Goal: Task Accomplishment & Management: Manage account settings

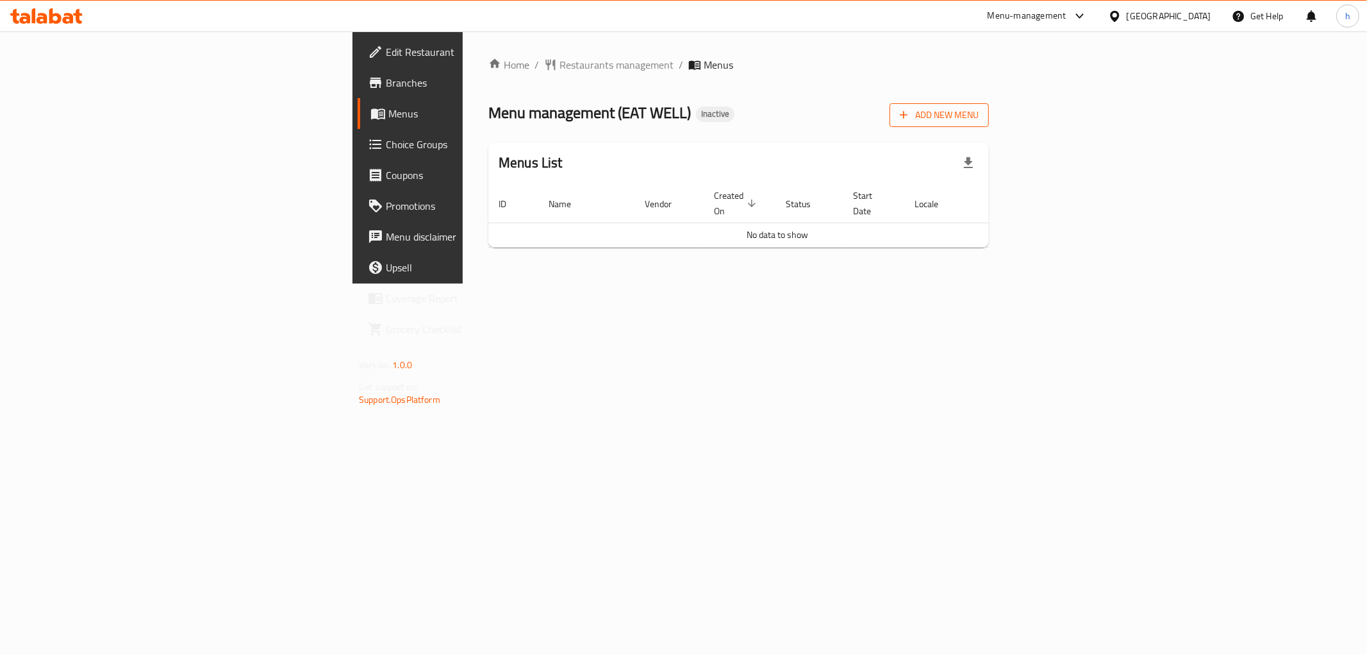
click at [979, 108] on span "Add New Menu" at bounding box center [939, 115] width 79 height 16
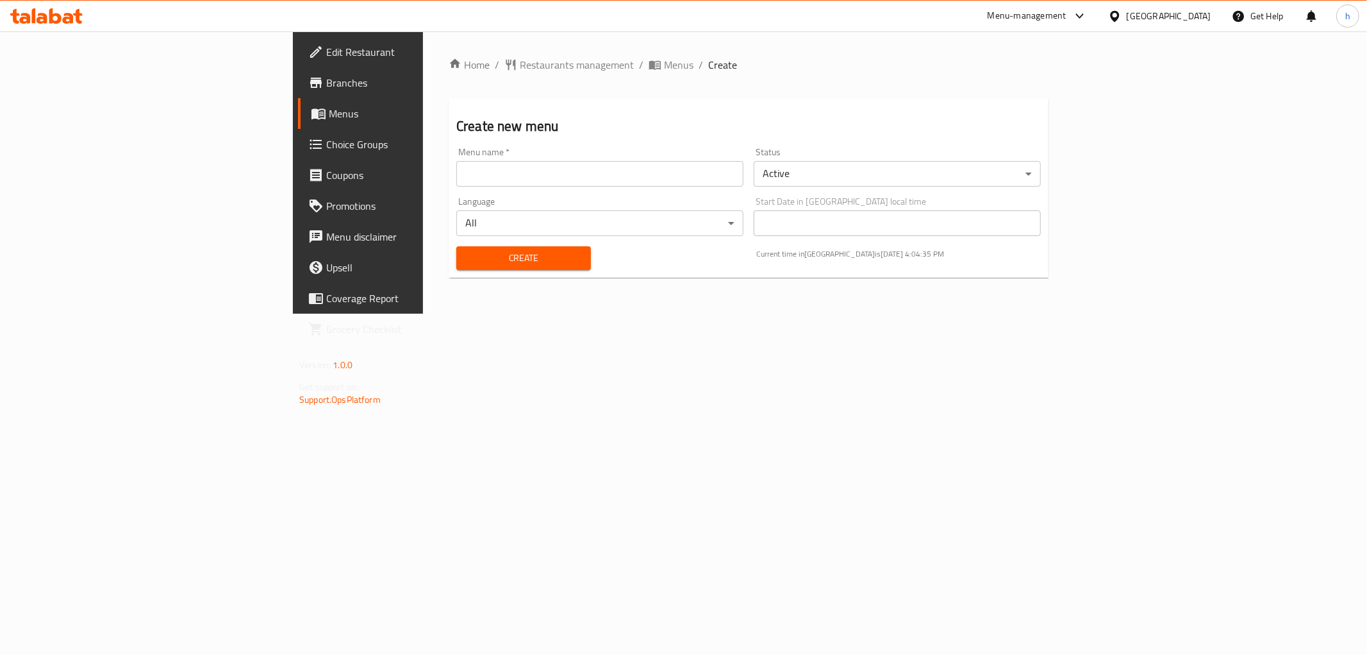
click at [562, 179] on input "text" at bounding box center [599, 174] width 287 height 26
type input "15/10"
click at [488, 247] on button "Create" at bounding box center [523, 258] width 135 height 24
click at [329, 115] on span "Menus" at bounding box center [420, 113] width 182 height 15
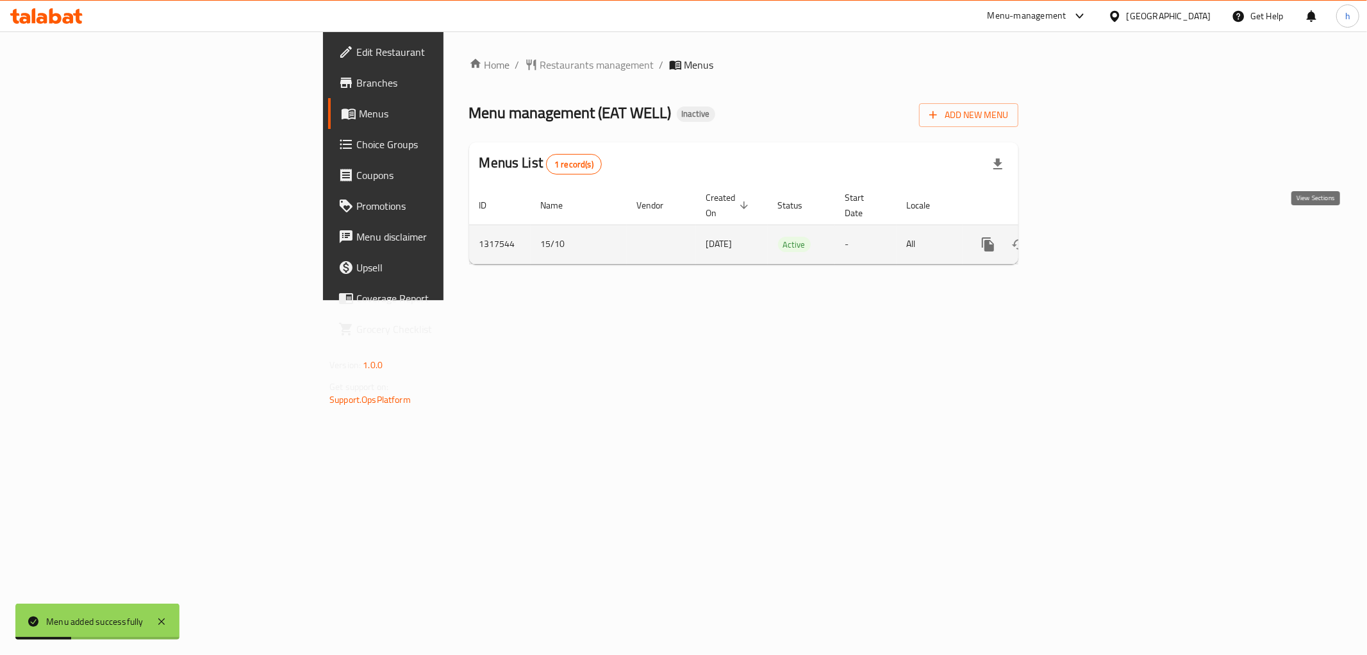
click at [1096, 239] on link "enhanced table" at bounding box center [1080, 244] width 31 height 31
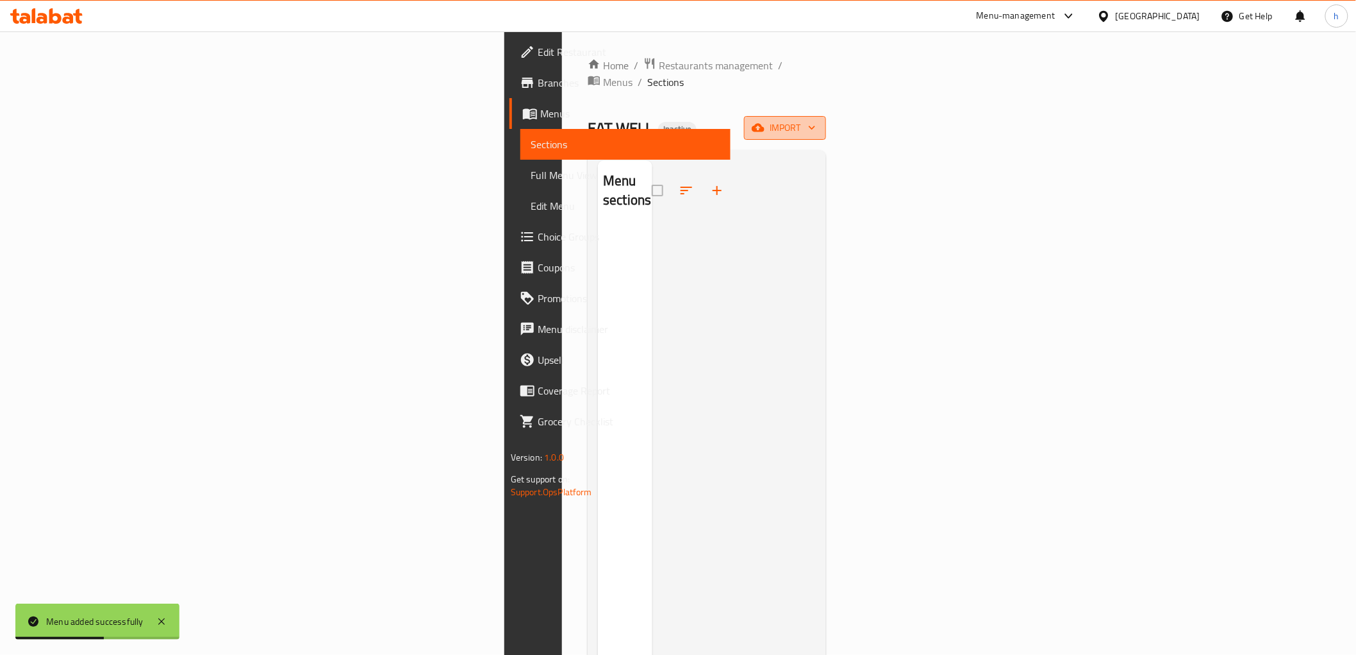
click at [816, 120] on span "import" at bounding box center [786, 128] width 62 height 16
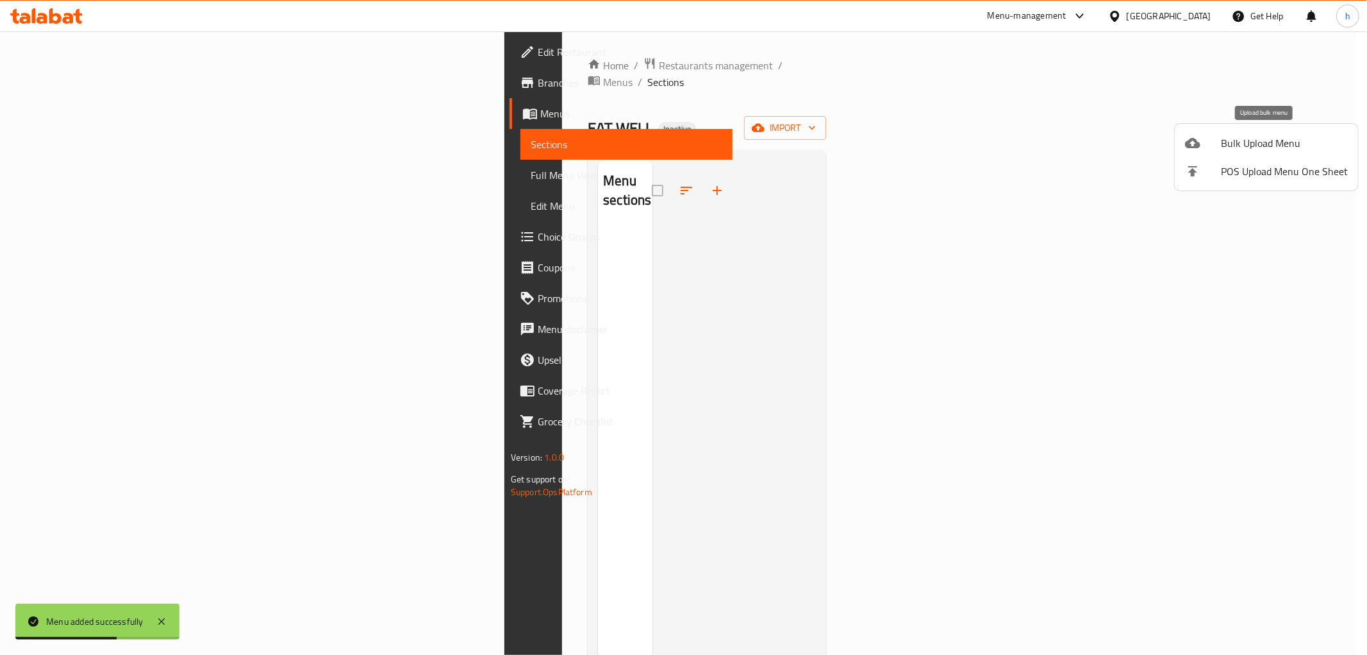
click at [1244, 144] on span "Bulk Upload Menu" at bounding box center [1284, 142] width 127 height 15
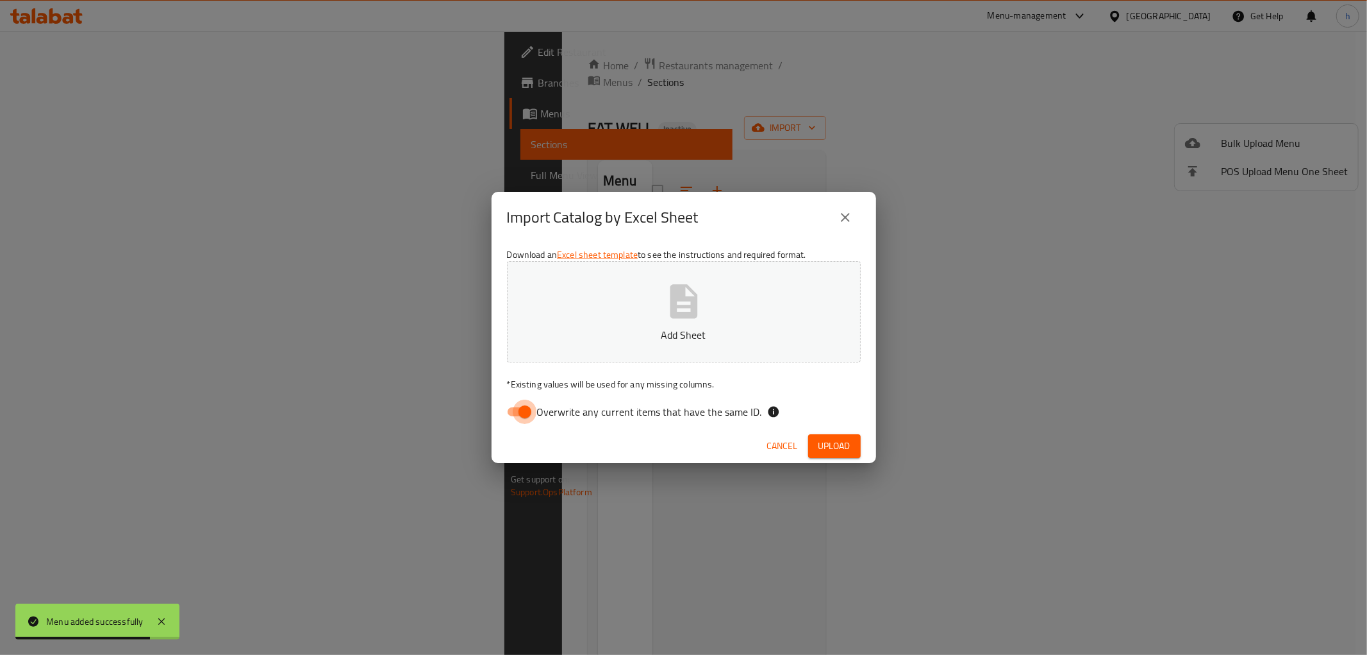
click at [526, 413] on input "Overwrite any current items that have the same ID." at bounding box center [524, 411] width 73 height 24
checkbox input "false"
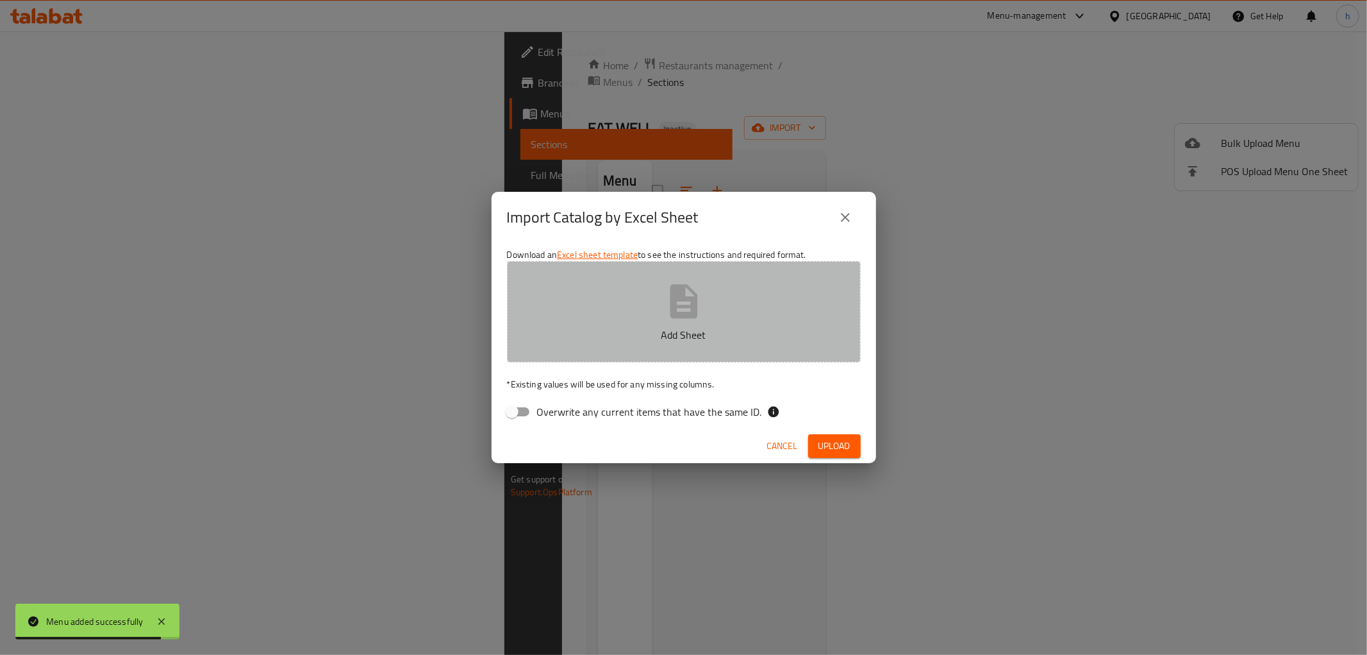
click at [662, 329] on p "Add Sheet" at bounding box center [684, 334] width 314 height 15
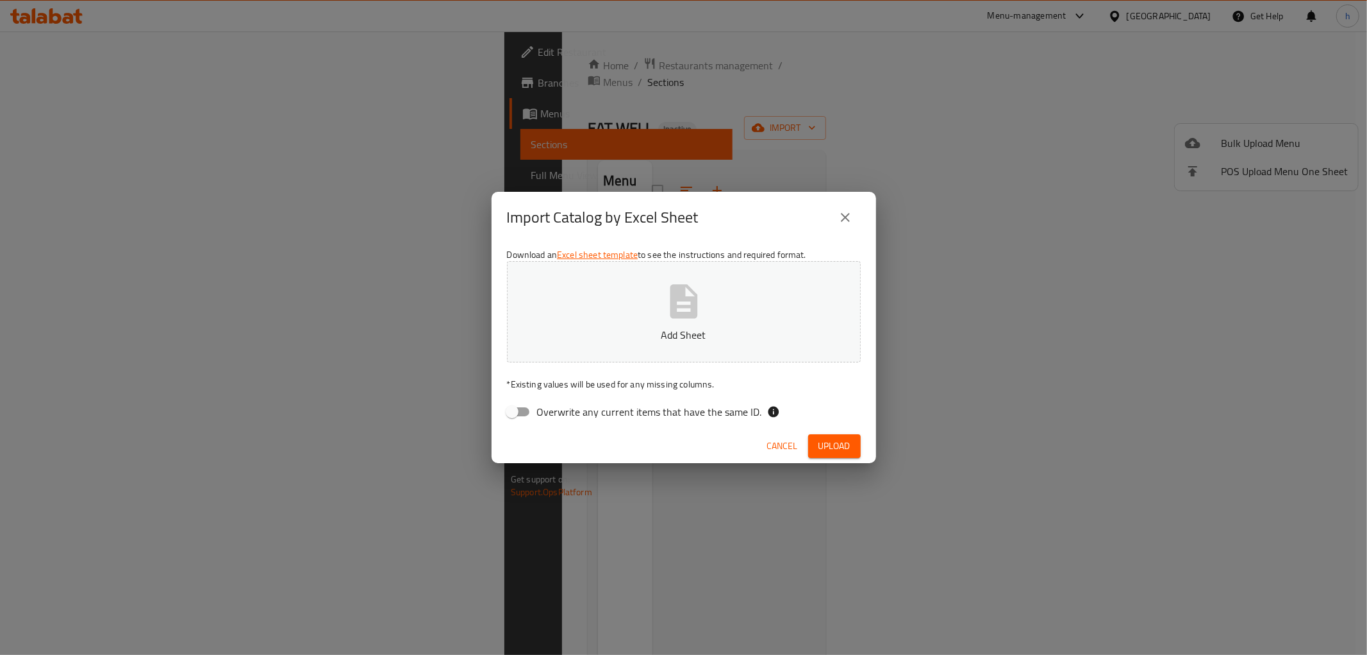
click at [671, 334] on p "Add Sheet" at bounding box center [684, 334] width 314 height 15
click at [819, 438] on span "Upload" at bounding box center [835, 446] width 32 height 16
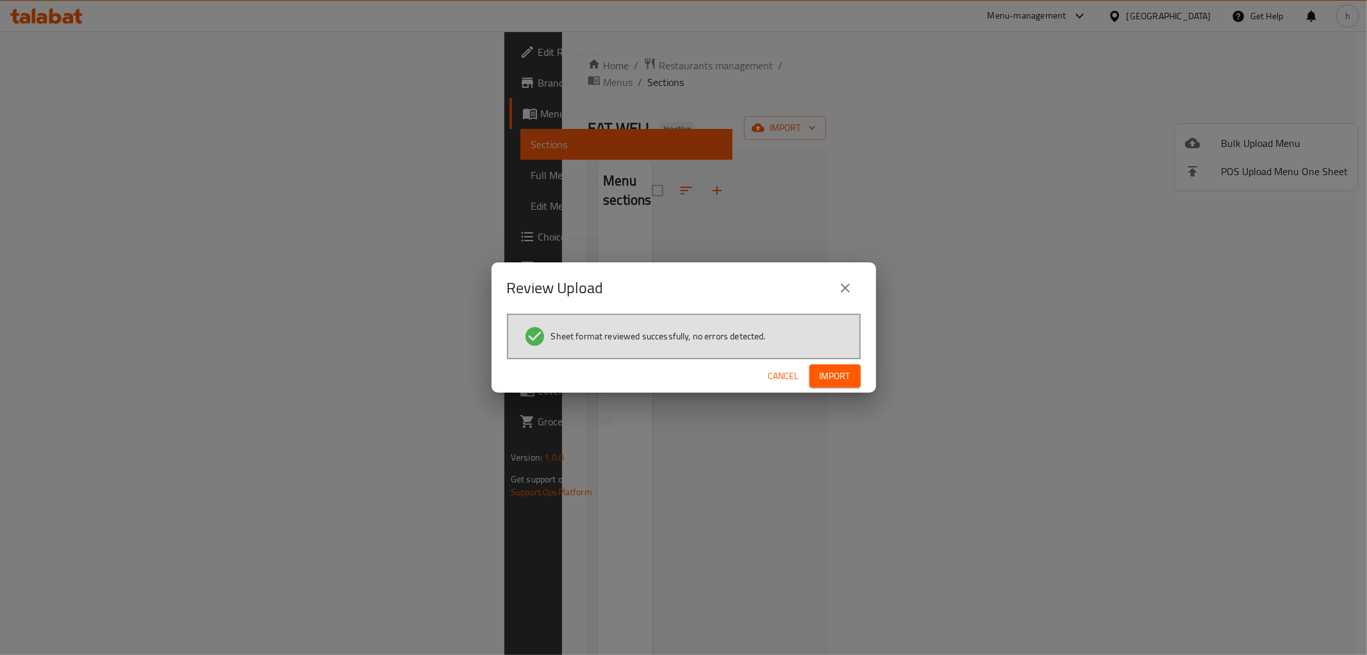
click at [844, 379] on span "Import" at bounding box center [835, 376] width 31 height 16
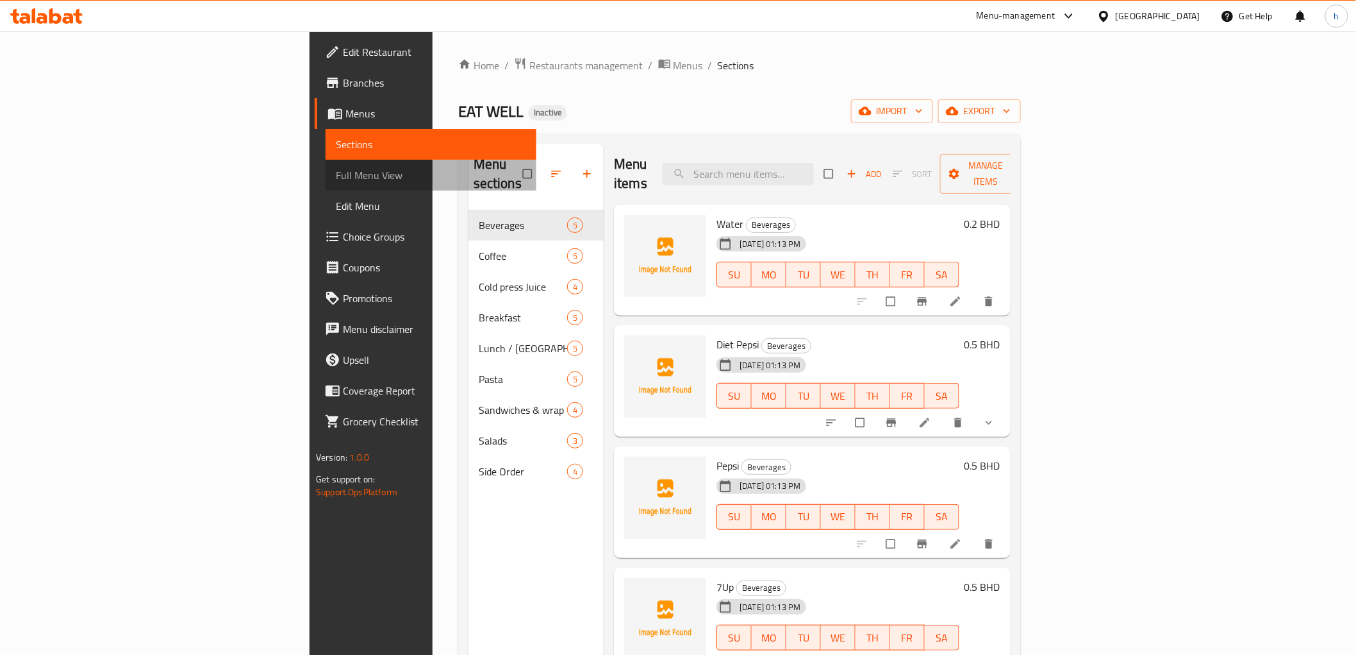
click at [336, 168] on span "Full Menu View" at bounding box center [431, 174] width 190 height 15
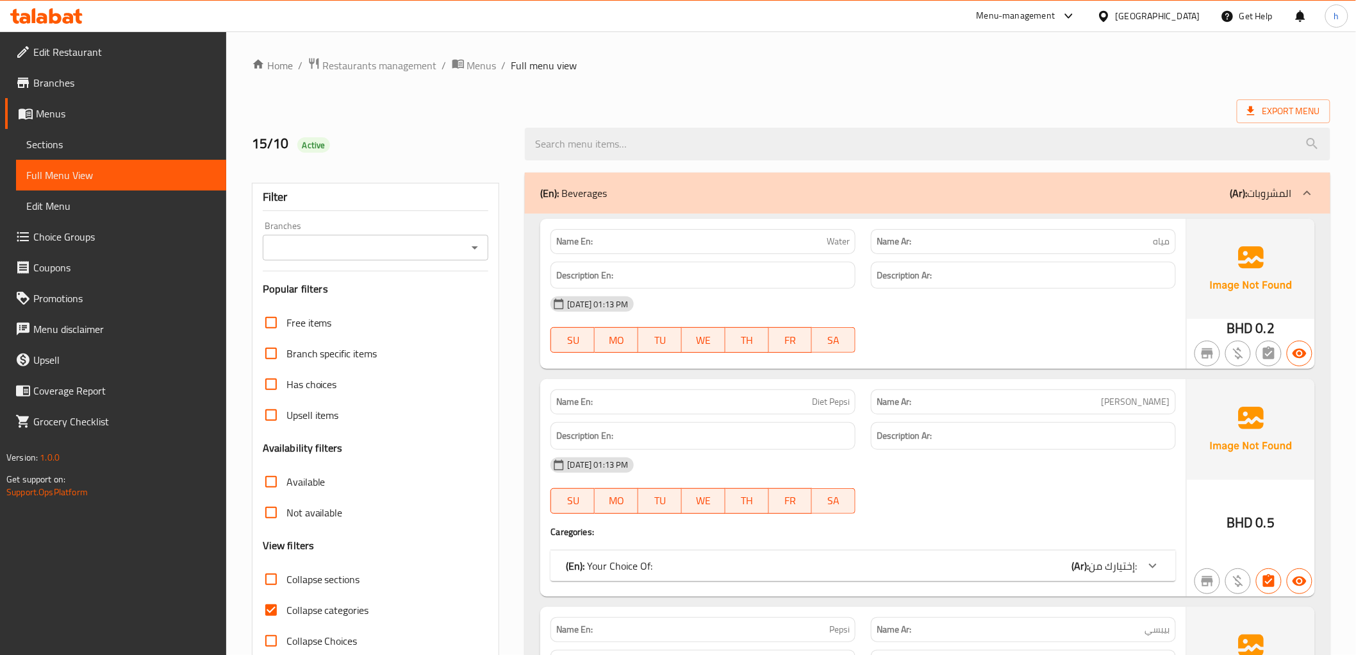
click at [338, 613] on span "Collapse categories" at bounding box center [328, 609] width 83 height 15
click at [287, 613] on input "Collapse categories" at bounding box center [271, 609] width 31 height 31
checkbox input "false"
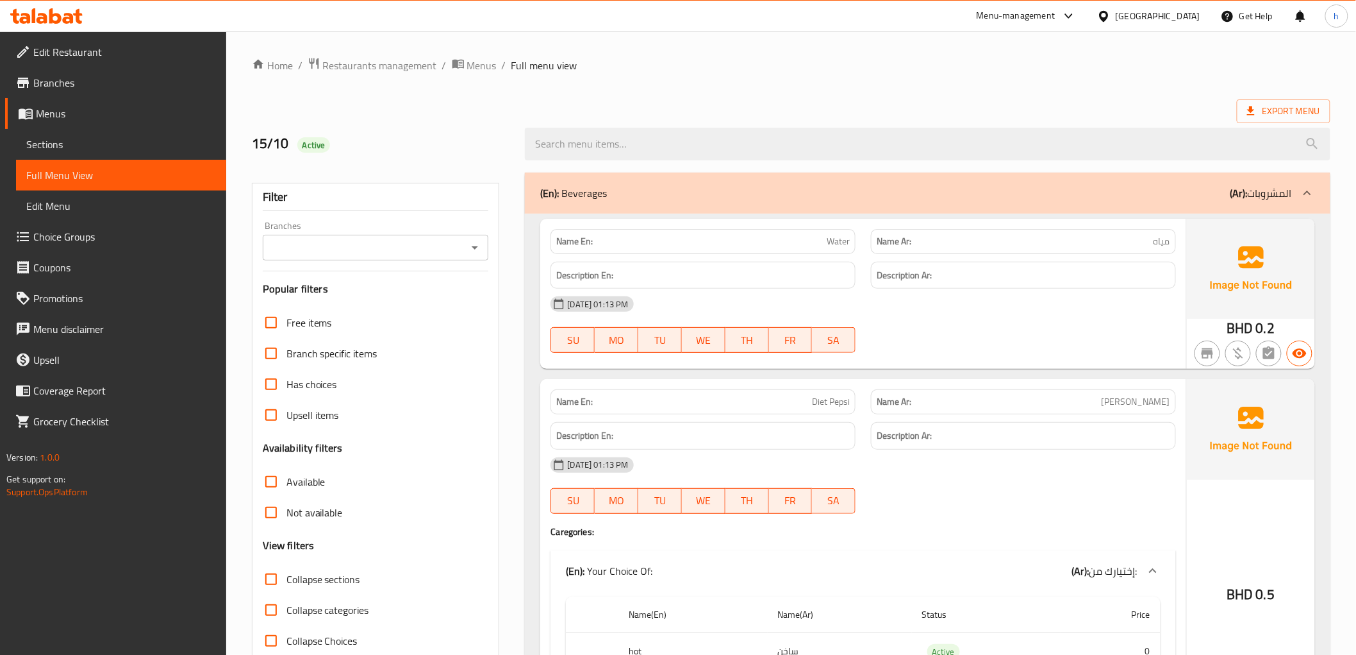
scroll to position [206, 0]
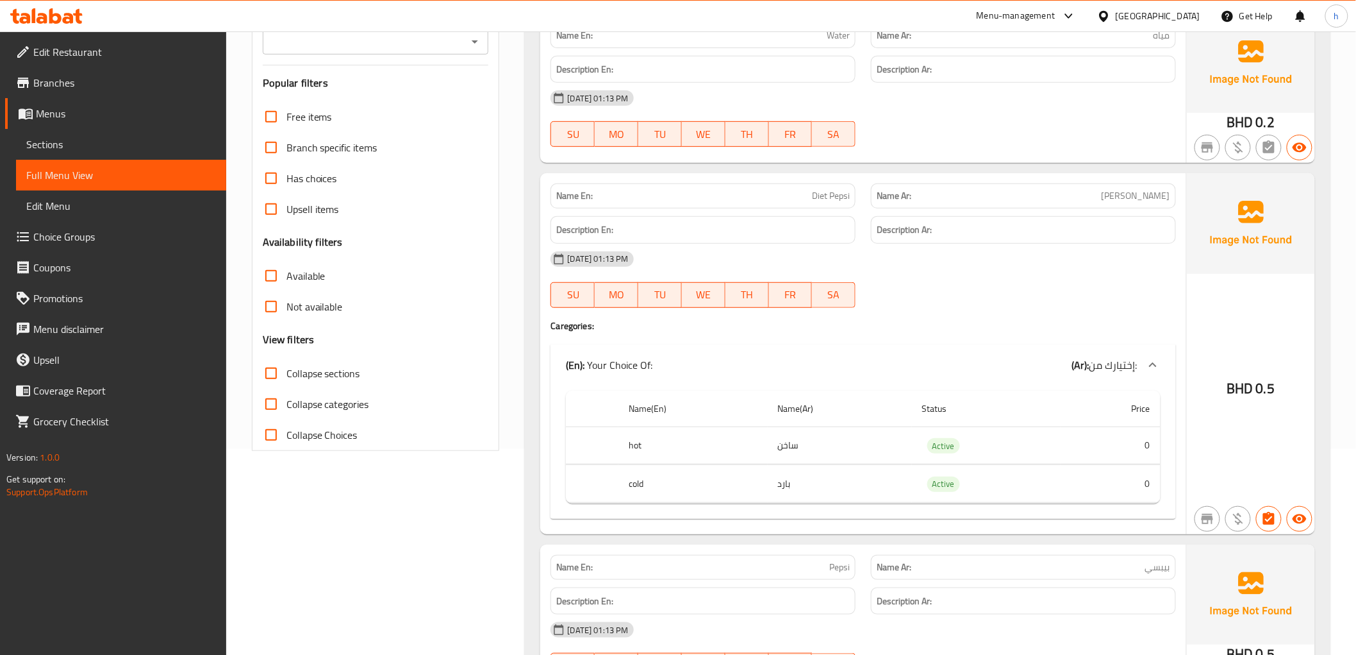
click at [810, 202] on p "Name En: Diet Pepsi" at bounding box center [703, 195] width 294 height 13
click at [806, 202] on p "Name En: Diet Pepsi" at bounding box center [703, 195] width 294 height 13
copy span "Diet Pepsi"
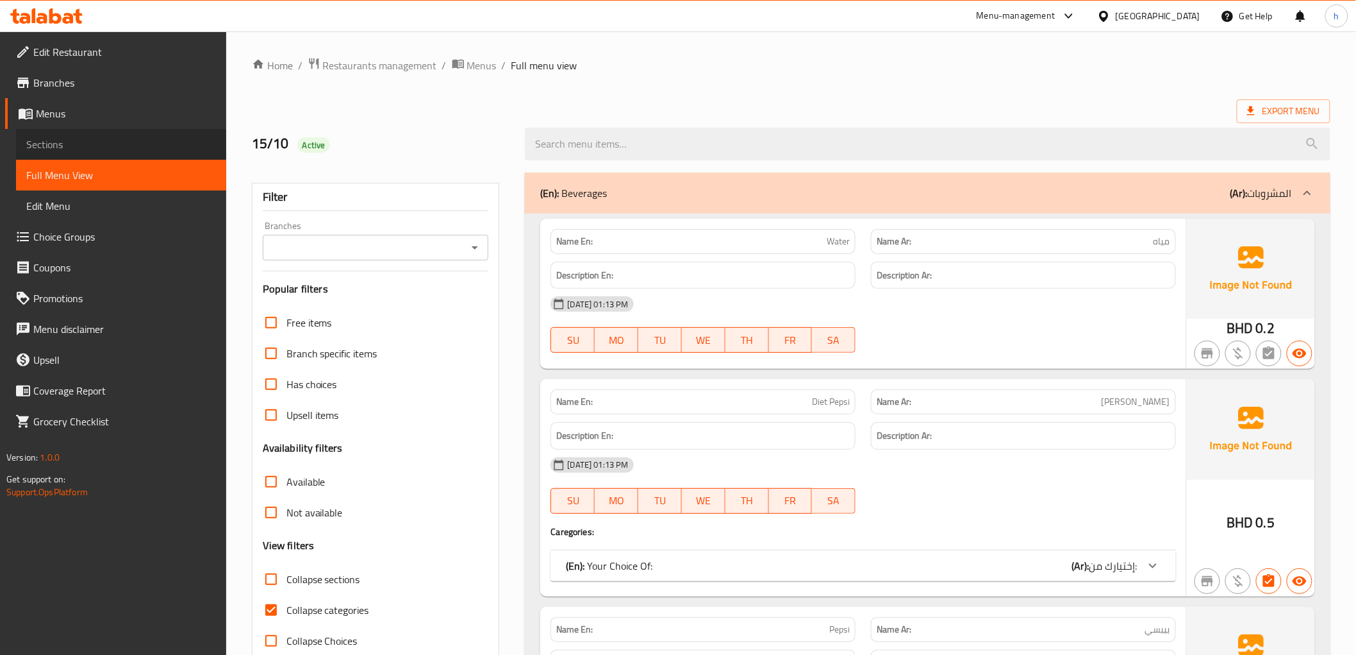
click at [104, 144] on span "Sections" at bounding box center [121, 144] width 190 height 15
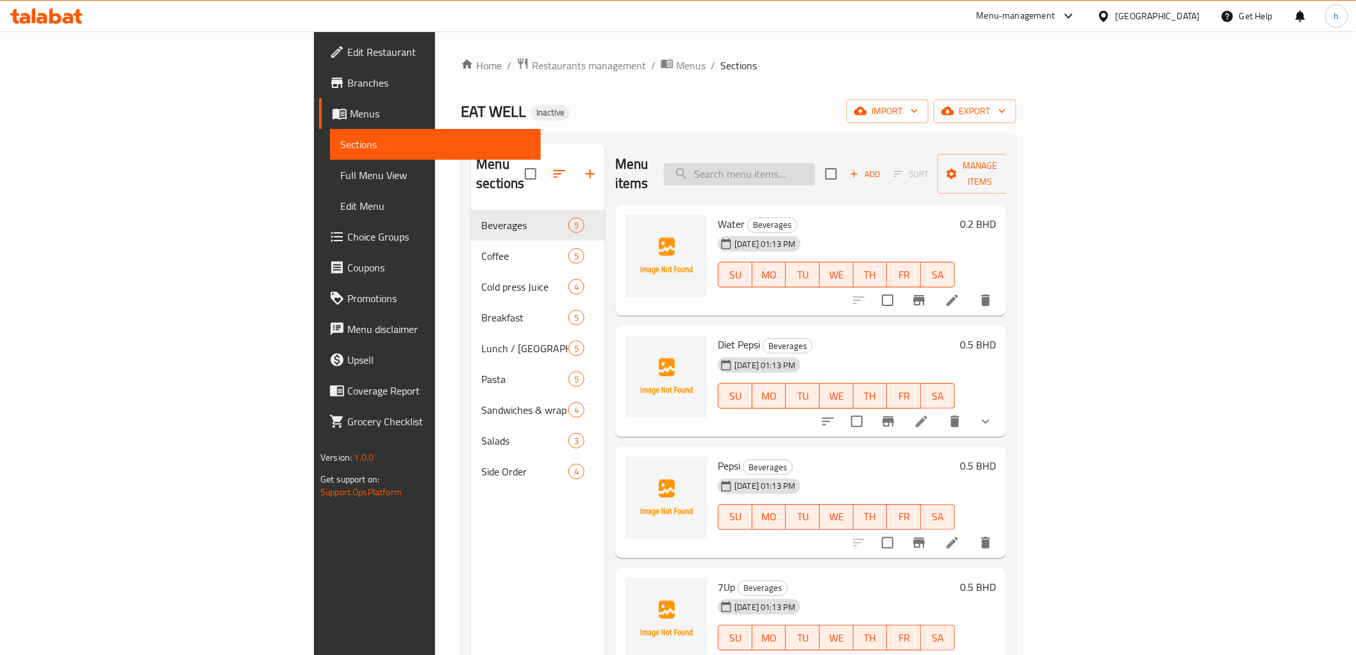
click at [815, 163] on input "search" at bounding box center [739, 174] width 151 height 22
paste input "Diet Pepsi"
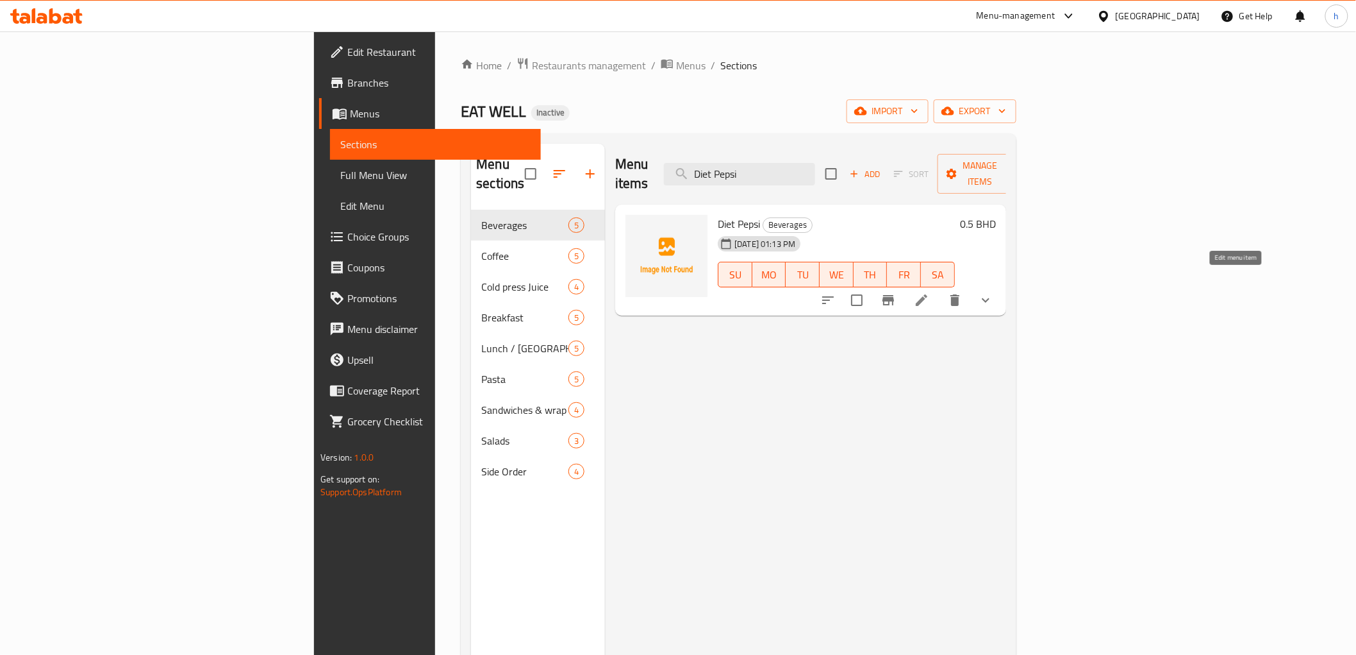
type input "Diet Pepsi"
click at [928, 294] on icon at bounding box center [922, 300] width 12 height 12
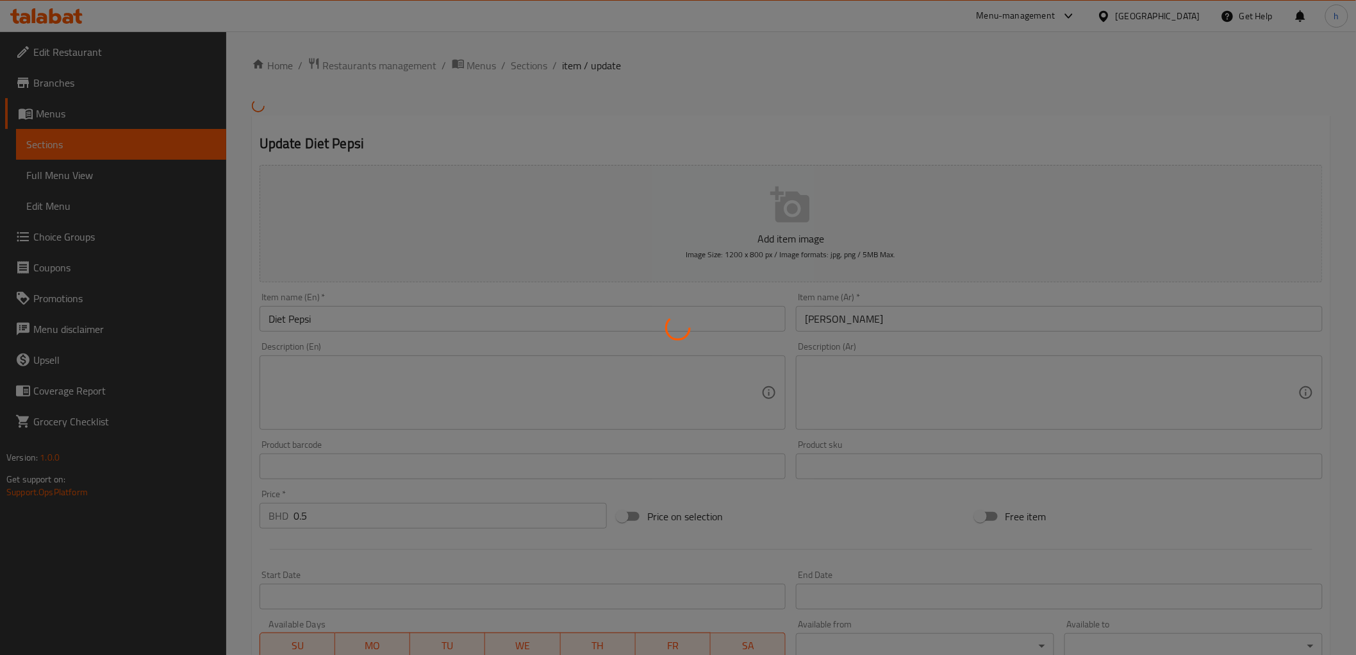
type input "إختيارك من:"
type input "1"
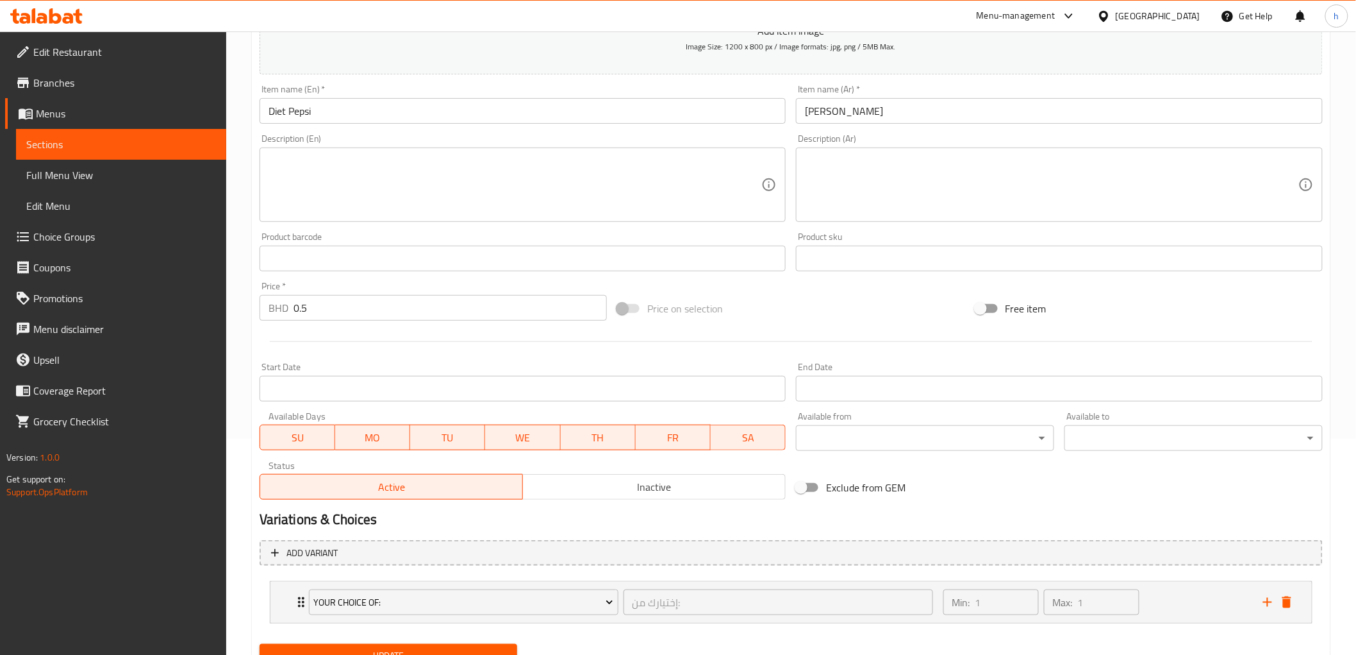
scroll to position [271, 0]
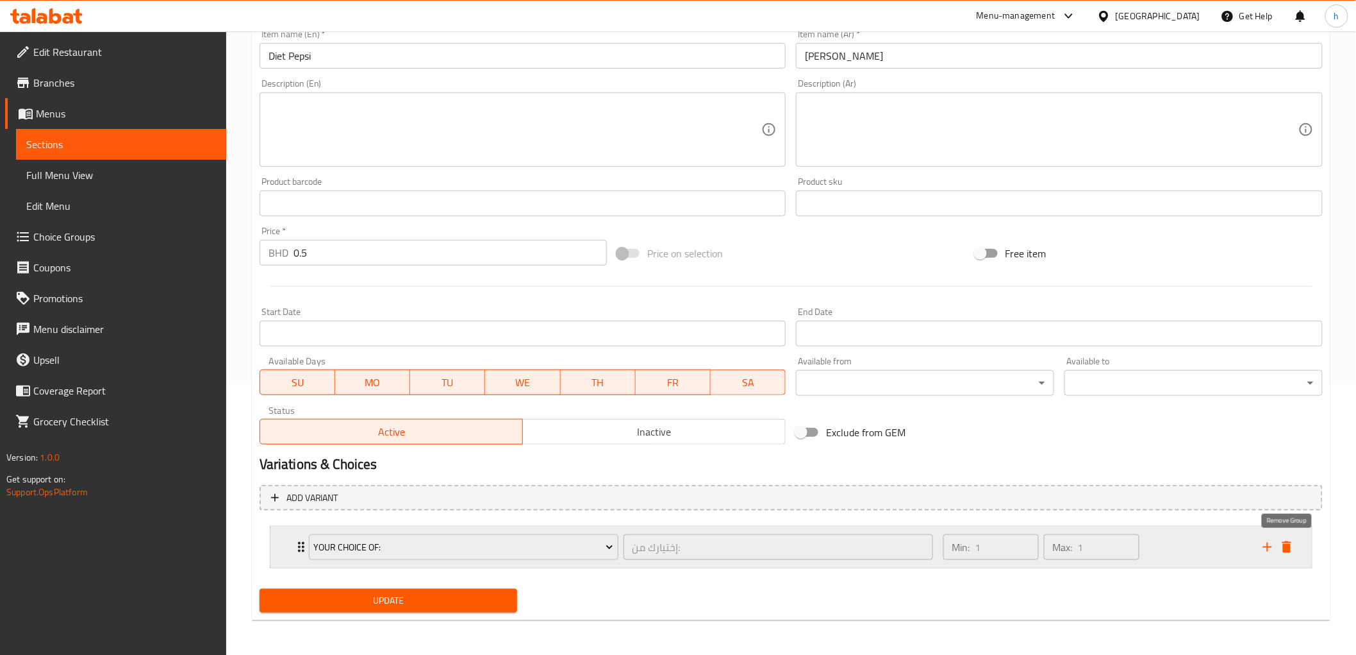
click at [1292, 547] on icon "delete" at bounding box center [1287, 546] width 15 height 15
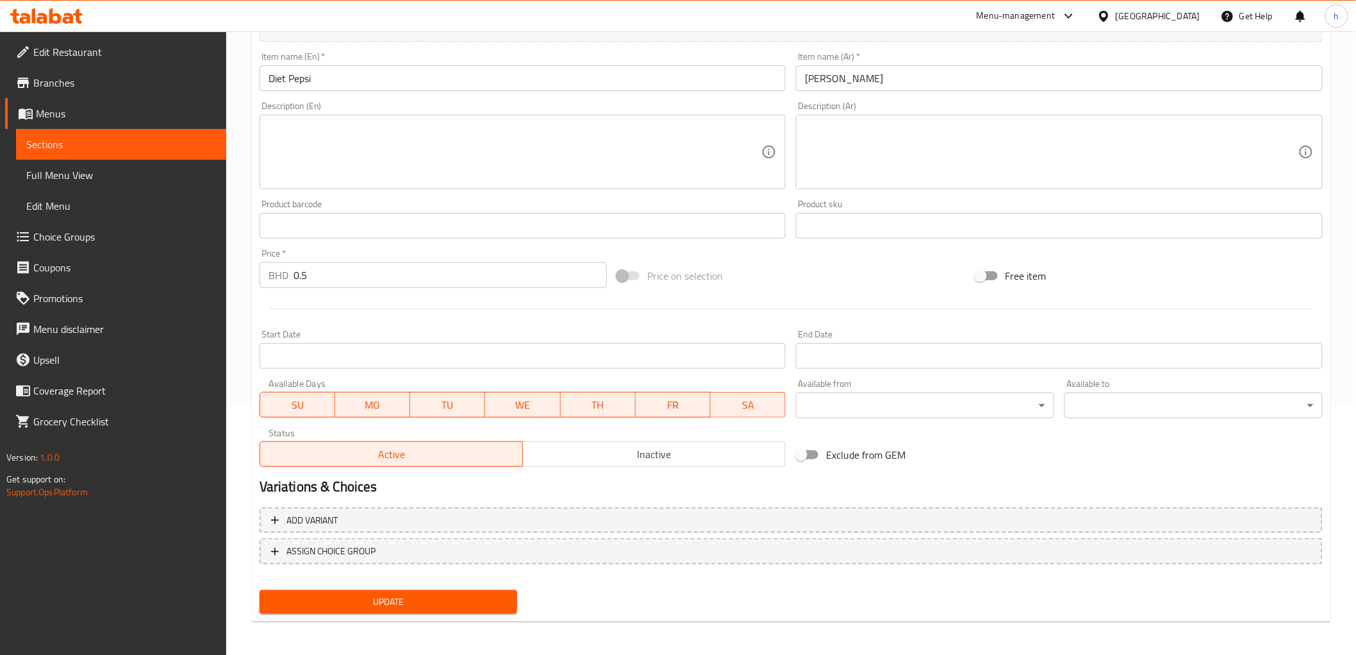
click at [296, 605] on span "Update" at bounding box center [389, 602] width 238 height 16
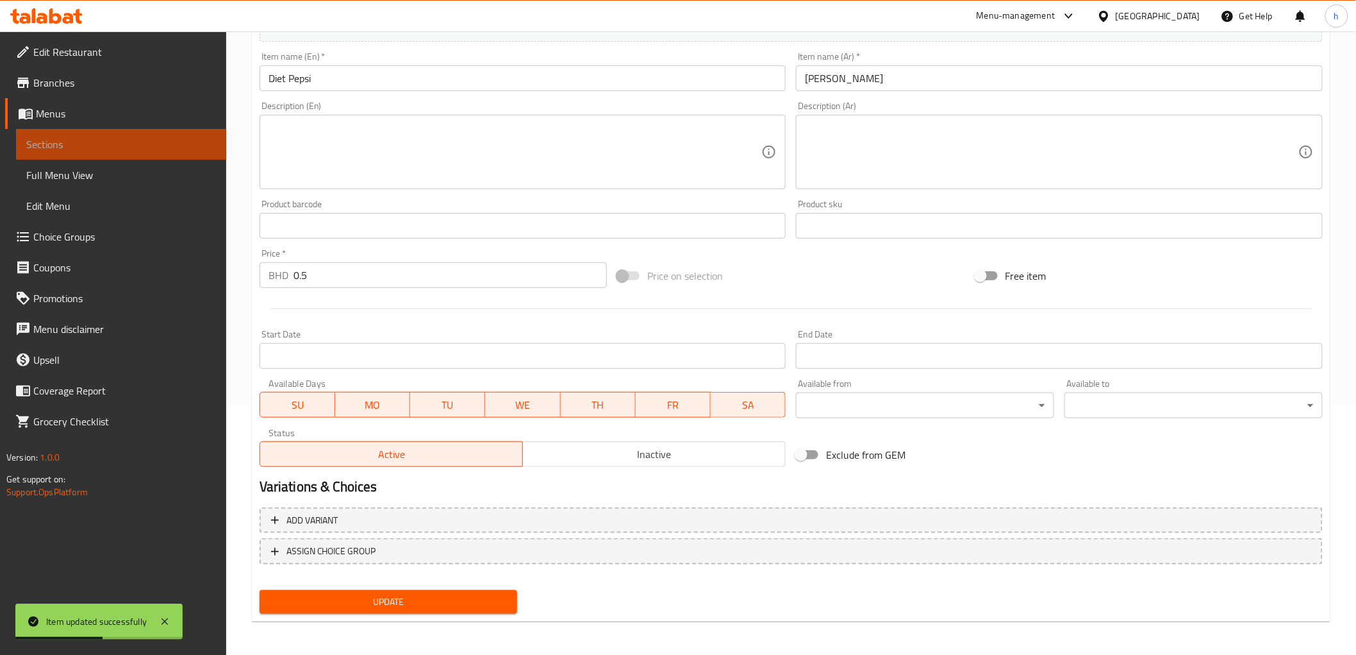
click at [138, 144] on span "Sections" at bounding box center [121, 144] width 190 height 15
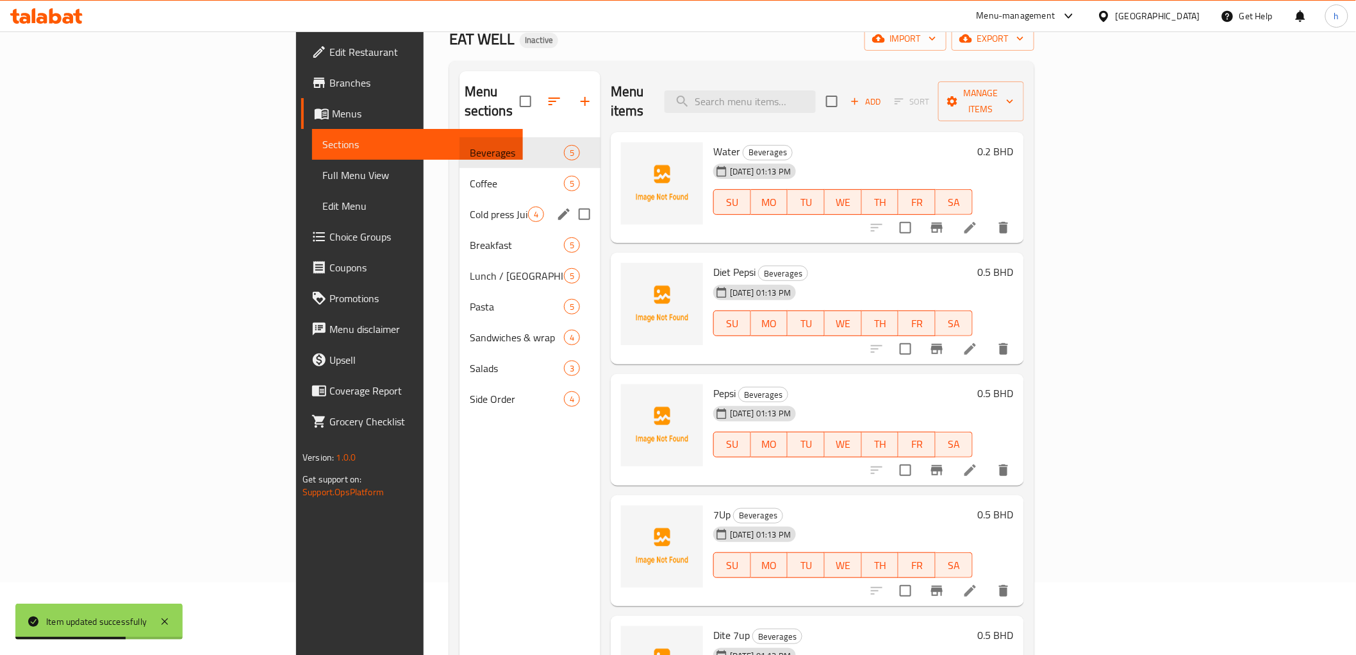
scroll to position [37, 0]
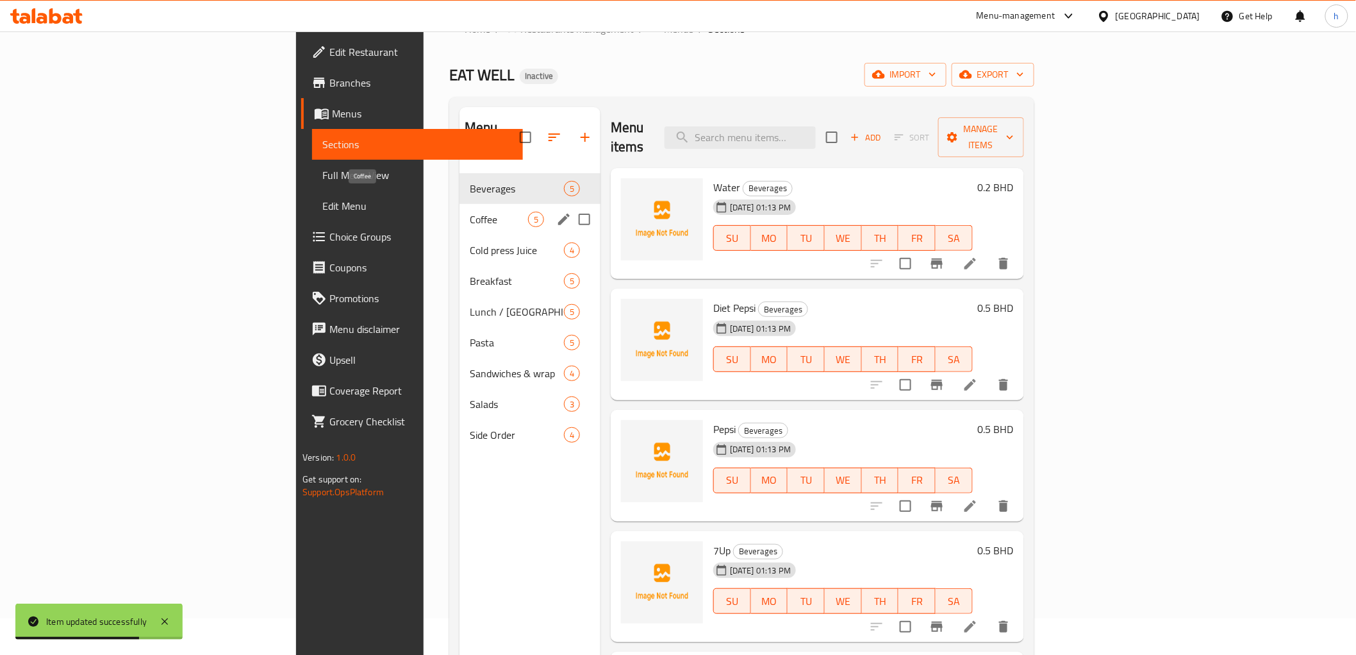
click at [470, 212] on span "Coffee" at bounding box center [499, 219] width 58 height 15
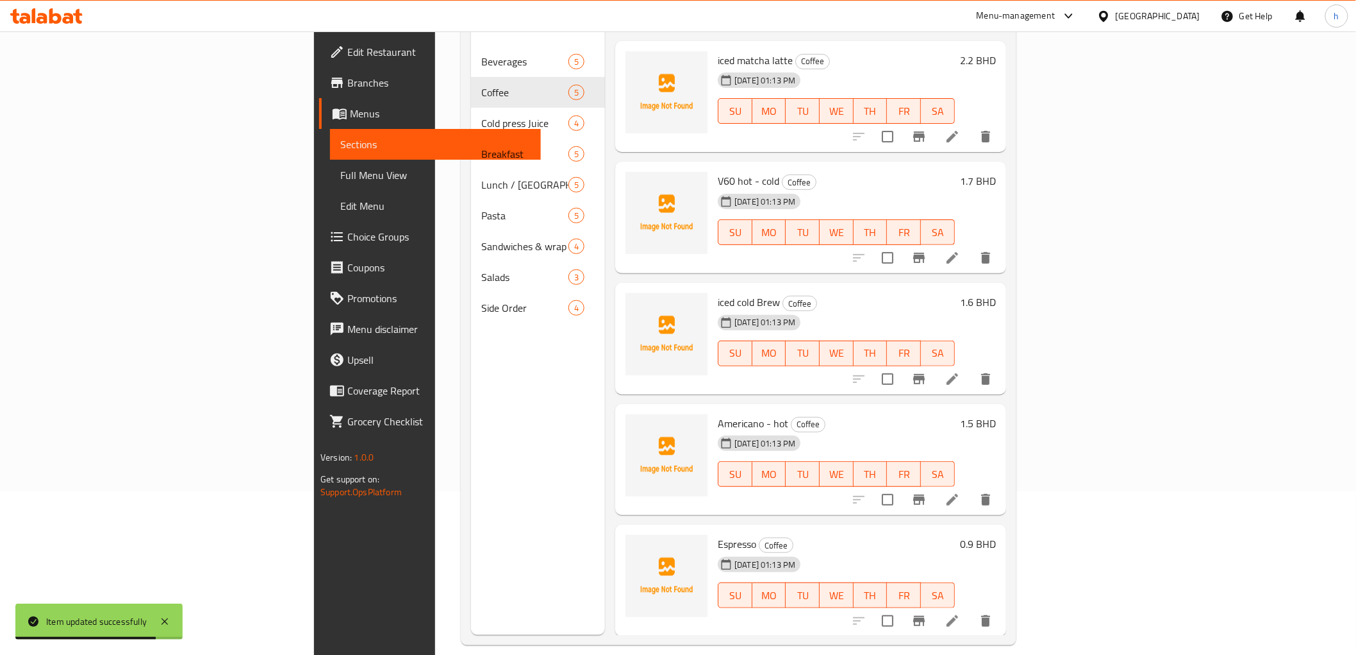
scroll to position [179, 0]
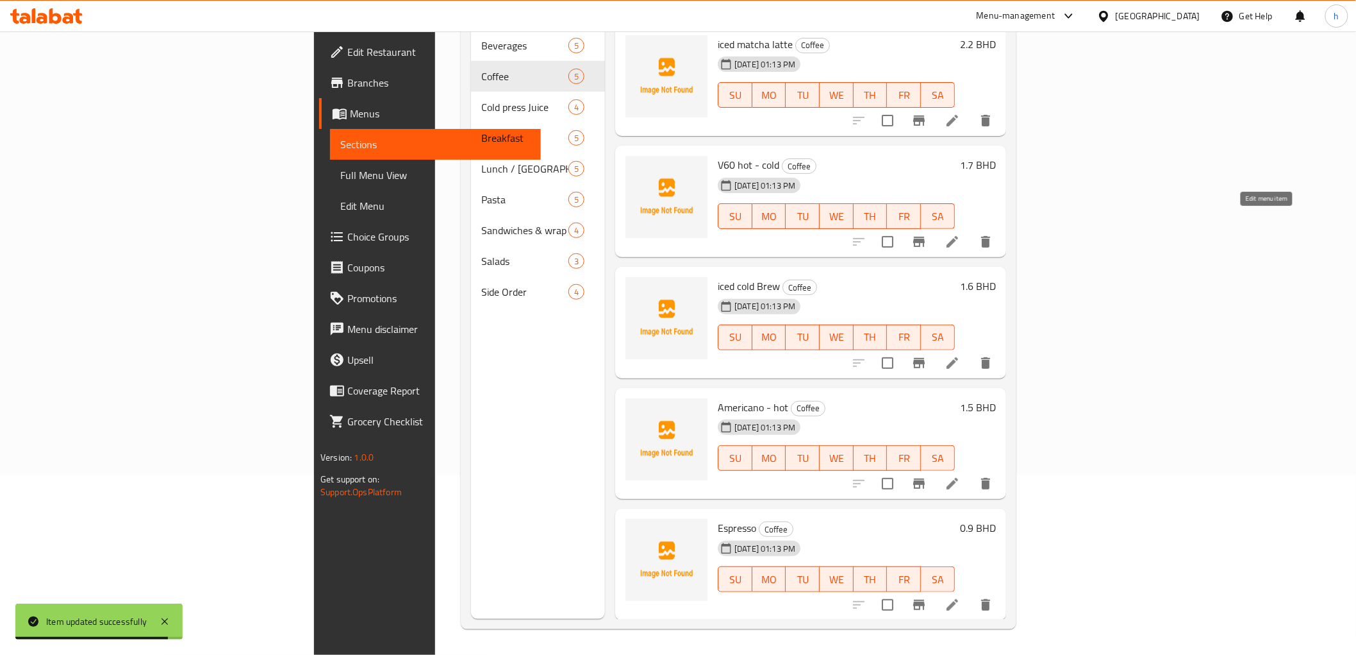
click at [960, 234] on icon at bounding box center [952, 241] width 15 height 15
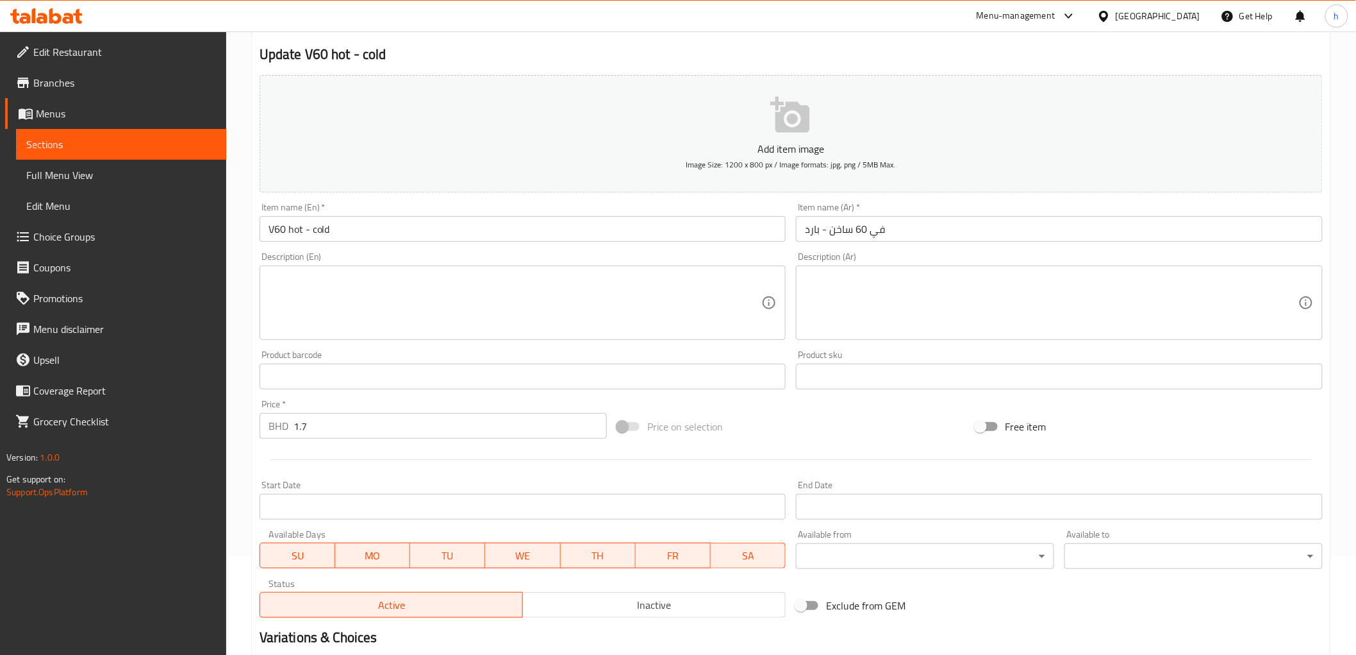
scroll to position [249, 0]
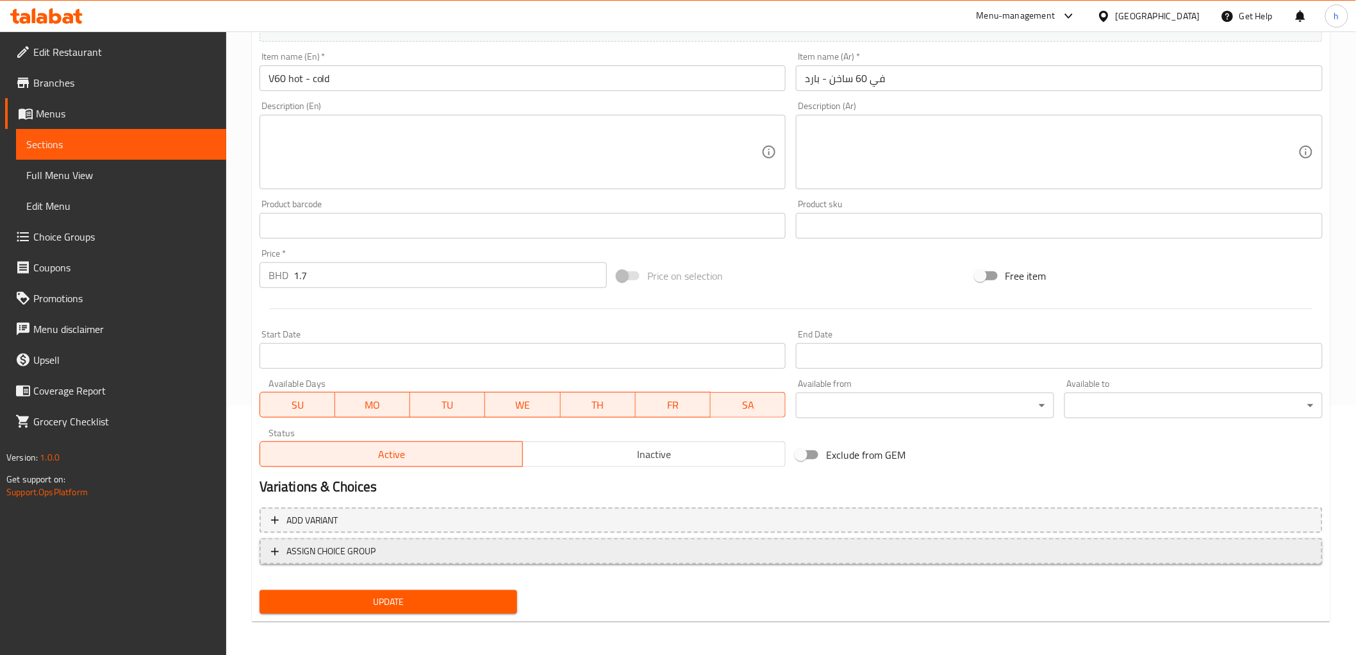
click at [325, 547] on span "ASSIGN CHOICE GROUP" at bounding box center [332, 551] width 90 height 16
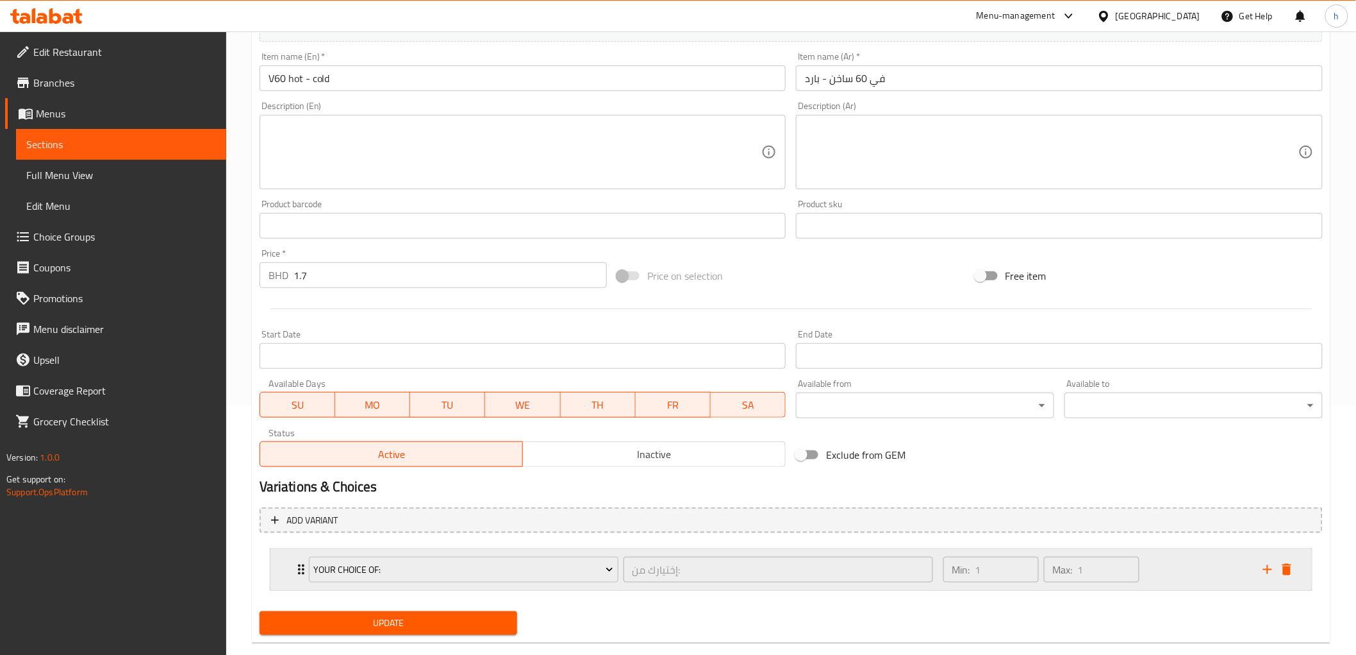
click at [306, 564] on div "Your Choice Of:" at bounding box center [463, 569] width 315 height 31
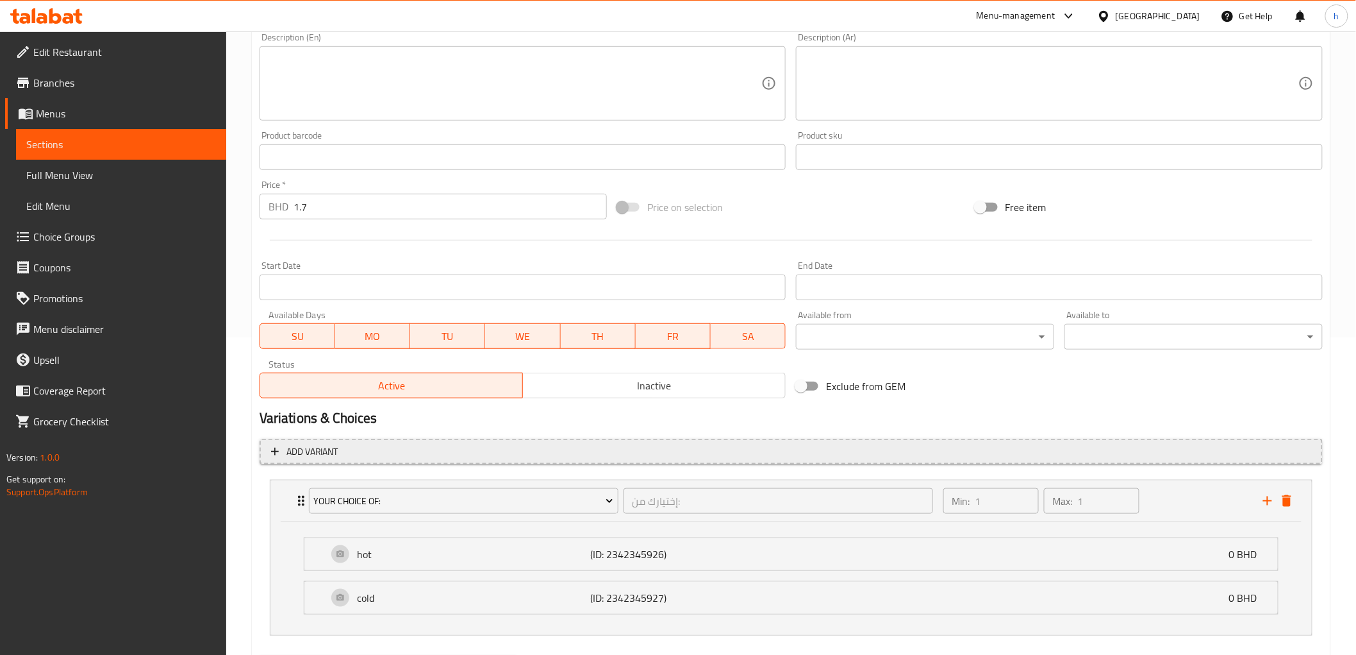
scroll to position [385, 0]
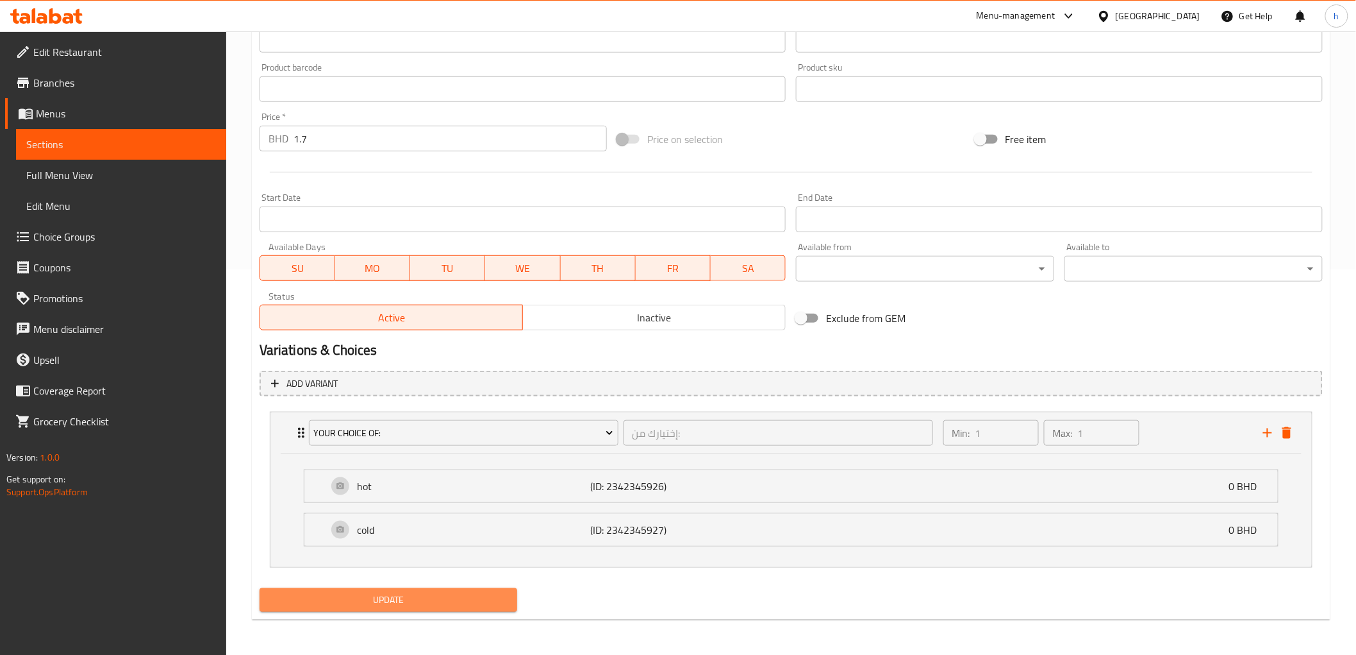
click at [427, 596] on span "Update" at bounding box center [389, 600] width 238 height 16
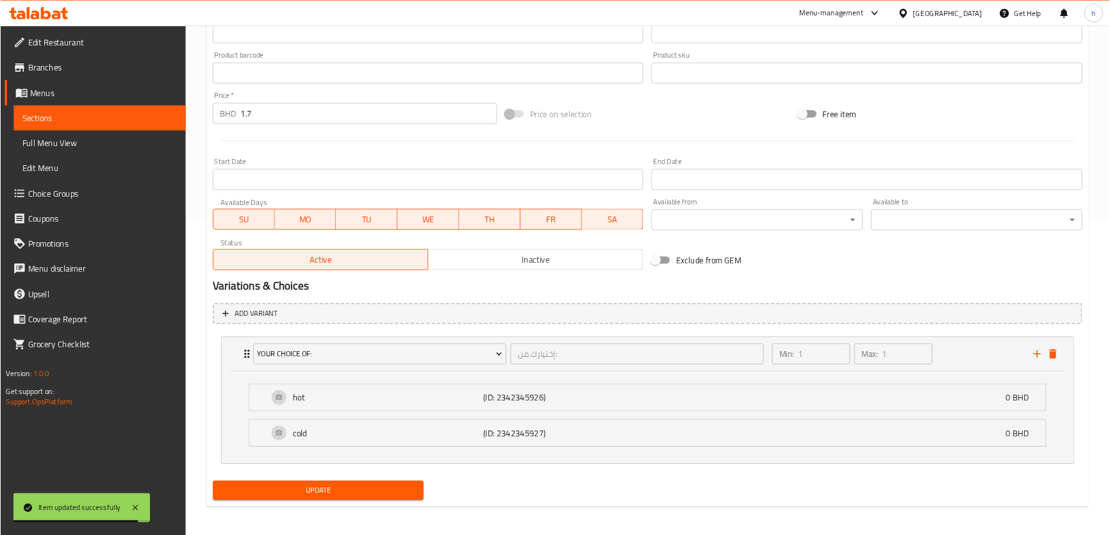
scroll to position [385, 0]
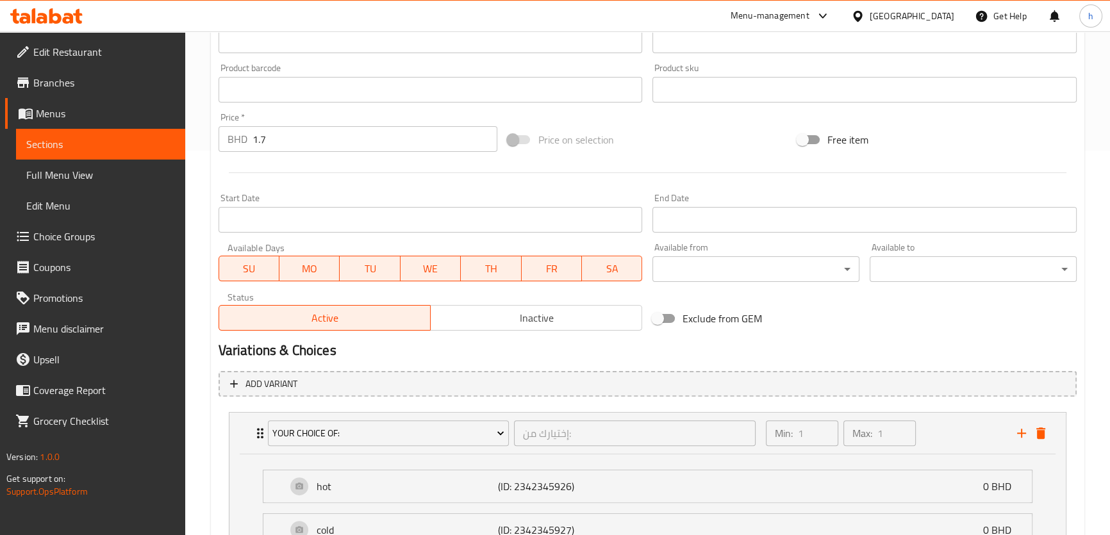
click at [79, 147] on span "Sections" at bounding box center [100, 144] width 149 height 15
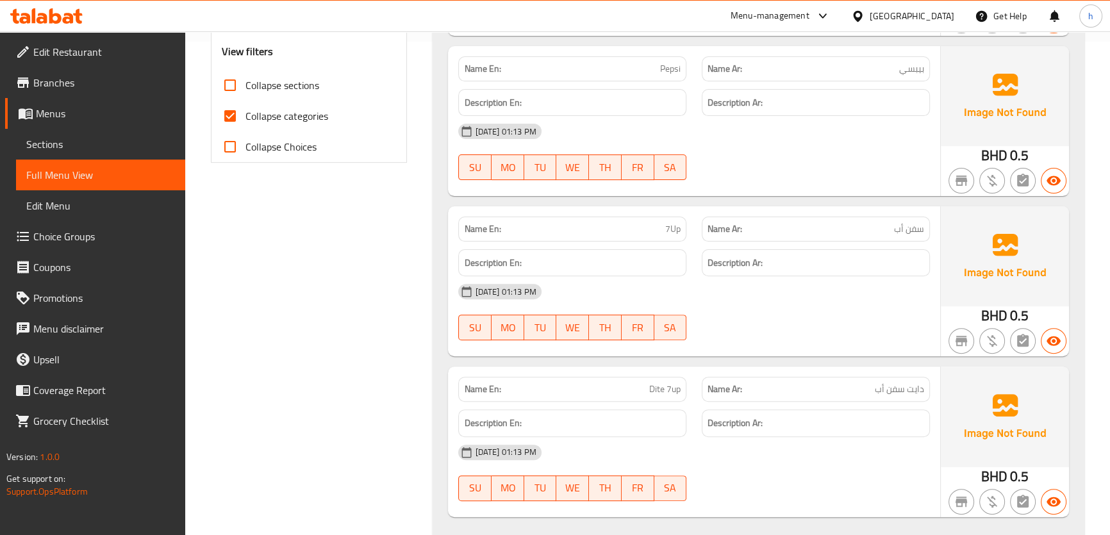
scroll to position [388, 0]
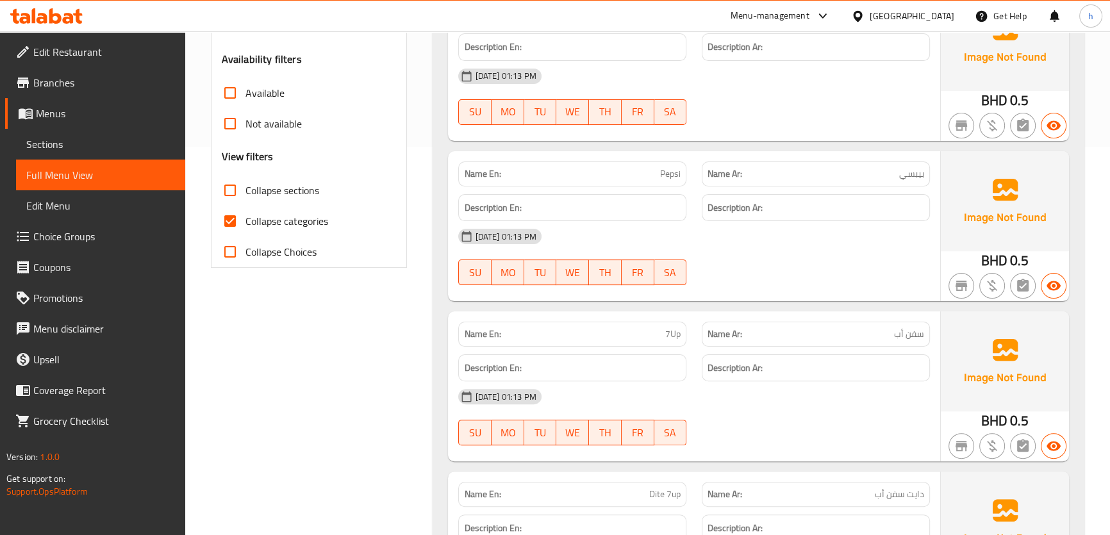
click at [275, 225] on span "Collapse categories" at bounding box center [287, 220] width 83 height 15
click at [246, 225] on input "Collapse categories" at bounding box center [230, 221] width 31 height 31
checkbox input "false"
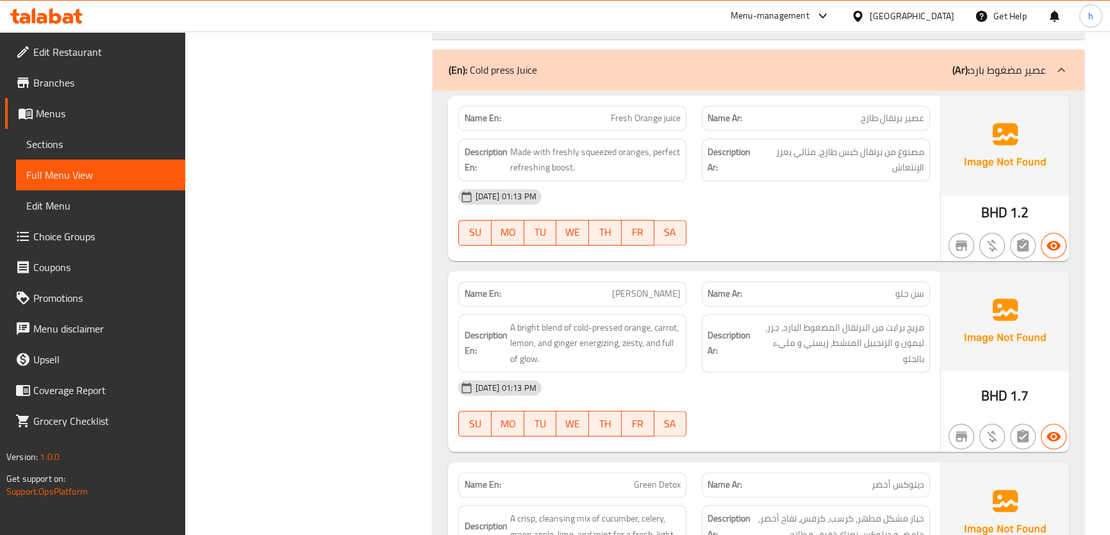
scroll to position [2137, 0]
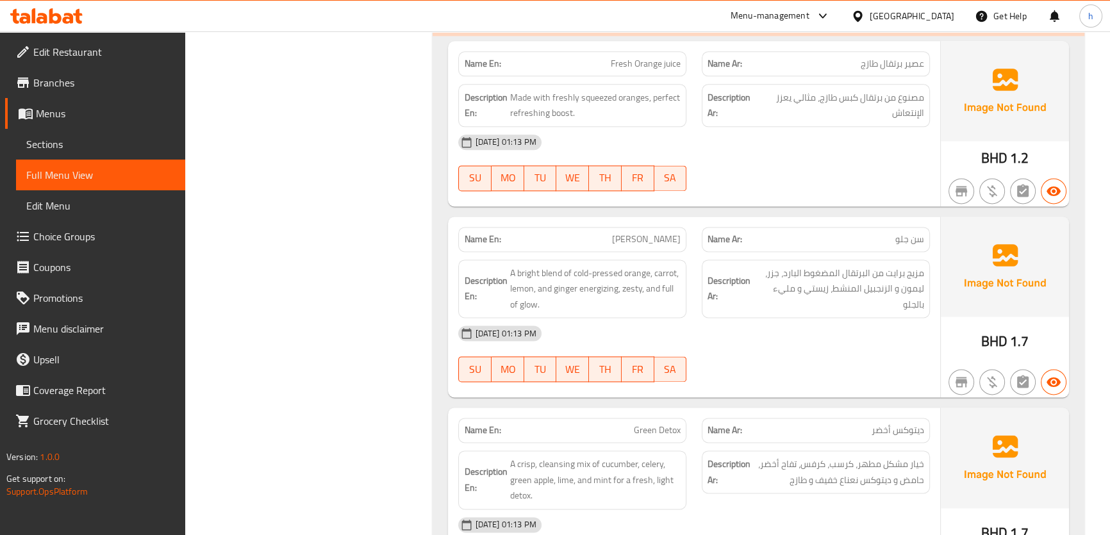
click at [651, 241] on span "[PERSON_NAME]" at bounding box center [646, 239] width 69 height 13
copy span "Sun"
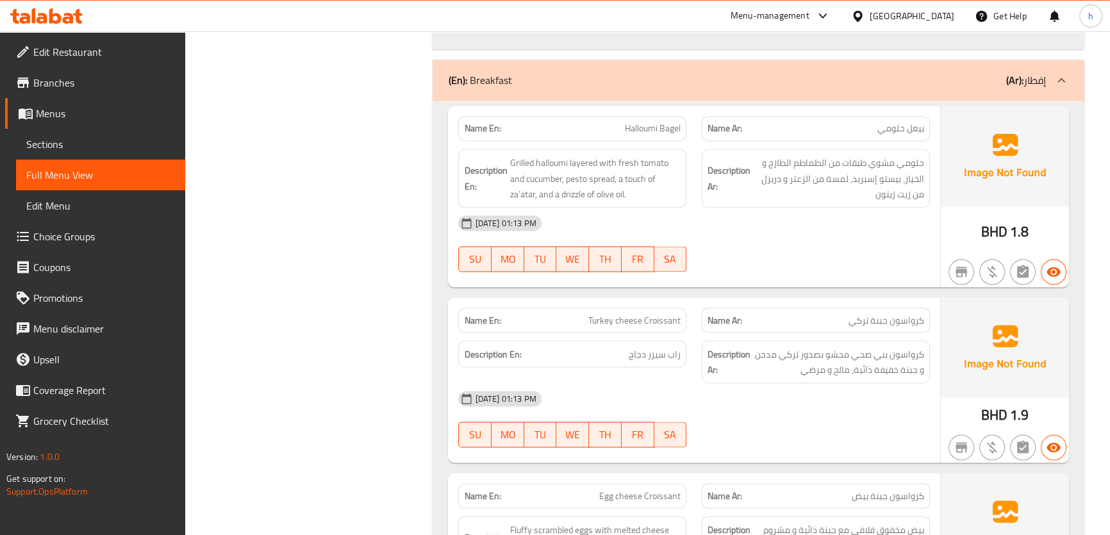
scroll to position [2894, 0]
click at [574, 318] on p "Name En: Turkey cheese Croissant" at bounding box center [572, 318] width 217 height 13
copy span "Turkey cheese Croissant"
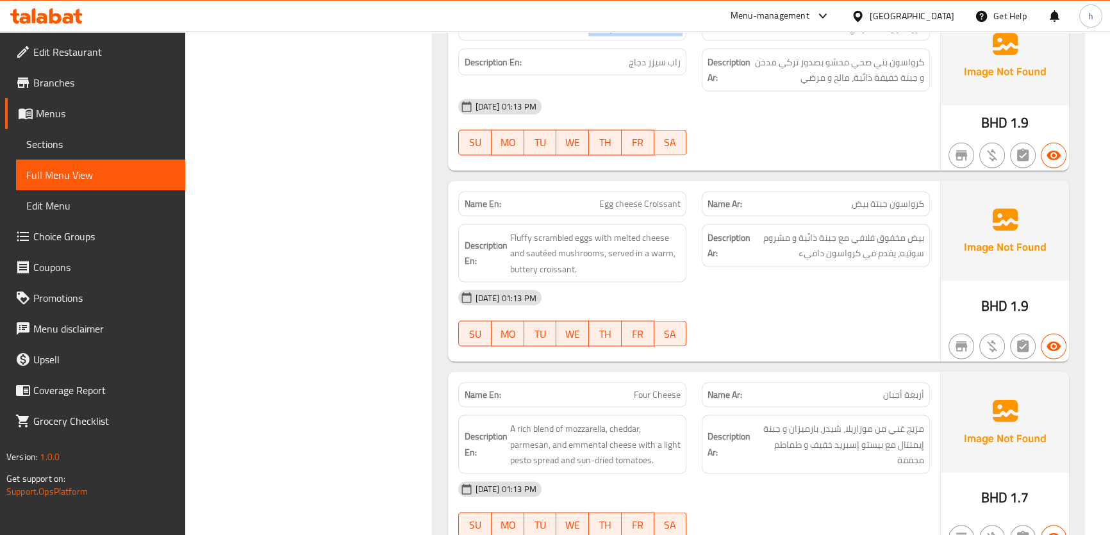
scroll to position [3186, 0]
click at [625, 200] on span "Egg cheese Croissant" at bounding box center [639, 202] width 81 height 13
copy span "Egg cheese Croissant"
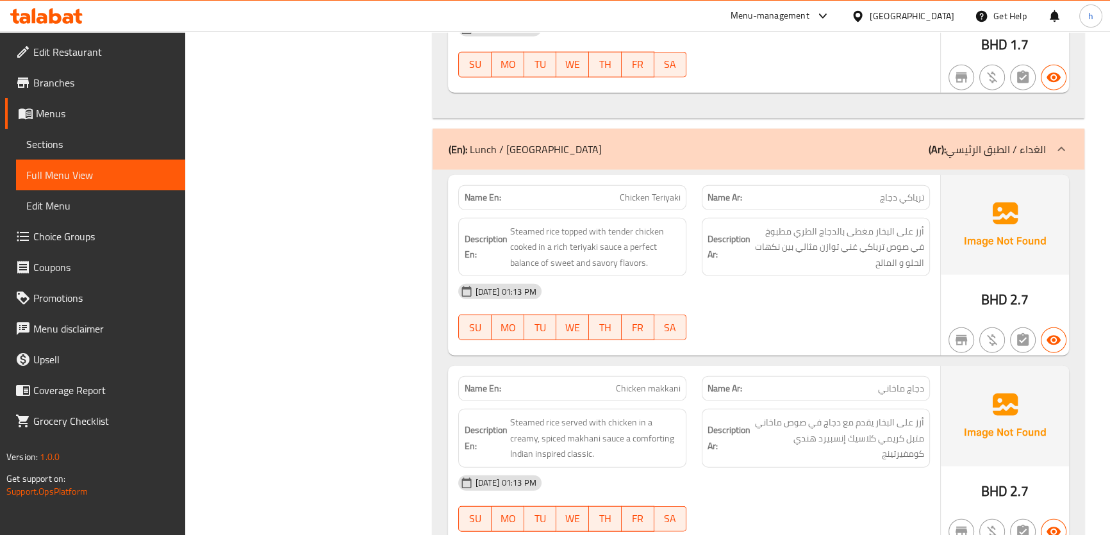
scroll to position [3827, 0]
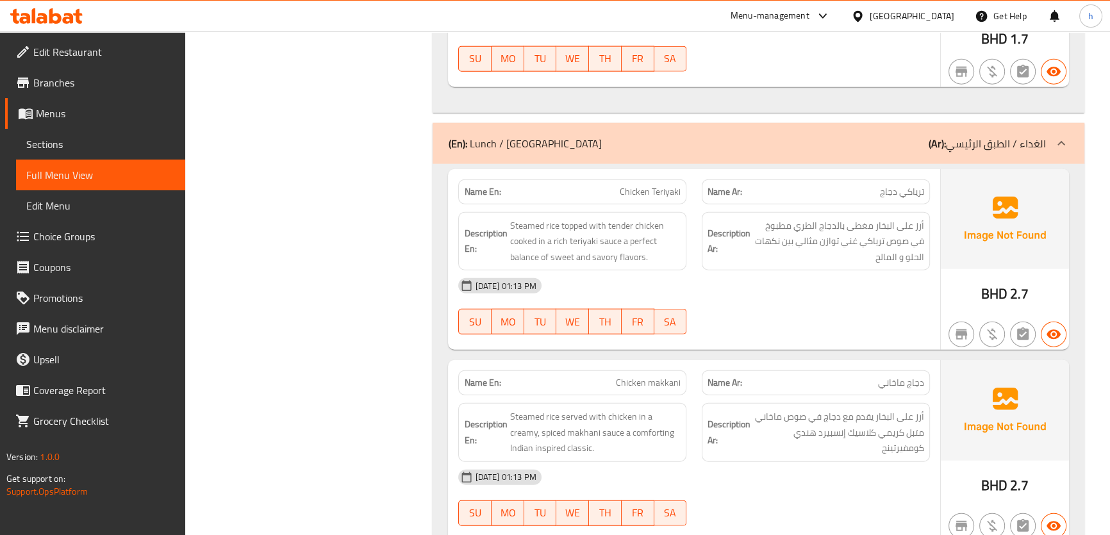
click at [379, 167] on div "Filter Branches Branches Popular filters Free items Branch specific items Has c…" at bounding box center [314, 245] width 222 height 7814
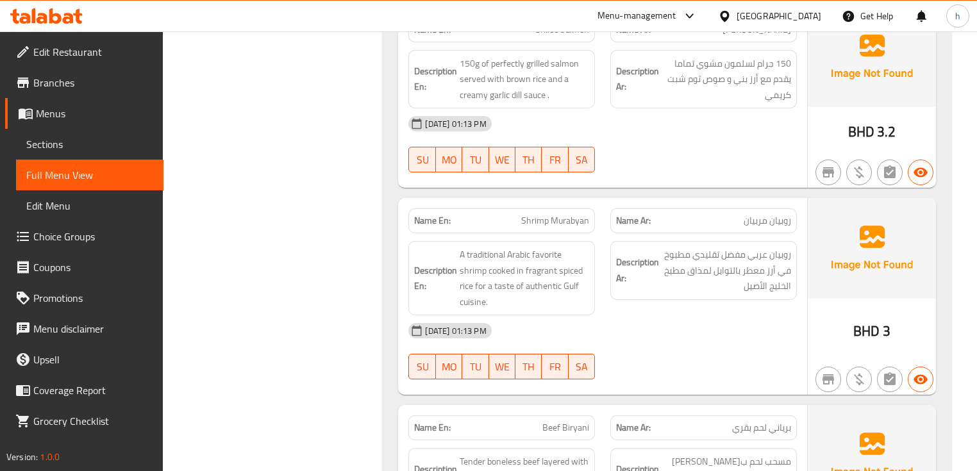
scroll to position [4545, 0]
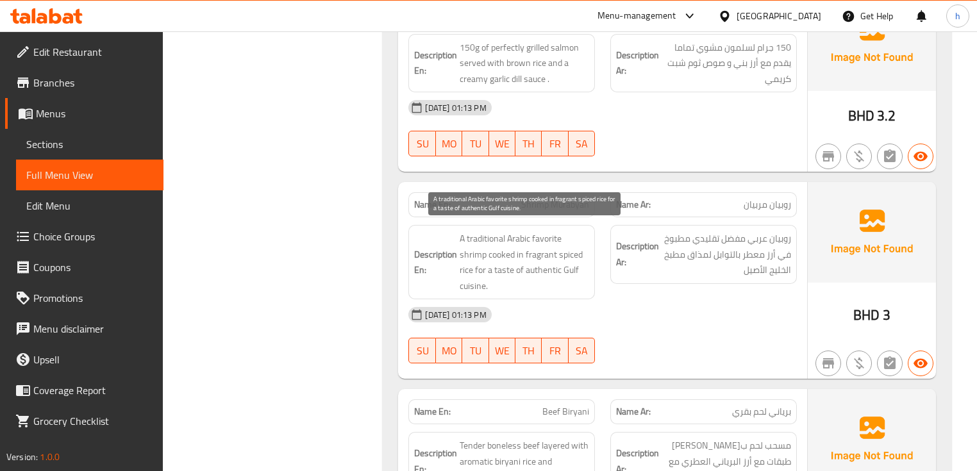
click at [551, 247] on span "A traditional Arabic favorite shrimp cooked in fragrant spiced rice for a taste…" at bounding box center [524, 262] width 129 height 63
copy span "fragrant"
click at [538, 251] on span "A traditional Arabic favorite shrimp cooked in fragrant spiced rice for a taste…" at bounding box center [524, 262] width 129 height 63
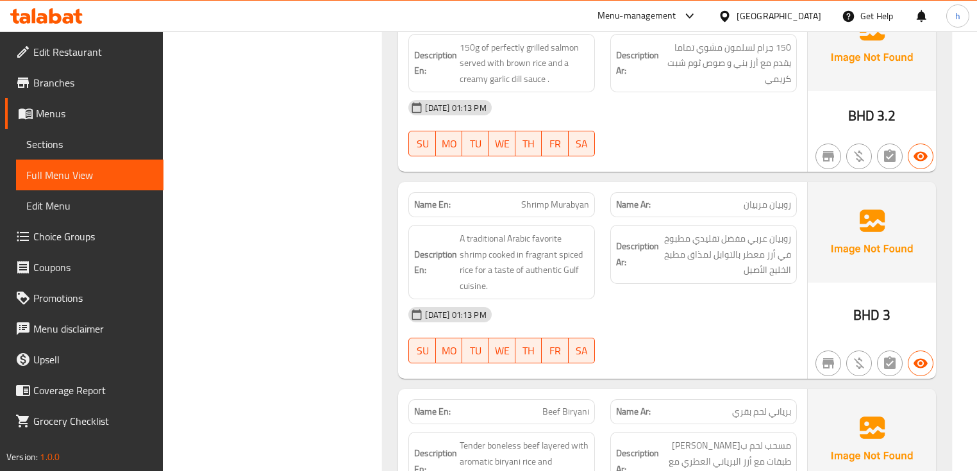
click at [772, 326] on div "15-10-2025 01:13 PM SU MO TU WE TH FR SA" at bounding box center [602, 335] width 403 height 72
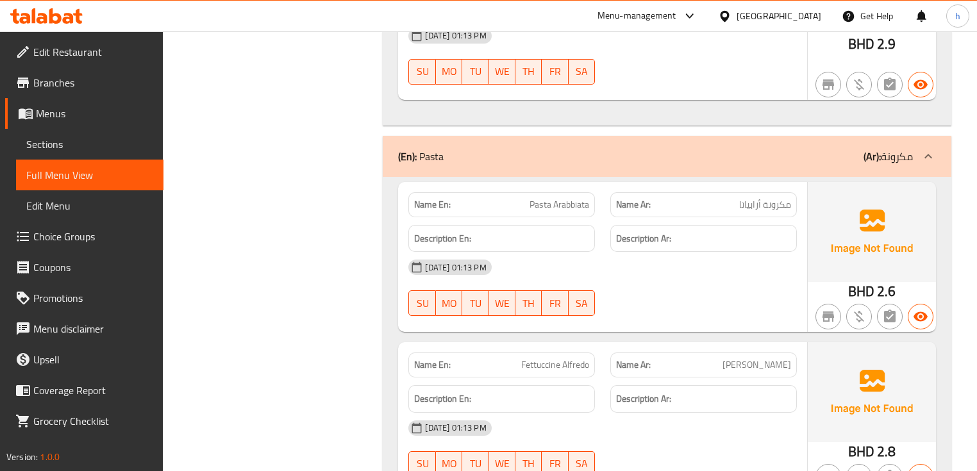
scroll to position [5007, 0]
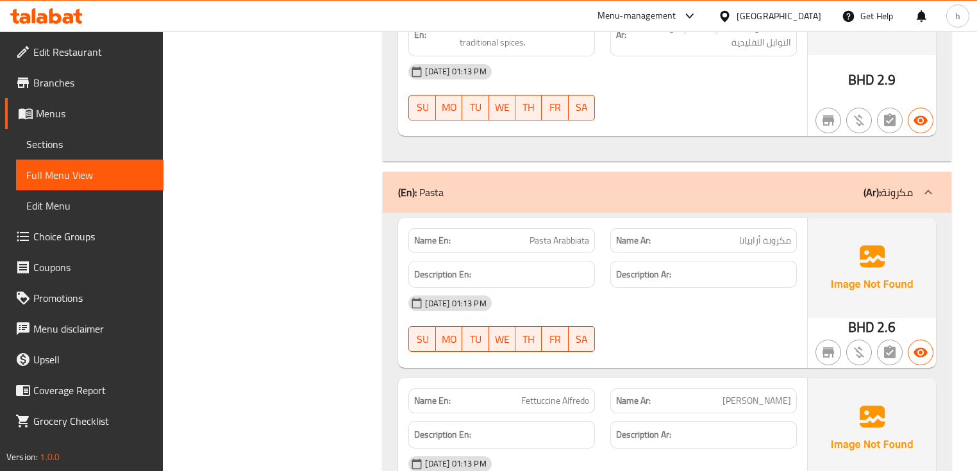
scroll to position [4955, 0]
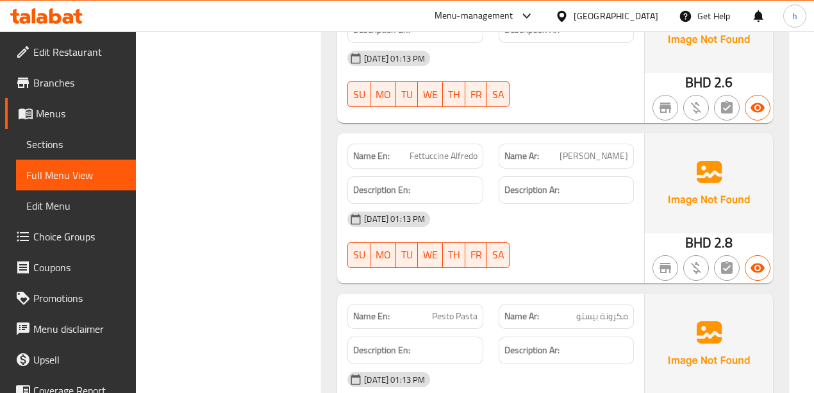
scroll to position [5682, 0]
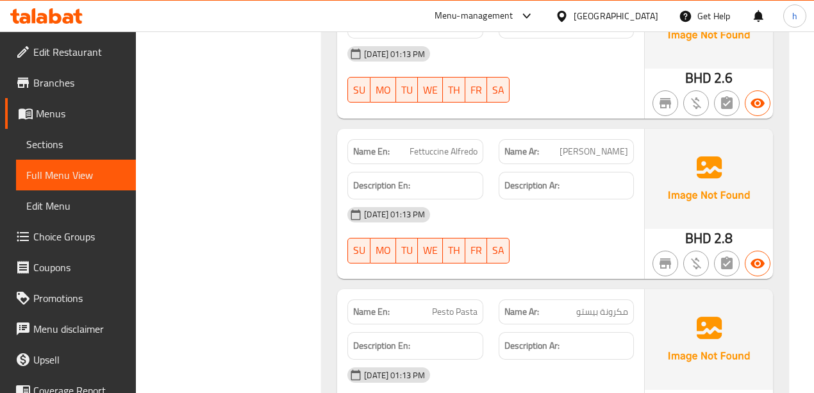
click at [469, 305] on span "Pesto Pasta" at bounding box center [455, 311] width 46 height 13
copy span "Pasta"
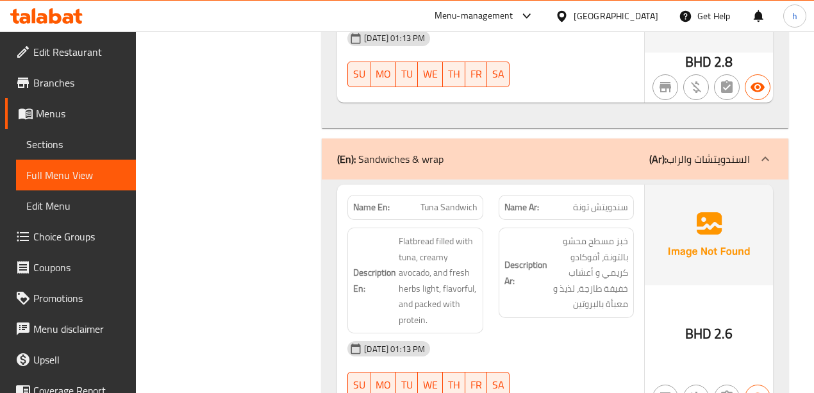
scroll to position [6366, 0]
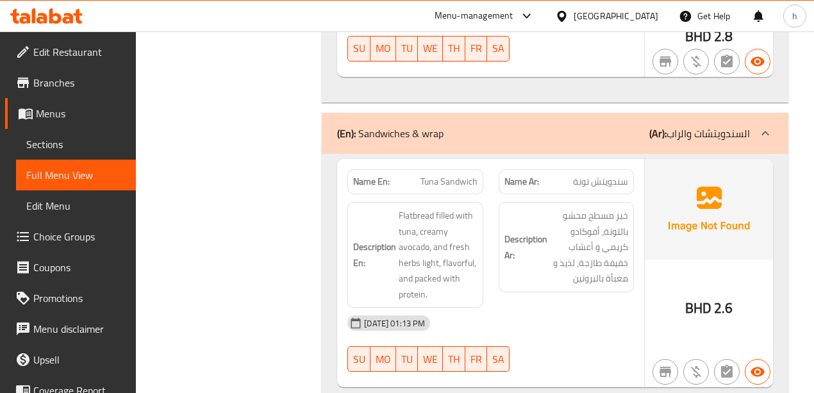
click at [436, 175] on span "Tuna Sandwich" at bounding box center [449, 181] width 57 height 13
copy span "Tuna Sandwich"
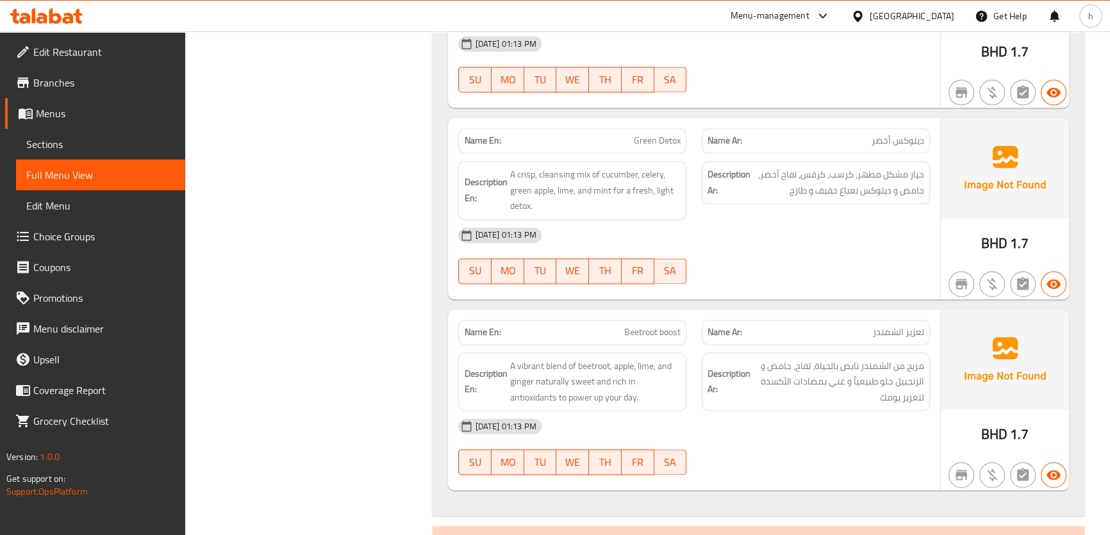
scroll to position [2448, 0]
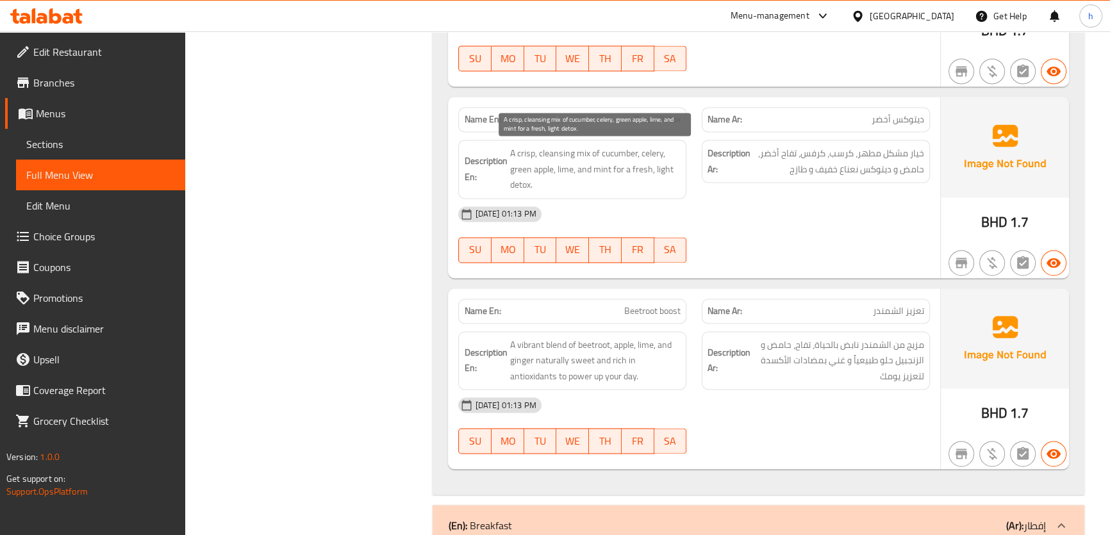
click at [653, 148] on span "A crisp, cleansing mix of cucumber, celery, green apple, lime, and mint for a f…" at bounding box center [595, 169] width 171 height 47
copy span "celery"
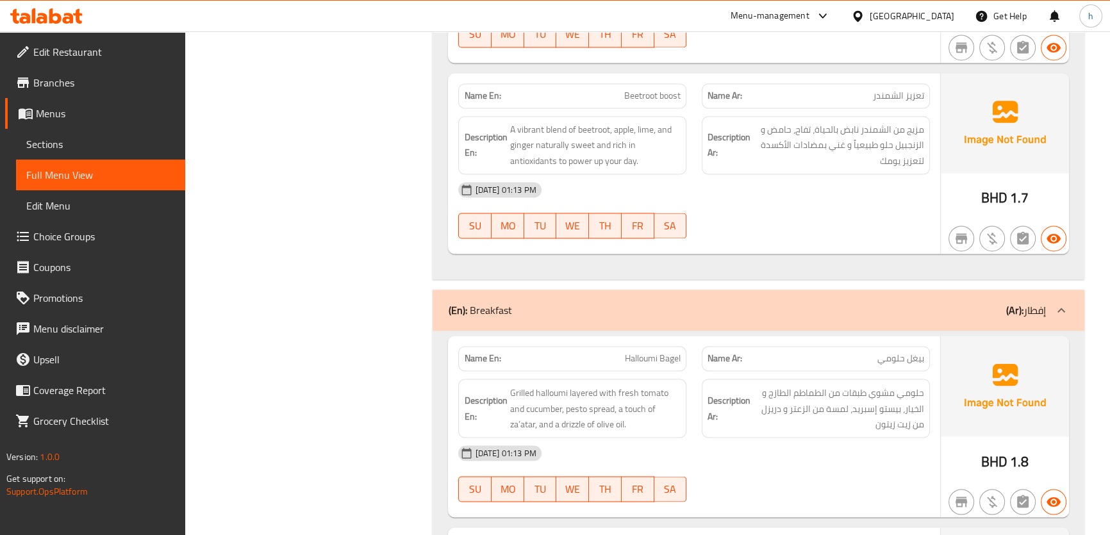
scroll to position [2680, 0]
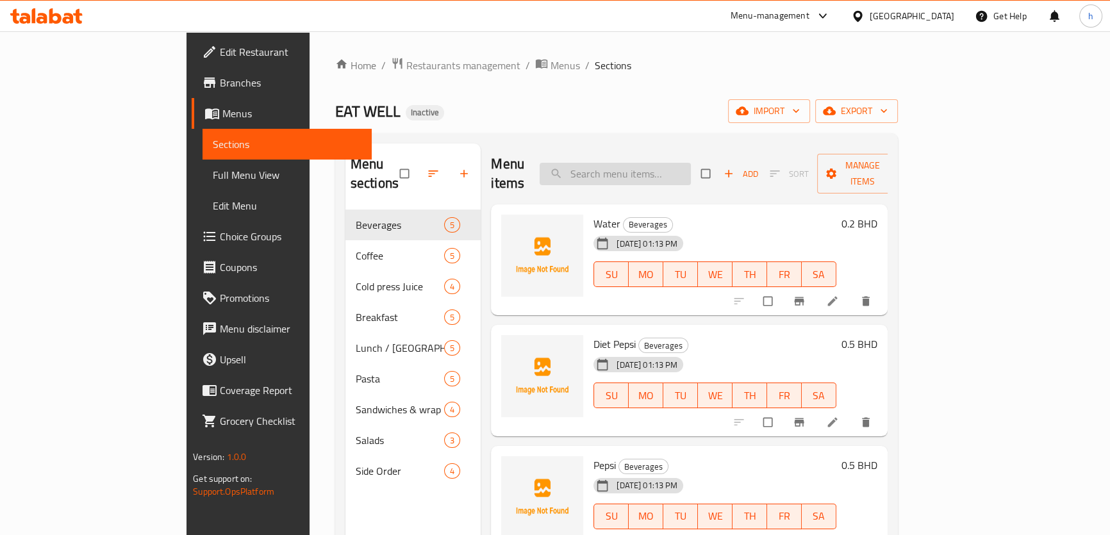
click at [691, 166] on input "search" at bounding box center [615, 174] width 151 height 22
paste input "Turkey cheese Croissant"
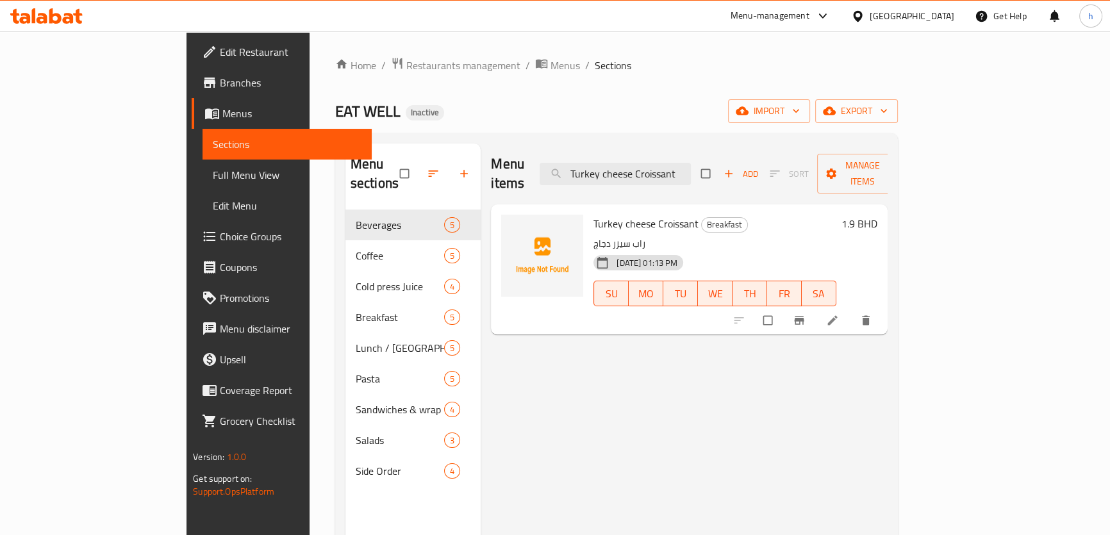
type input "Turkey cheese Croissant"
click at [852, 310] on li at bounding box center [834, 320] width 36 height 21
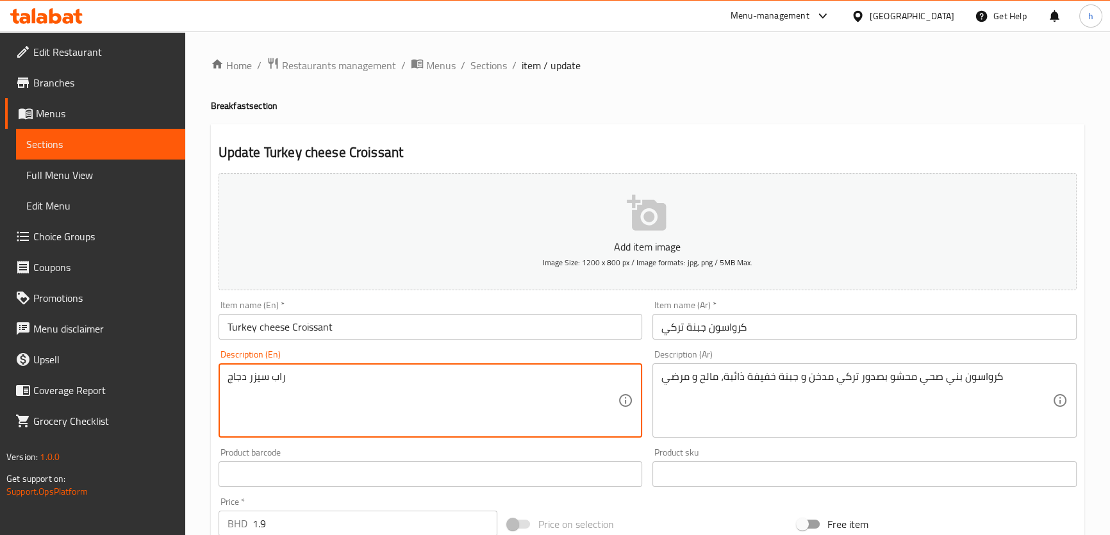
click at [320, 374] on textarea "راب سيزر دجاج" at bounding box center [423, 401] width 391 height 61
paste textarea "A wholesome brown croissant filled with smoked turkey breast and melted cheese …"
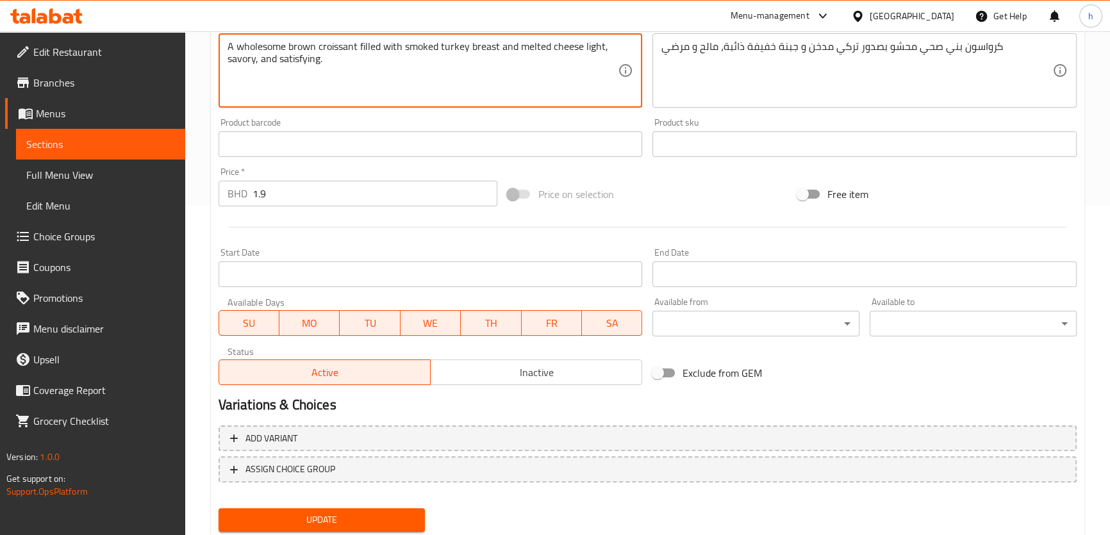
scroll to position [369, 0]
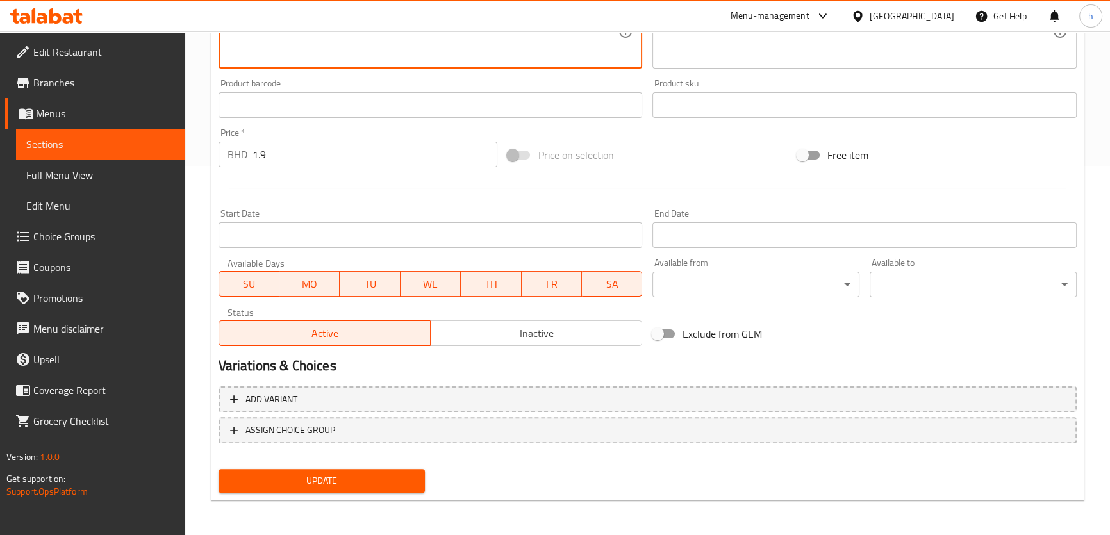
type textarea "A wholesome brown croissant filled with smoked turkey breast and melted cheese …"
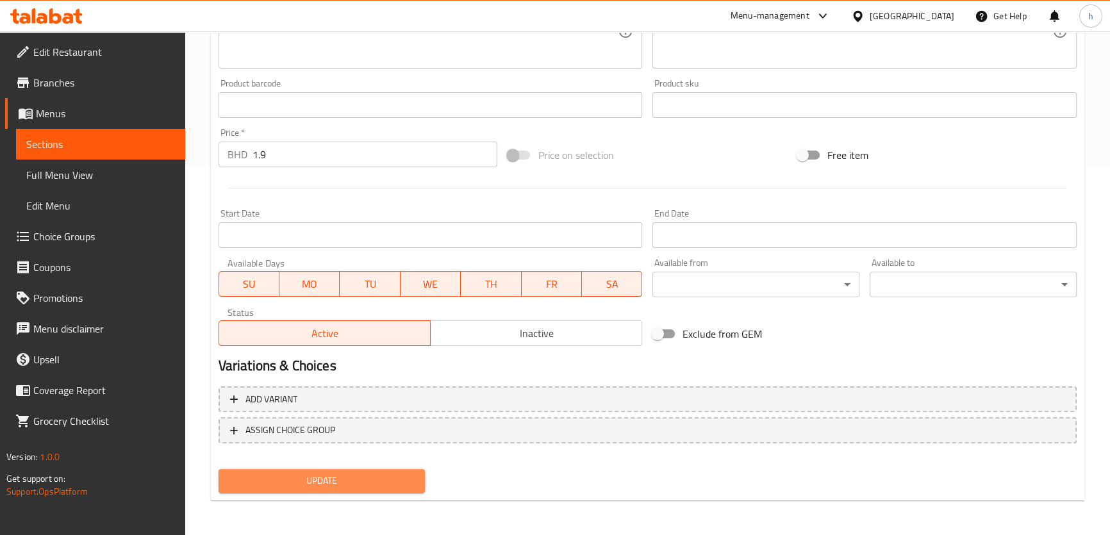
click at [382, 487] on span "Update" at bounding box center [322, 481] width 187 height 16
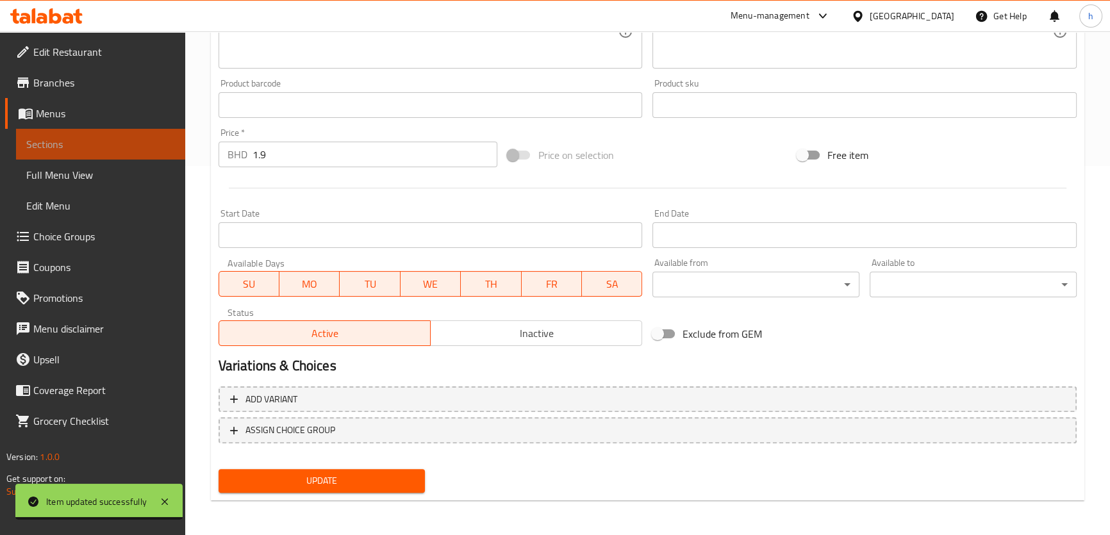
click at [153, 143] on span "Sections" at bounding box center [100, 144] width 149 height 15
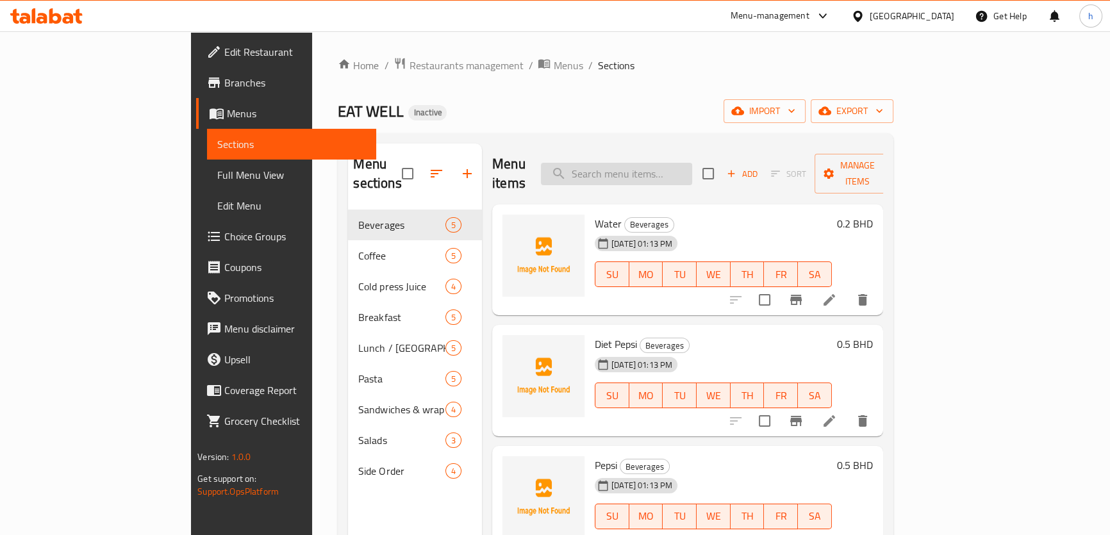
click at [657, 163] on input "search" at bounding box center [616, 174] width 151 height 22
paste input "Egg cheese Croissant"
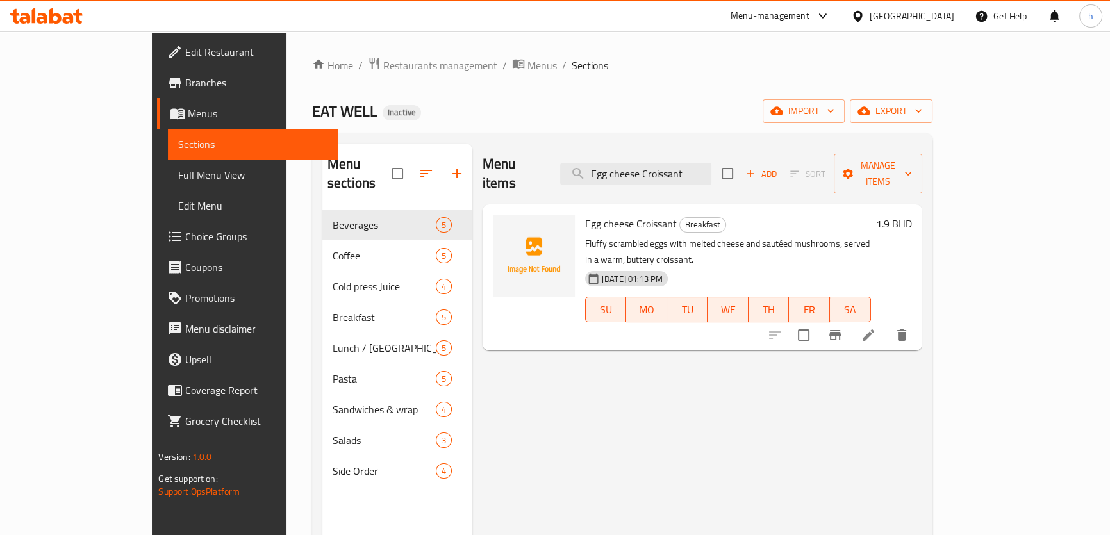
type input "Egg cheese Croissant"
click at [876, 328] on icon at bounding box center [868, 335] width 15 height 15
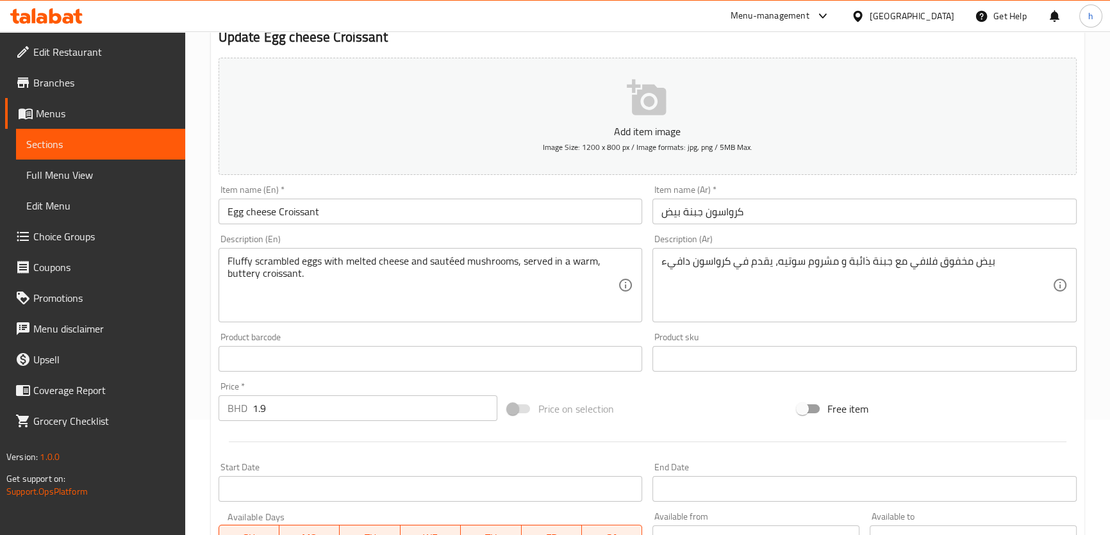
scroll to position [116, 0]
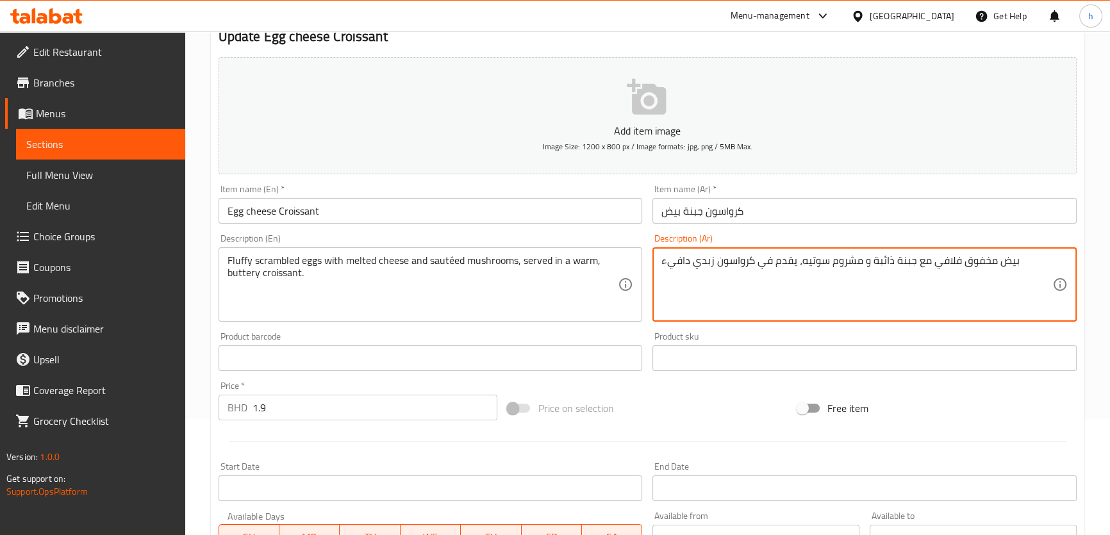
type textarea "بيض مخفوق فلافي مع جبنة ذائبة و مشروم سوتيه، يقدم في كرواسون زبدي دافيء"
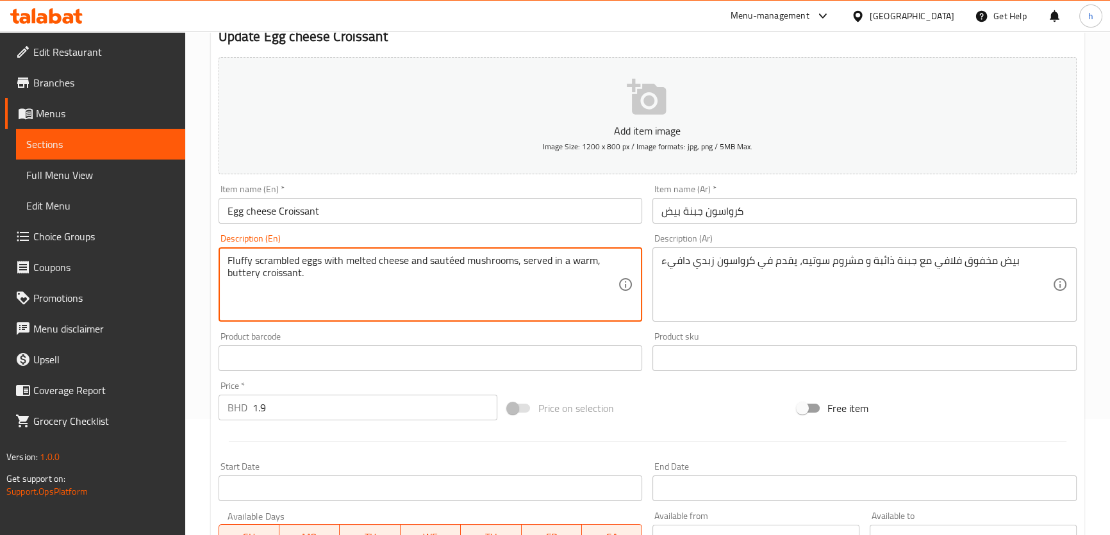
click at [239, 271] on textarea "Fluffy scrambled eggs with melted cheese and sautéed mushrooms, served in a war…" at bounding box center [423, 284] width 391 height 61
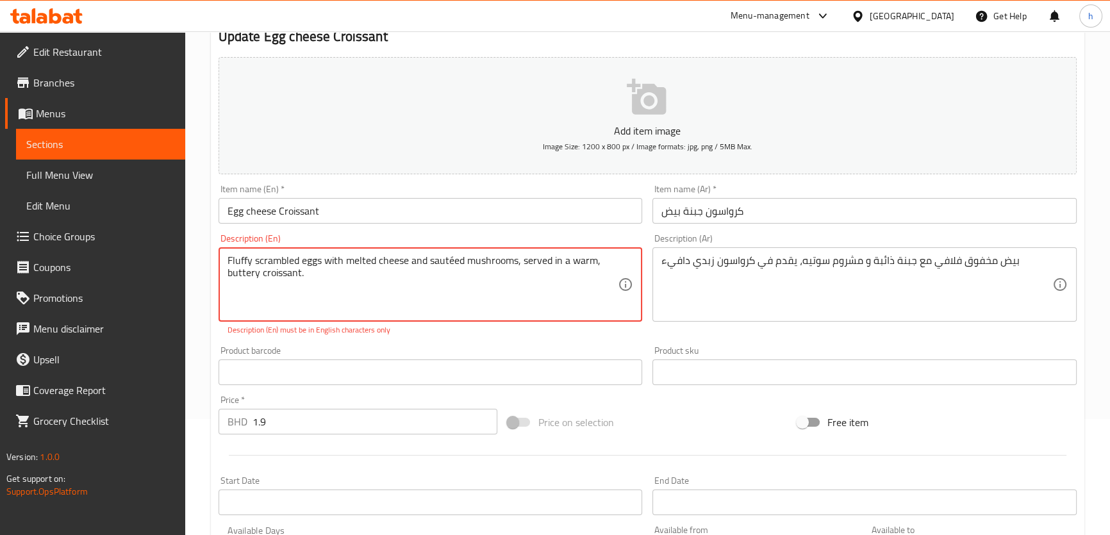
click at [447, 281] on textarea "Fluffy scrambled eggs with melted cheese and sautéed mushrooms, served in a war…" at bounding box center [423, 284] width 391 height 61
click at [451, 262] on textarea "Fluffy scrambled eggs with melted cheese and sautéed mushrooms, served in a war…" at bounding box center [423, 284] width 391 height 61
click at [448, 262] on textarea "Fluffy scrambled eggs with melted cheese and sauteed mushrooms, served in a war…" at bounding box center [423, 284] width 391 height 61
click at [451, 262] on textarea "Fluffy scrambled eggs with melted cheese and sautéed mushrooms, served in a war…" at bounding box center [423, 284] width 391 height 61
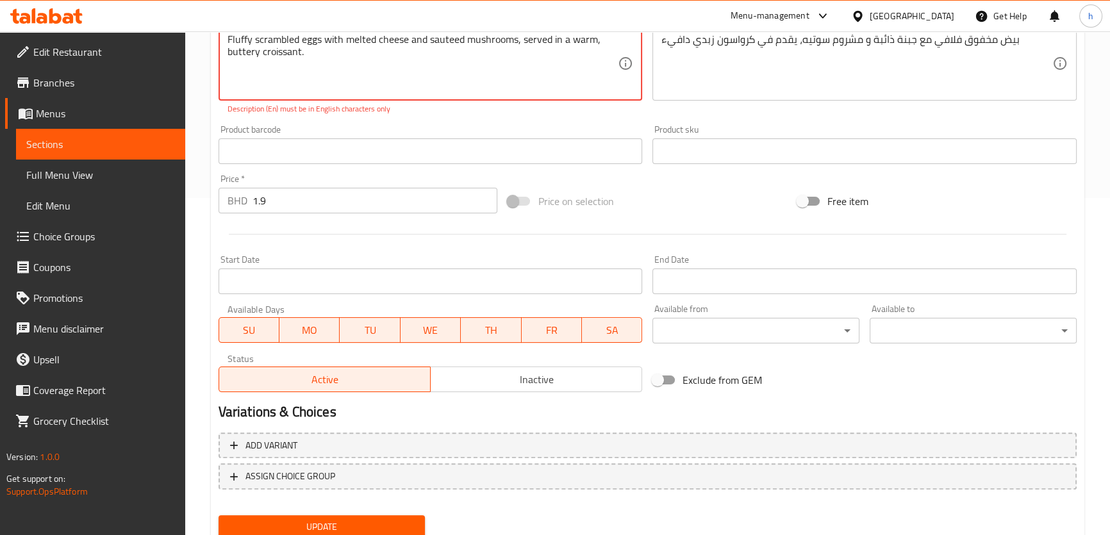
scroll to position [349, 0]
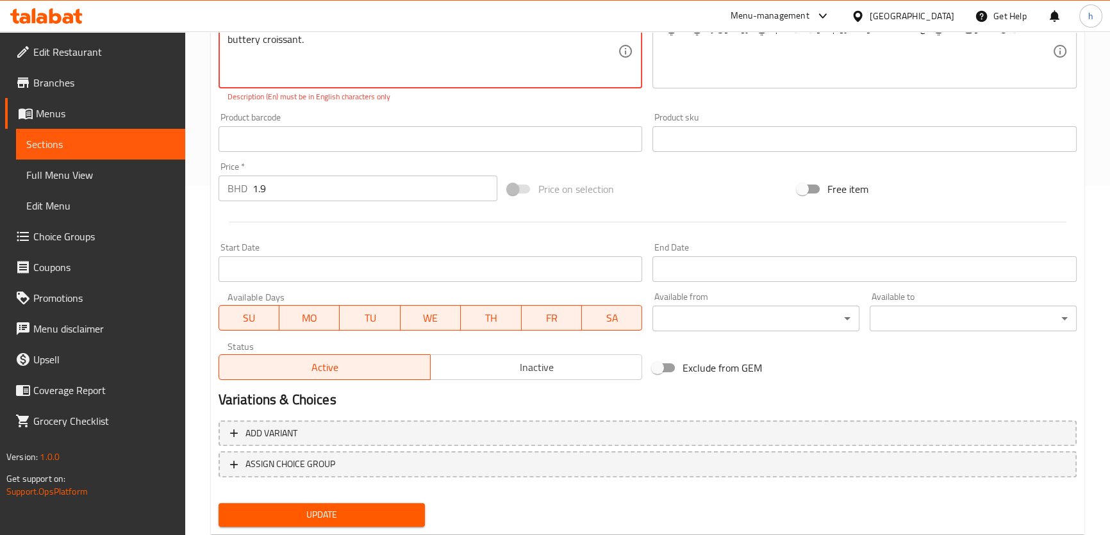
type textarea "Fluffy scrambled eggs with melted cheese and sauteed mushrooms, served in a war…"
click at [393, 503] on button "Update" at bounding box center [322, 515] width 207 height 24
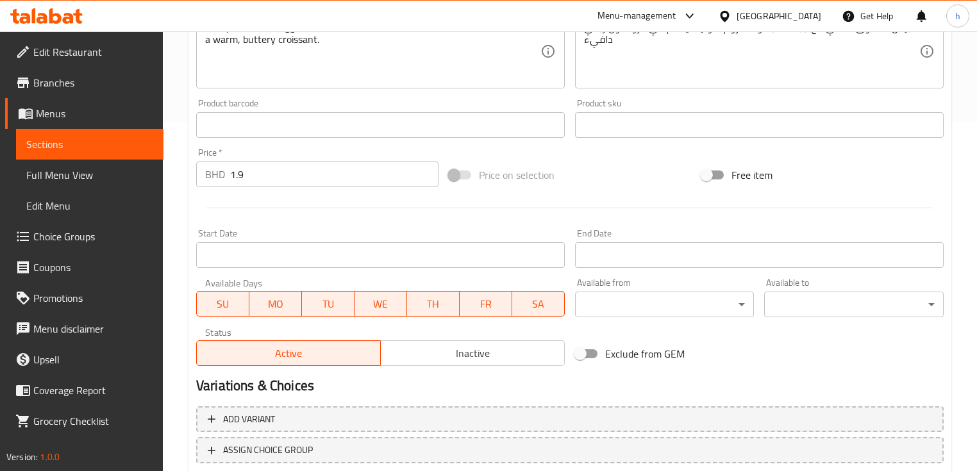
click at [108, 138] on span "Sections" at bounding box center [89, 144] width 127 height 15
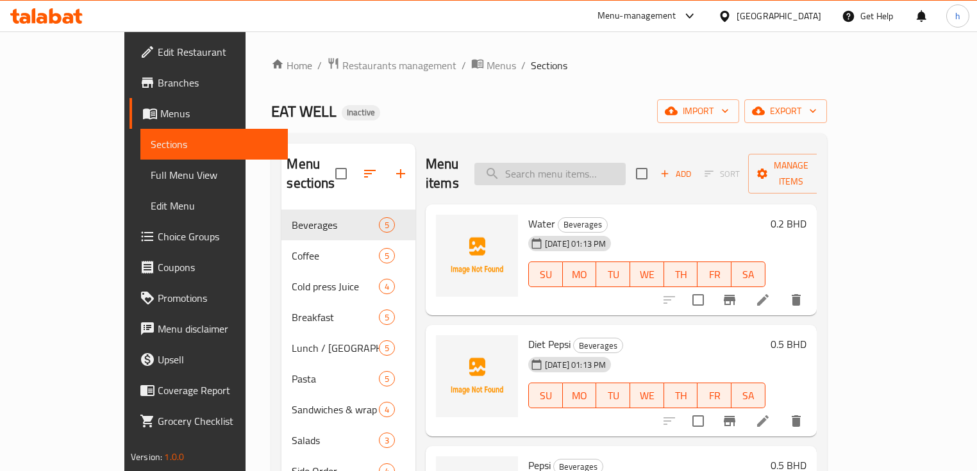
click at [619, 163] on input "search" at bounding box center [549, 174] width 151 height 22
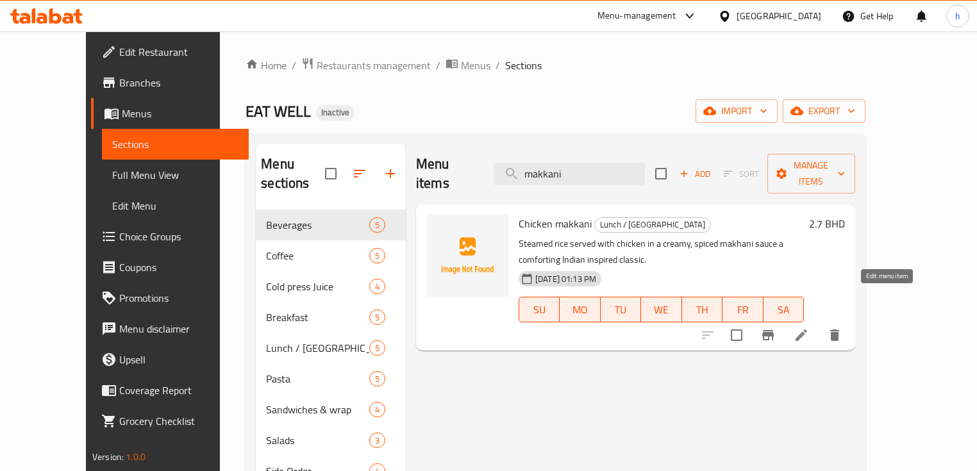
type input "makkani"
click at [809, 328] on icon at bounding box center [801, 335] width 15 height 15
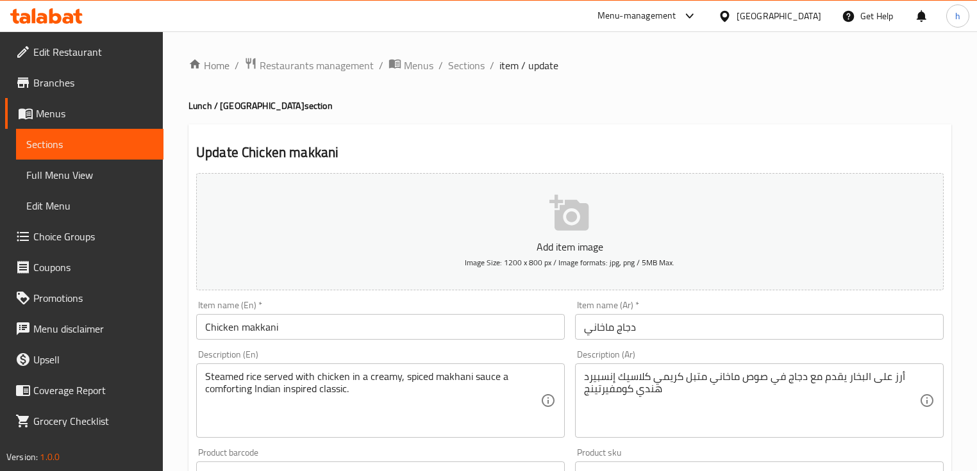
click at [267, 328] on input "Chicken makkani" at bounding box center [380, 327] width 369 height 26
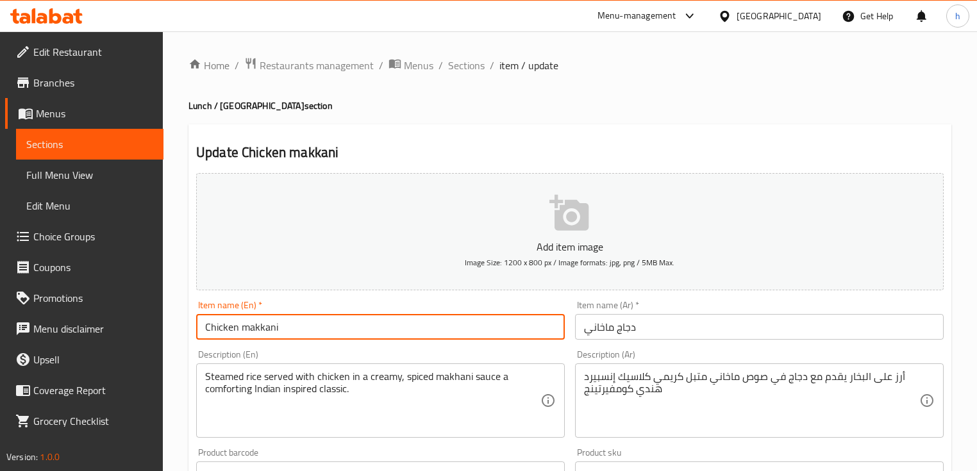
click at [267, 328] on input "Chicken makkani" at bounding box center [380, 327] width 369 height 26
paste input "Makh"
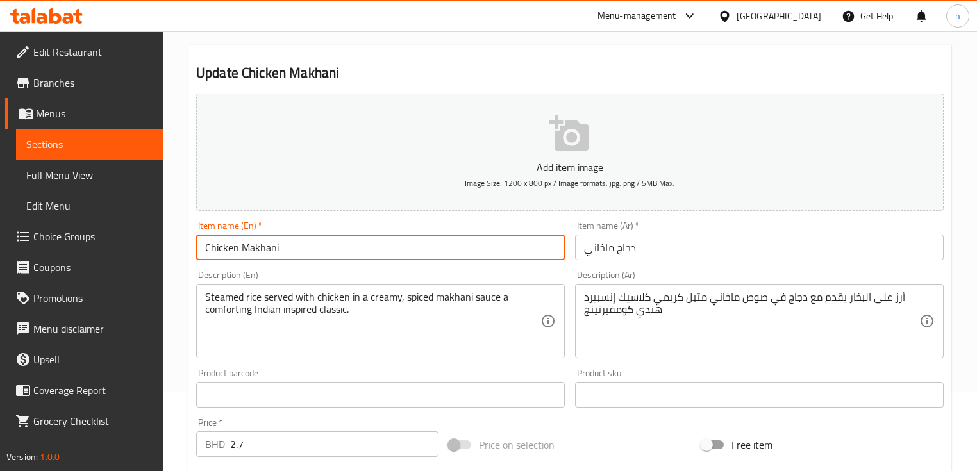
scroll to position [103, 0]
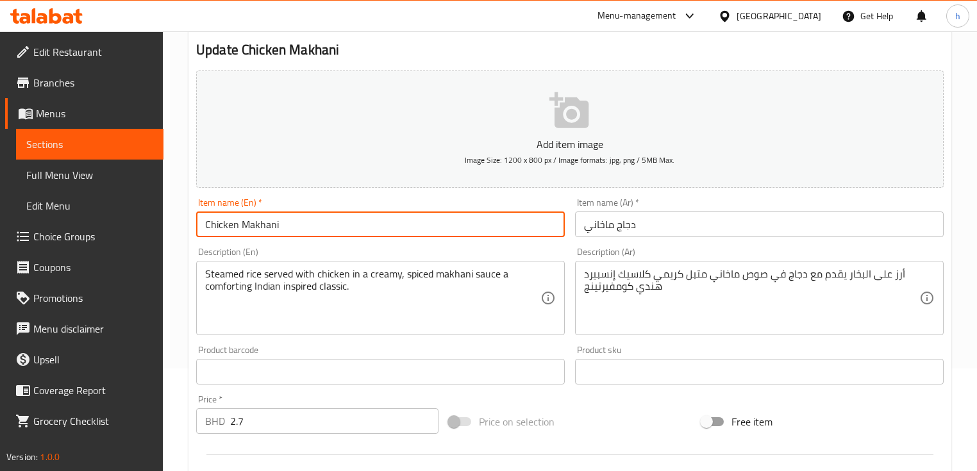
type input "Chicken Makhani"
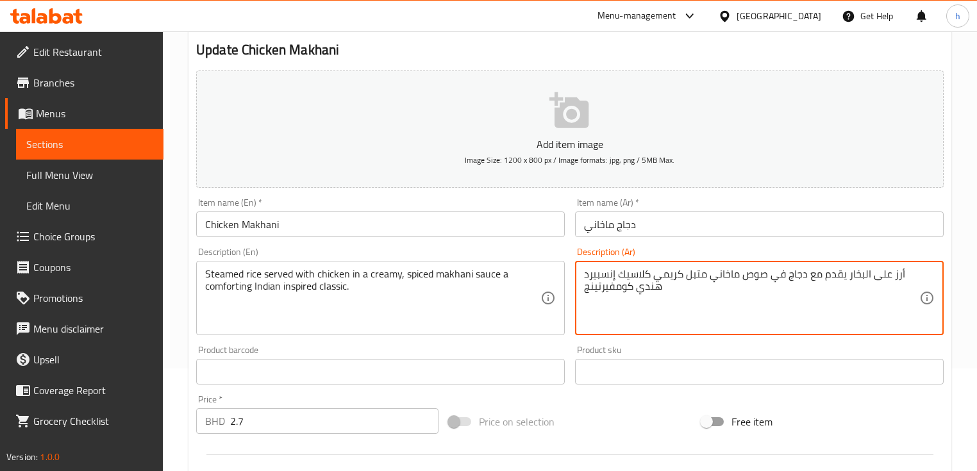
click at [644, 274] on textarea "أرز على البخار يقدم مع دجاج في صوص ماخاني متبل كريمي كلاسيك إنسبيرد هندي كومفير…" at bounding box center [751, 298] width 335 height 61
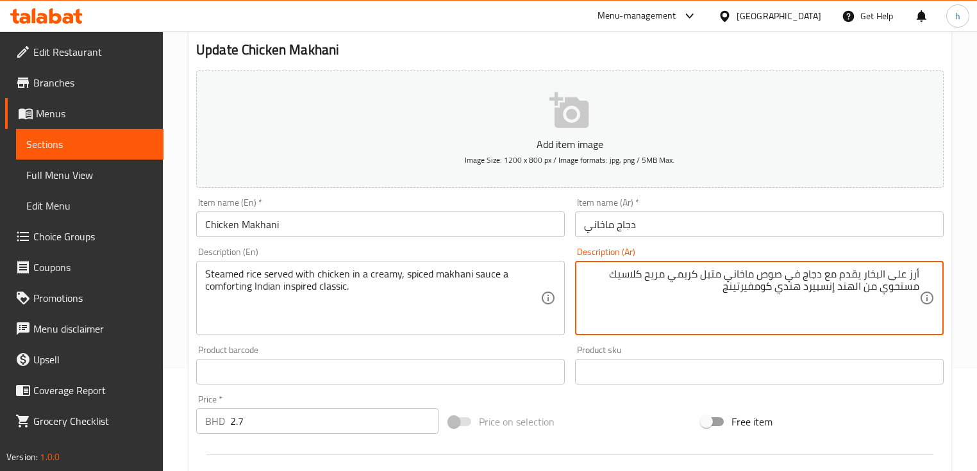
drag, startPoint x: 836, startPoint y: 289, endPoint x: 721, endPoint y: 308, distance: 116.2
click at [721, 308] on textarea "أرز على البخار يقدم مع دجاج في صوص ماخاني متبل كريمي مريح كلاسيك مستحوي من الهن…" at bounding box center [751, 298] width 335 height 61
click at [895, 290] on textarea "أرز على البخار يقدم مع دجاج في صوص ماخاني متبل كريمي مريح كلاسيك مستحوي من الهند" at bounding box center [751, 298] width 335 height 61
click at [894, 294] on textarea "أرز على البخار يقدم مع دجاج في صوص ماخاني متبل كريمي مريح كلاسيك مستوي من الهند" at bounding box center [751, 298] width 335 height 61
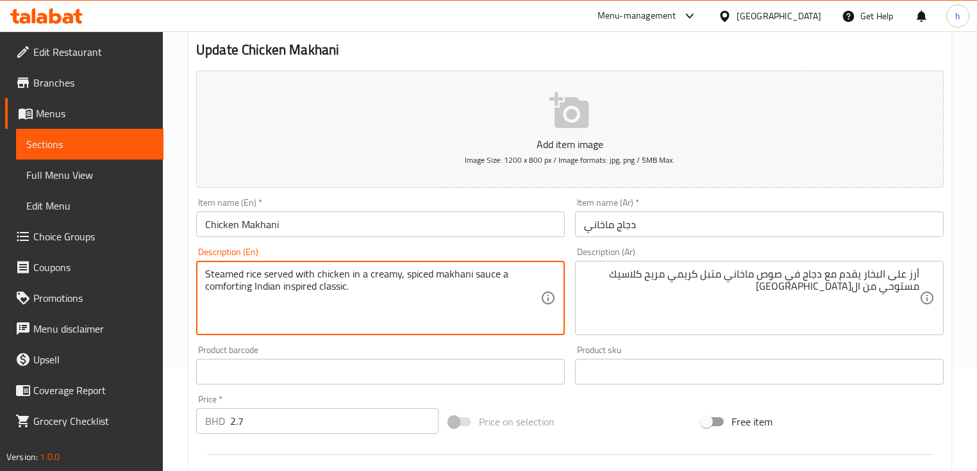
drag, startPoint x: 283, startPoint y: 287, endPoint x: 281, endPoint y: 303, distance: 15.5
drag, startPoint x: 255, startPoint y: 287, endPoint x: 317, endPoint y: 303, distance: 64.1
click at [317, 303] on textarea "Steamed rice served with chicken in a creamy, spiced makhani sauce a comforting…" at bounding box center [372, 298] width 335 height 61
click at [392, 313] on textarea "Steamed rice served with chicken in a creamy, spiced makhani sauce a comforting…" at bounding box center [372, 298] width 335 height 61
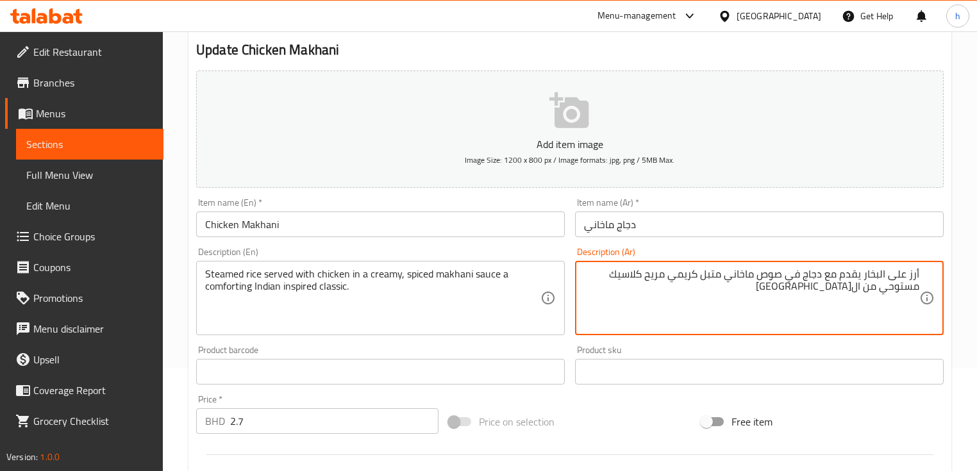
click at [841, 295] on textarea "أرز على البخار يقدم مع دجاج في صوص ماخاني متبل كريمي مريح كلاسيك مستوحي من الهند" at bounding box center [751, 298] width 335 height 61
click at [836, 292] on textarea "أرز على البخار يقدم مع دجاج في صوص ماخاني متبل كريمي مريح كلاسيك مستوحي من الهند" at bounding box center [751, 298] width 335 height 61
drag, startPoint x: 830, startPoint y: 289, endPoint x: 920, endPoint y: 292, distance: 89.8
click at [920, 292] on div "أرز على البخار يقدم مع دجاج في صوص ماخاني متبل كريمي مريح كلاسيك مستوحي من الهن…" at bounding box center [759, 298] width 369 height 74
paste textarea
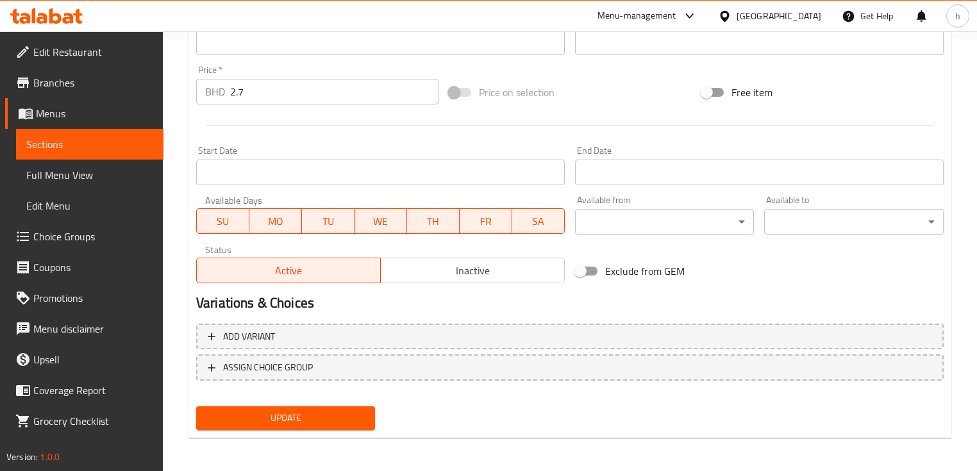
scroll to position [434, 0]
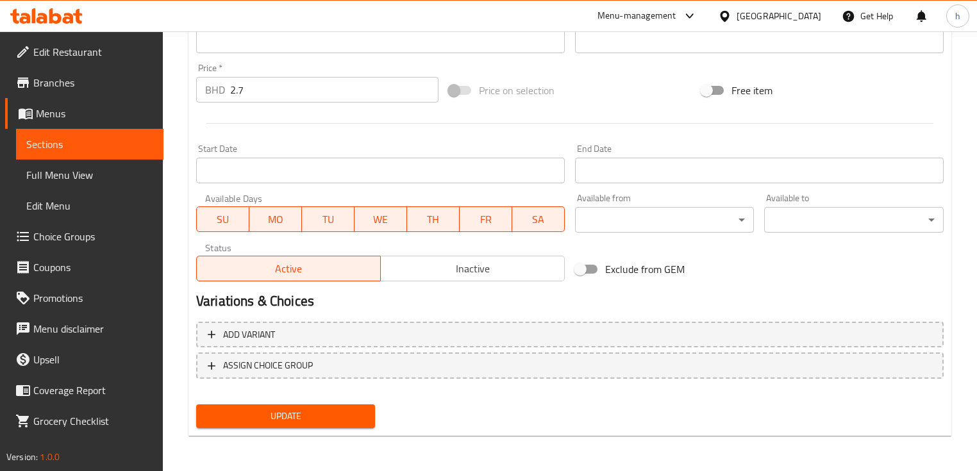
type textarea "أرز على البخار يقدم مع دجاج في صوص ماخاني متبل كريمي مريح كلاسيك مستوحى من ال[G…"
click at [313, 421] on span "Update" at bounding box center [285, 416] width 158 height 16
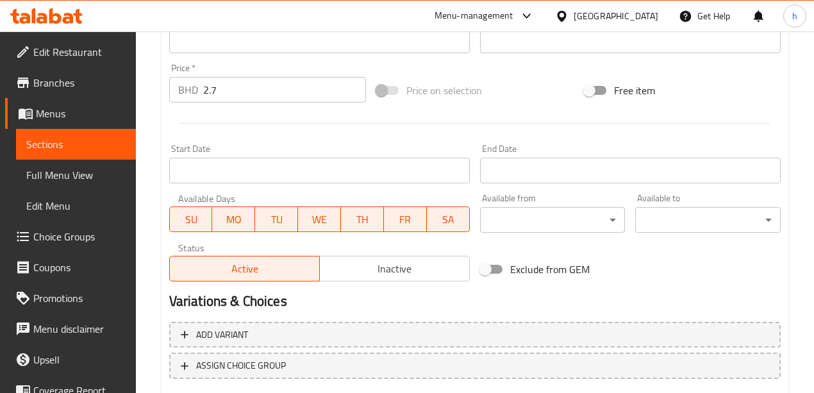
click at [90, 145] on span "Sections" at bounding box center [75, 144] width 99 height 15
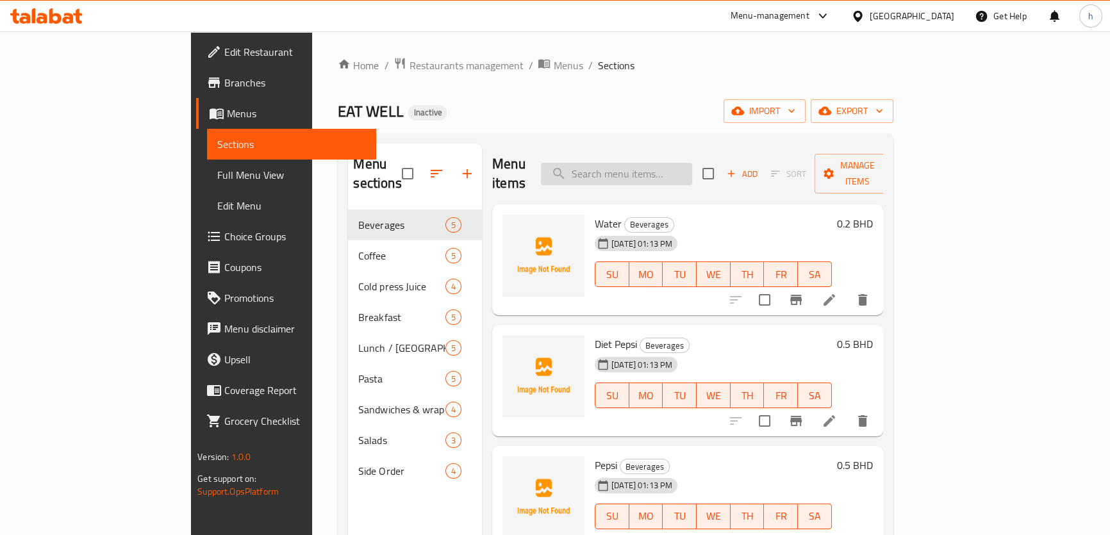
click at [667, 167] on input "search" at bounding box center [616, 174] width 151 height 22
paste input "Tuna Sandwich"
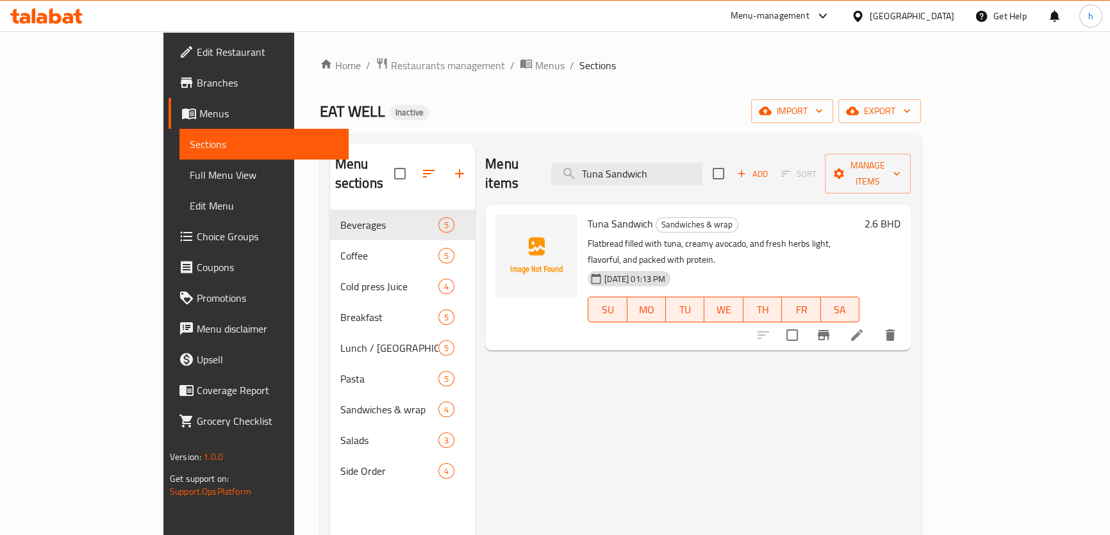
type input "Tuna Sandwich"
click at [875, 324] on li at bounding box center [857, 335] width 36 height 23
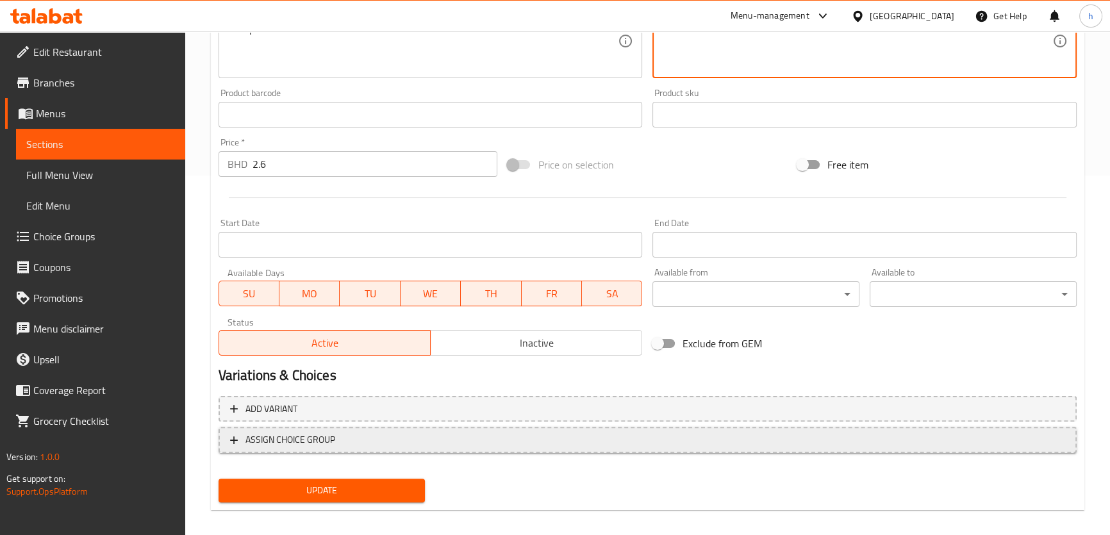
scroll to position [369, 0]
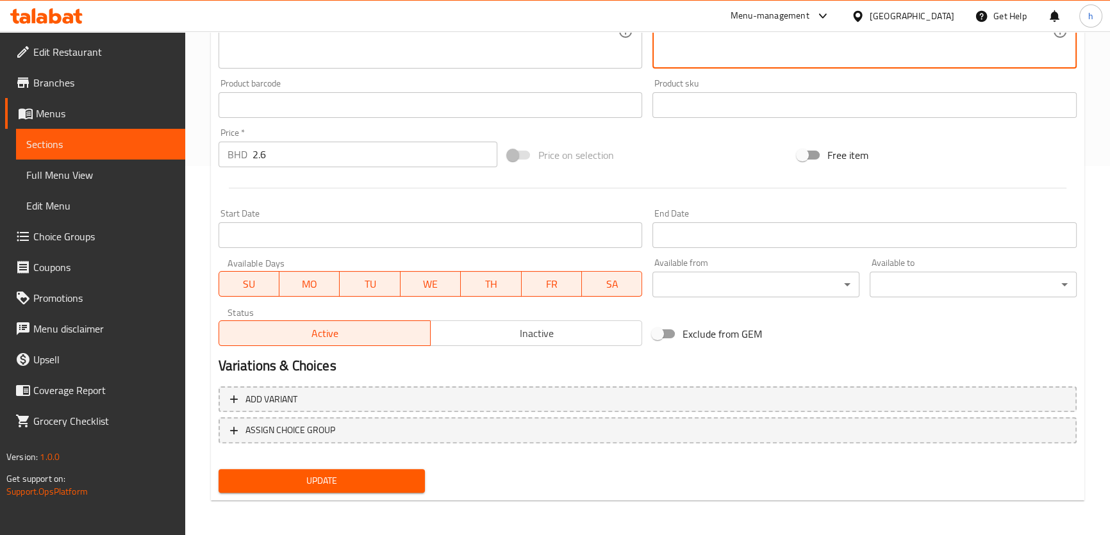
type textarea "خبز مسطح محشو بالتونة، أفوكادو كريمي و أعشاب خفيفة طازجة، لذيذ و معبأ بالبروتين"
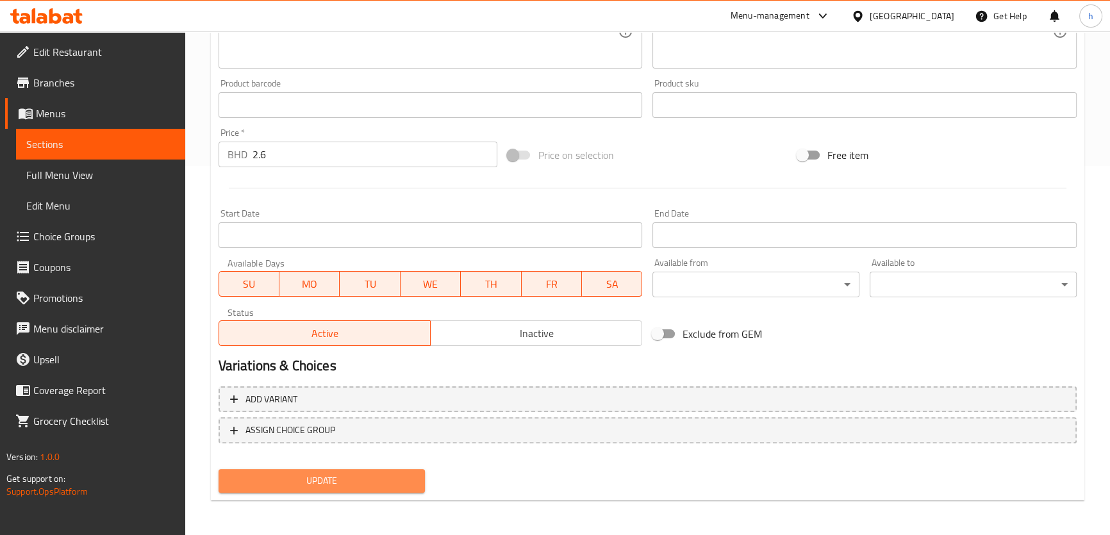
click at [404, 478] on span "Update" at bounding box center [322, 481] width 187 height 16
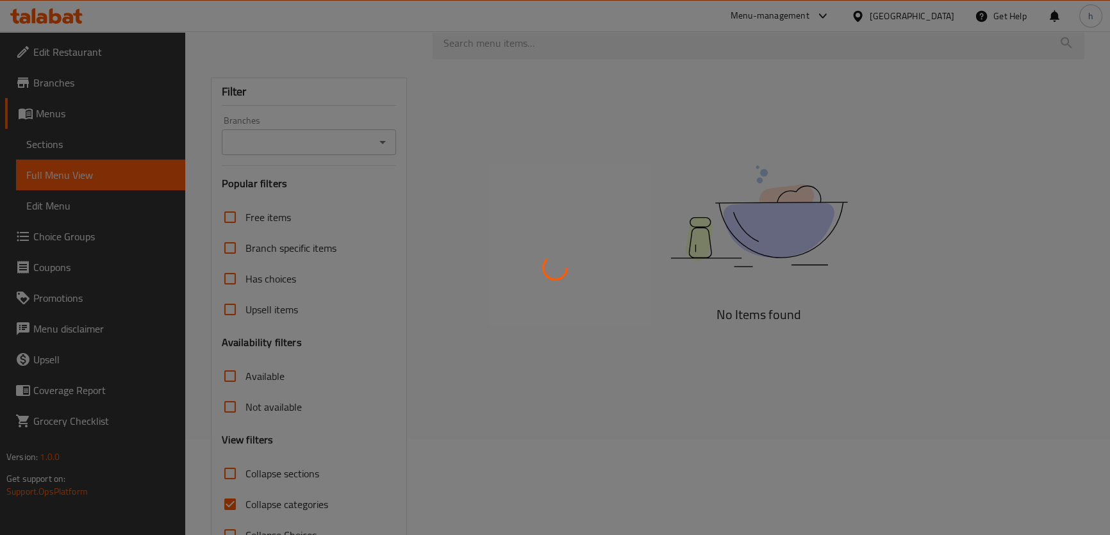
scroll to position [116, 0]
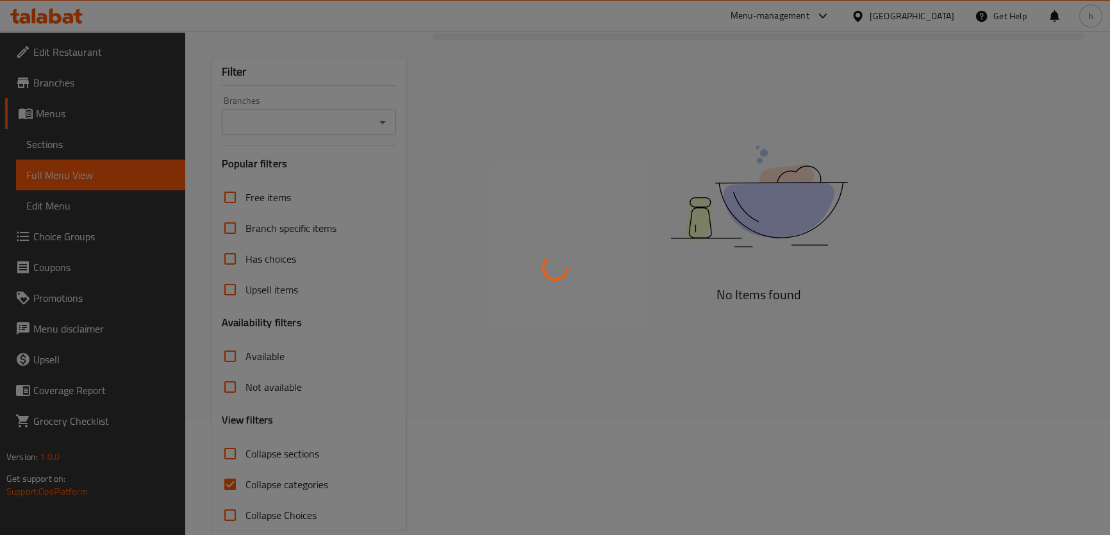
click at [615, 83] on div at bounding box center [555, 267] width 1110 height 535
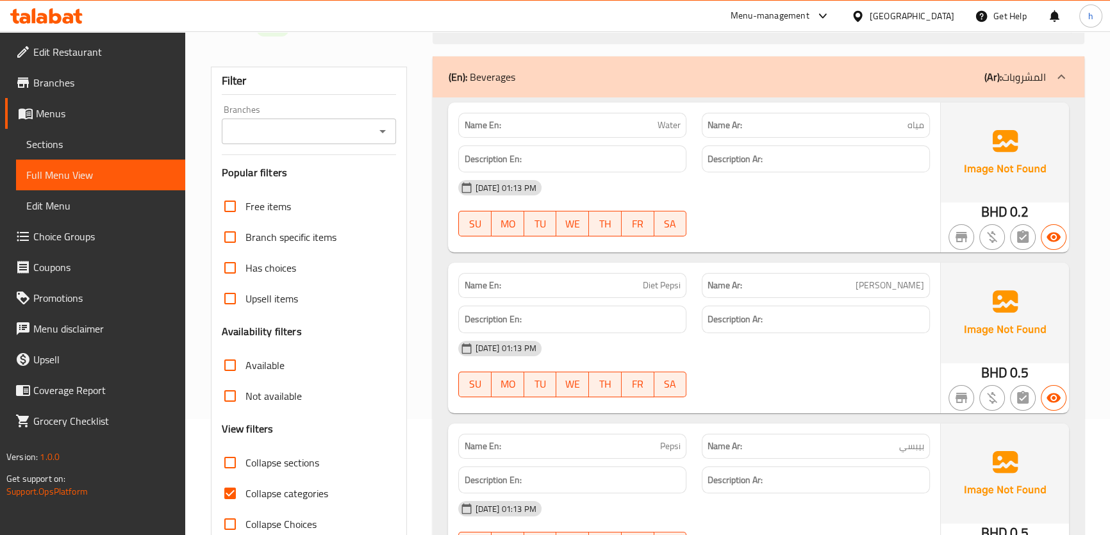
click at [293, 497] on span "Collapse categories" at bounding box center [287, 493] width 83 height 15
click at [246, 497] on input "Collapse categories" at bounding box center [230, 493] width 31 height 31
checkbox input "false"
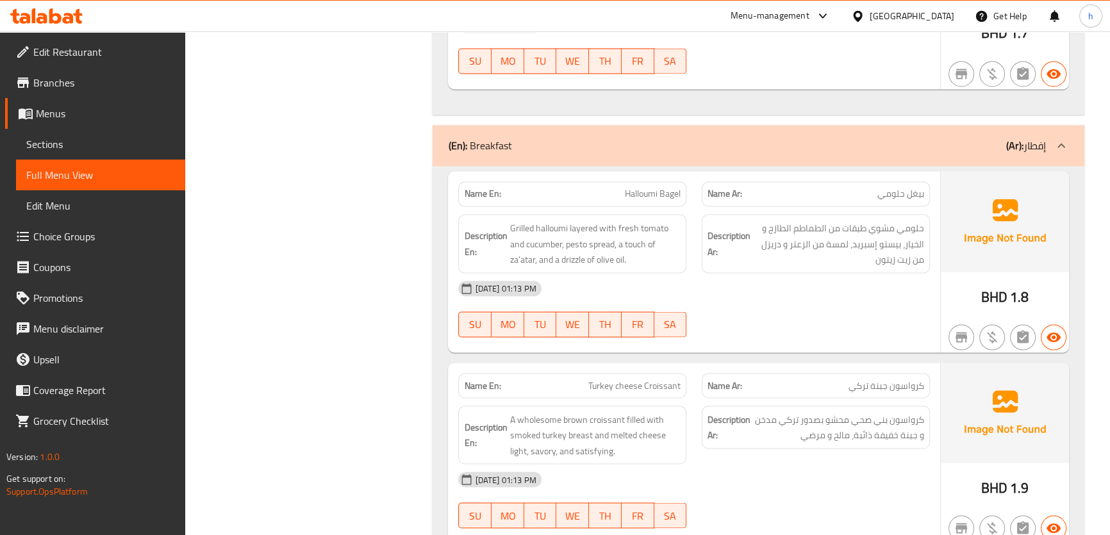
scroll to position [2855, 0]
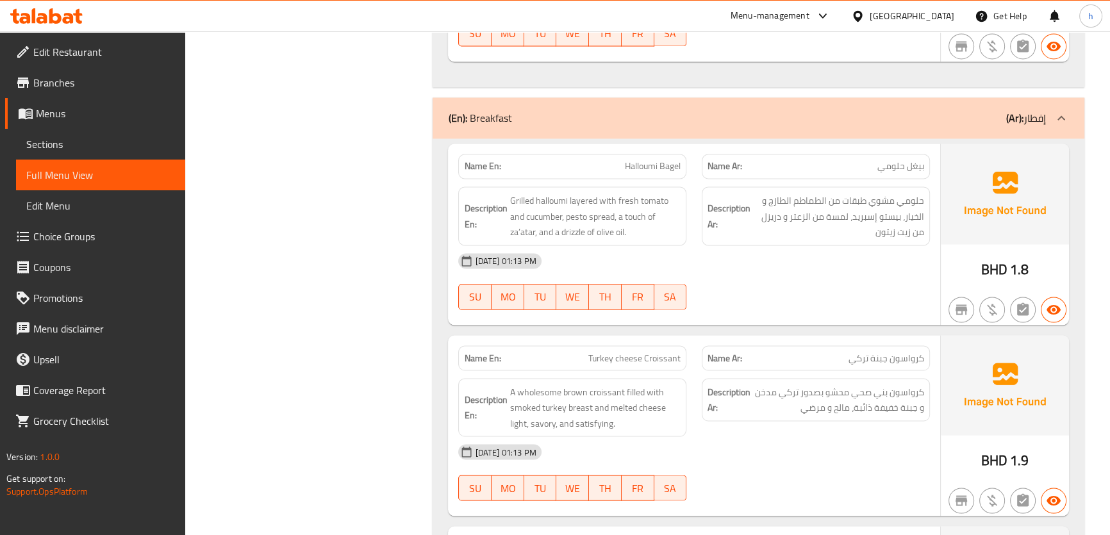
click at [868, 253] on div "[DATE] 01:13 PM" at bounding box center [694, 261] width 487 height 31
click at [860, 256] on div "[DATE] 01:13 PM" at bounding box center [694, 261] width 487 height 31
click at [885, 251] on div "[DATE] 01:13 PM" at bounding box center [694, 261] width 487 height 31
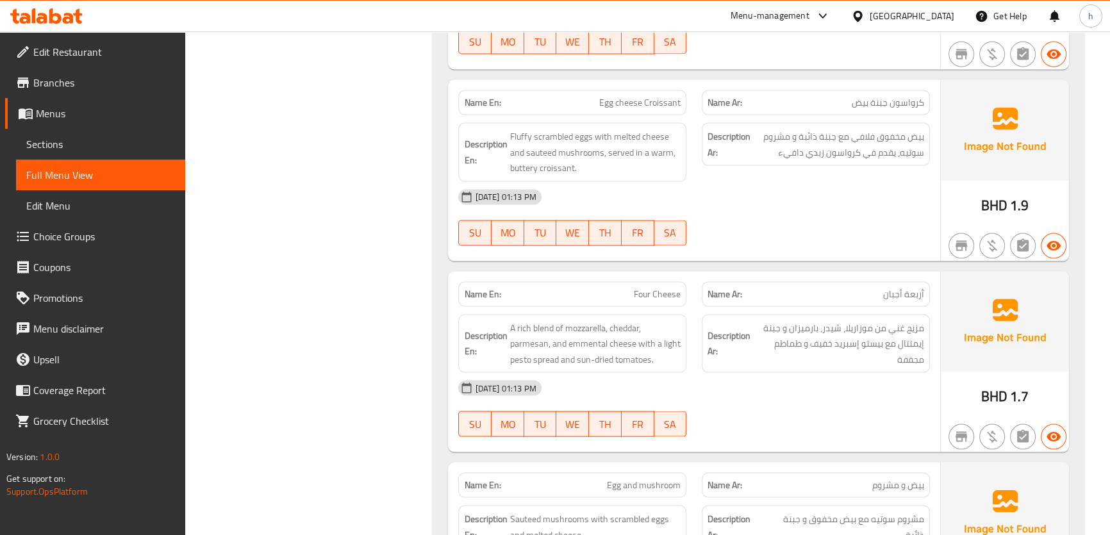
scroll to position [3321, 0]
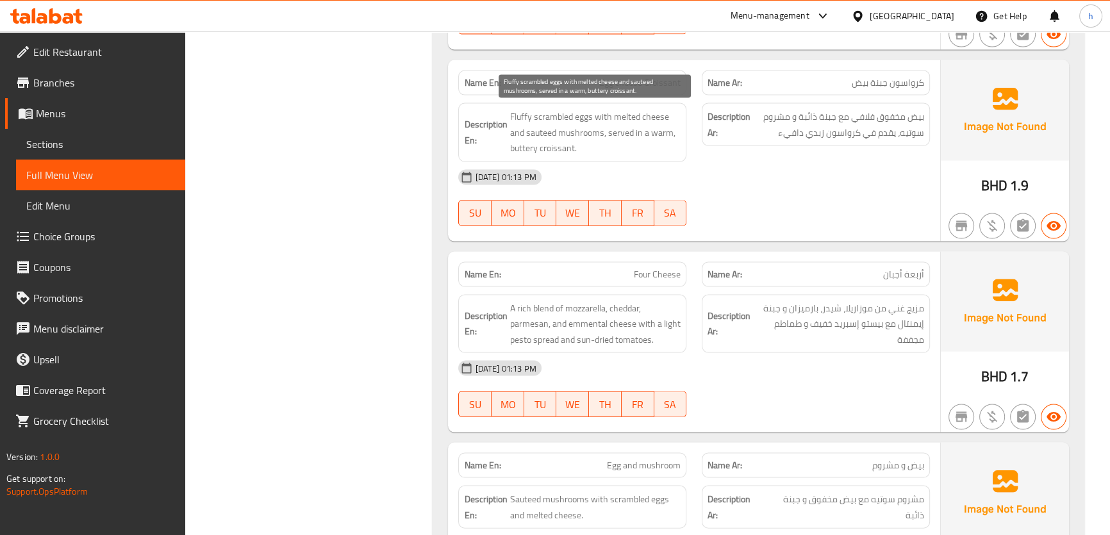
click at [524, 117] on span "Fluffy scrambled eggs with melted cheese and sauteed mushrooms, served in a war…" at bounding box center [595, 132] width 171 height 47
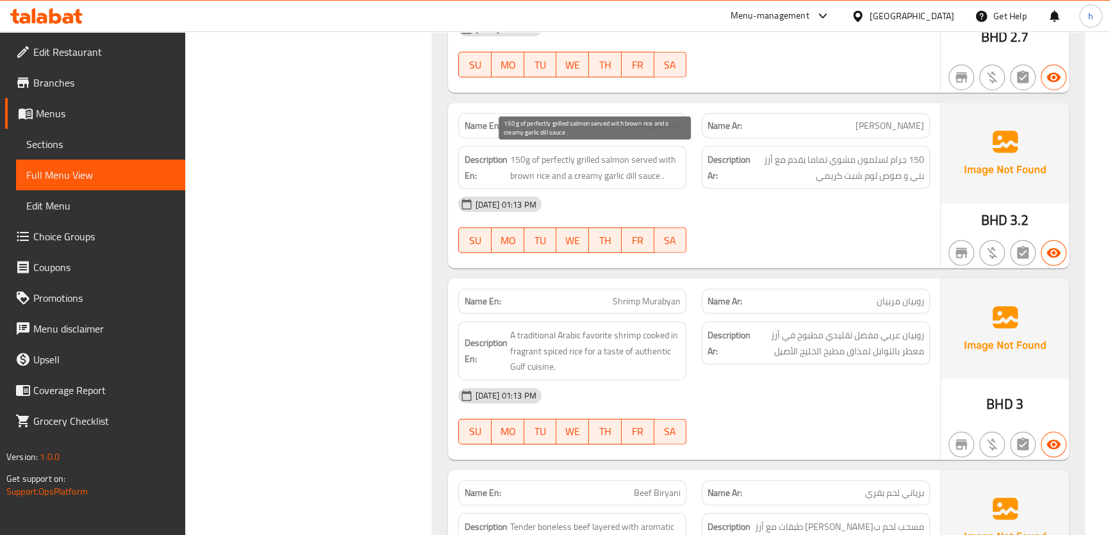
scroll to position [4312, 0]
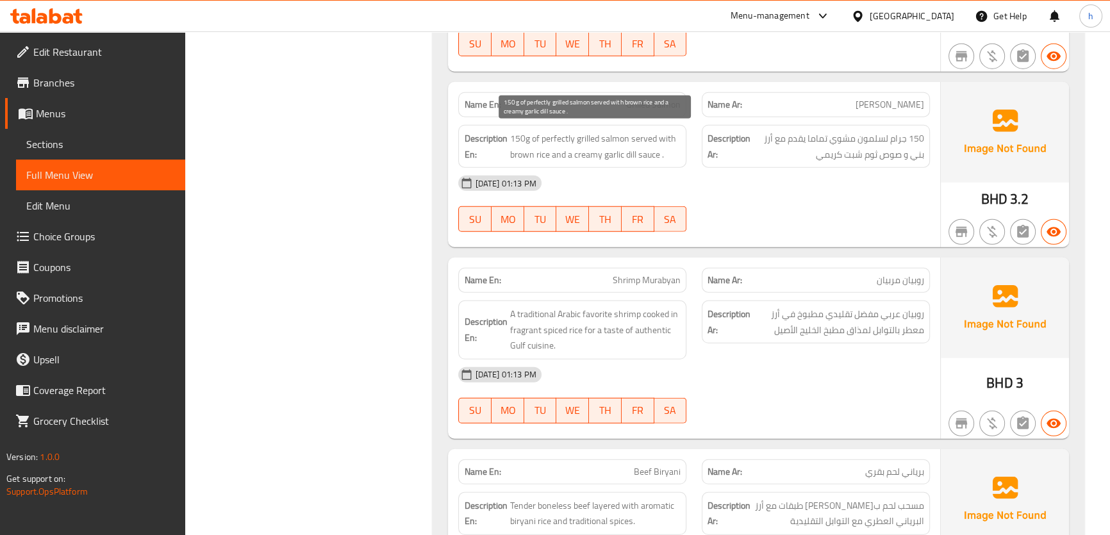
click at [590, 144] on span "150g of perfectly grilled salmon served with brown rice and a creamy garlic dil…" at bounding box center [595, 146] width 171 height 31
copy span "150g of perfectly grilled salmon served with brown rice and a creamy garlic dil…"
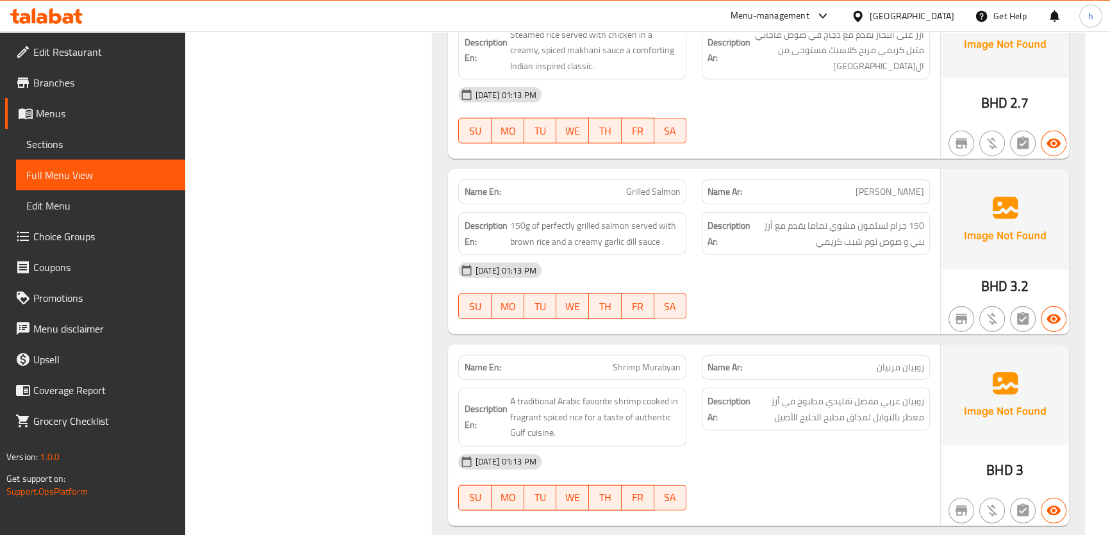
scroll to position [4254, 0]
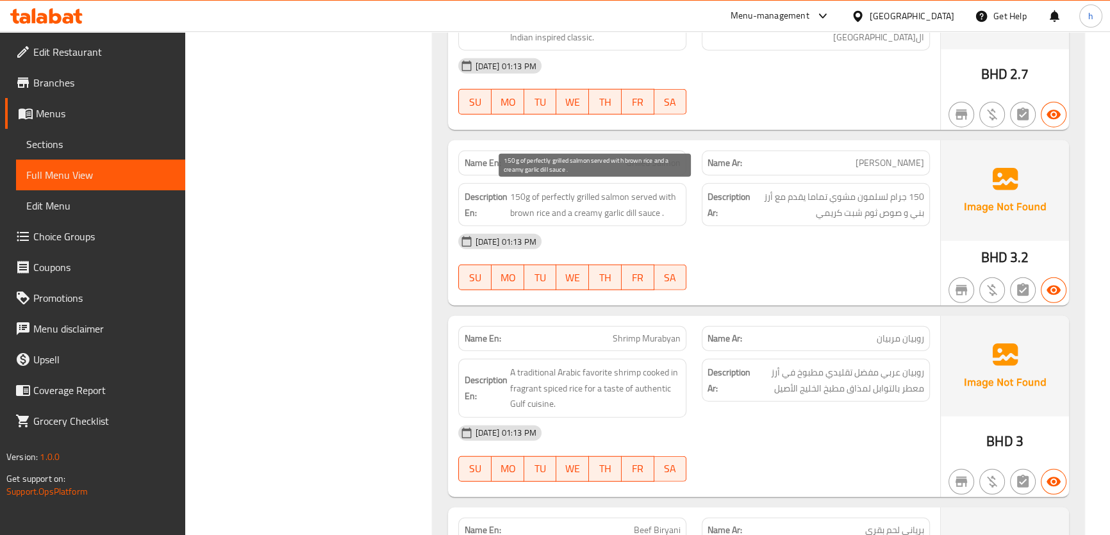
click at [569, 203] on span "150g of perfectly grilled salmon served with brown rice and a creamy garlic dil…" at bounding box center [595, 204] width 171 height 31
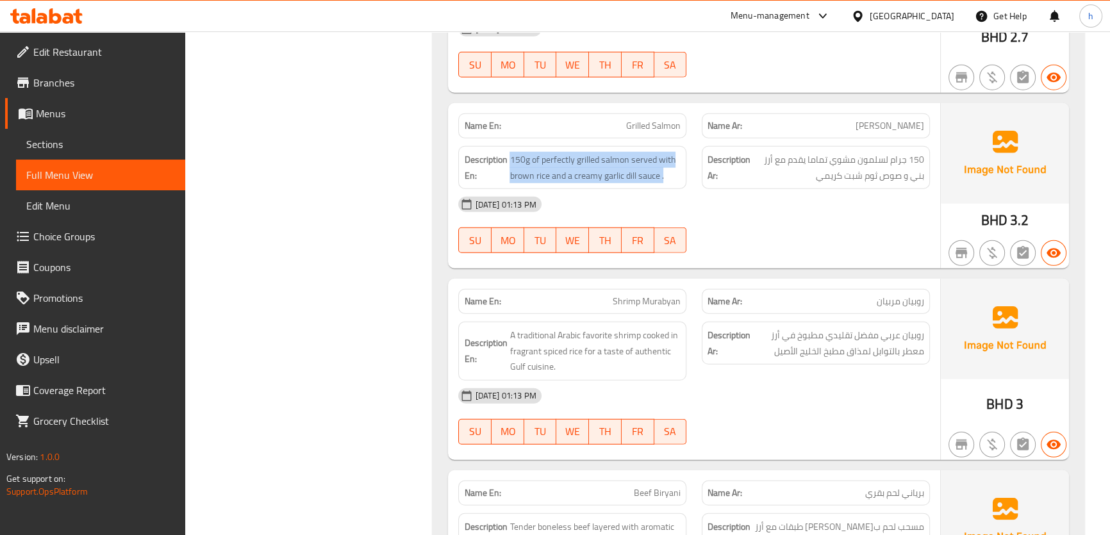
scroll to position [4312, 0]
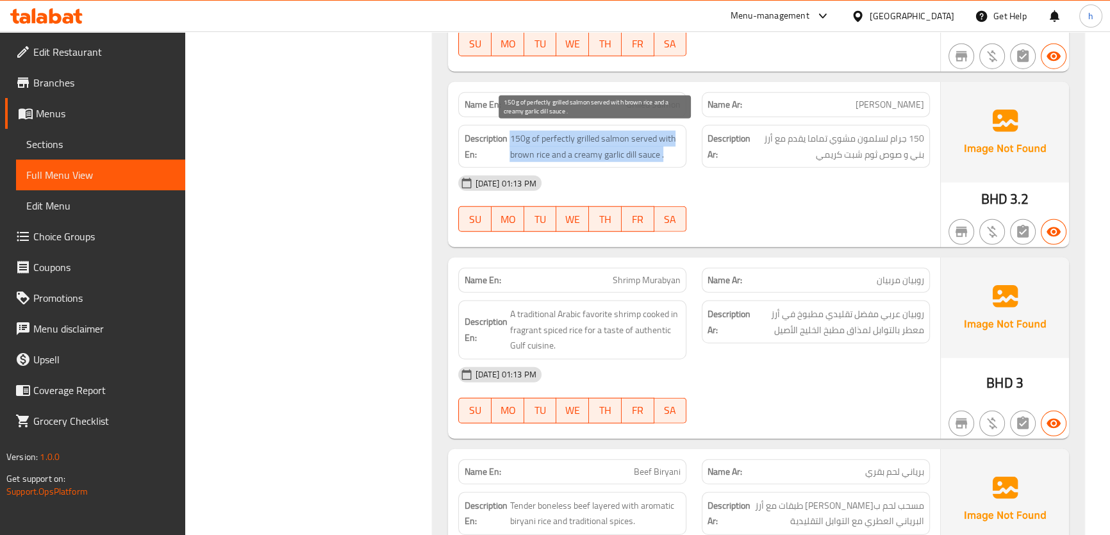
copy span "150g of perfectly grilled salmon served with brown rice and a creamy garlic dil…"
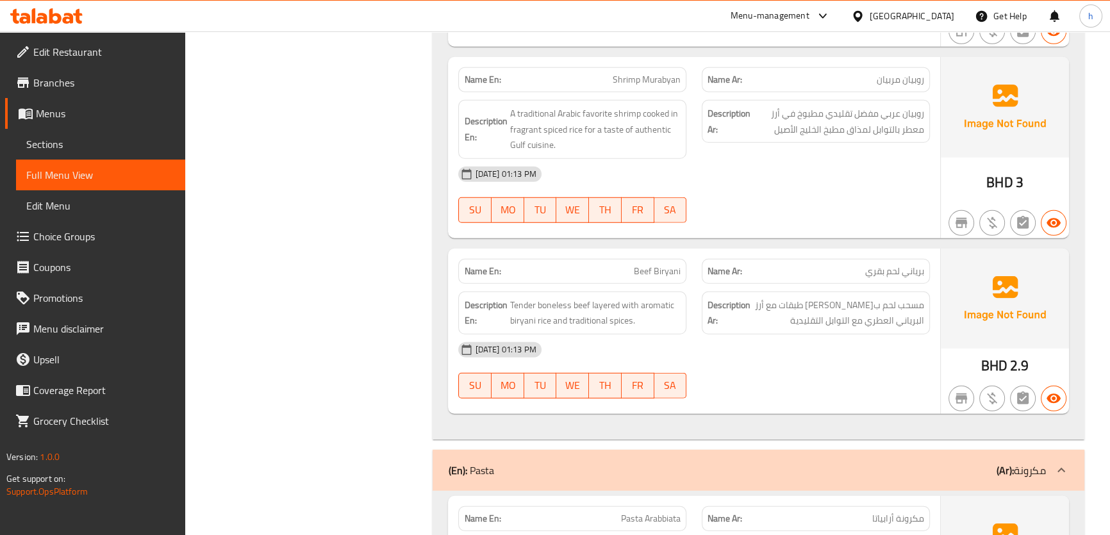
scroll to position [4487, 0]
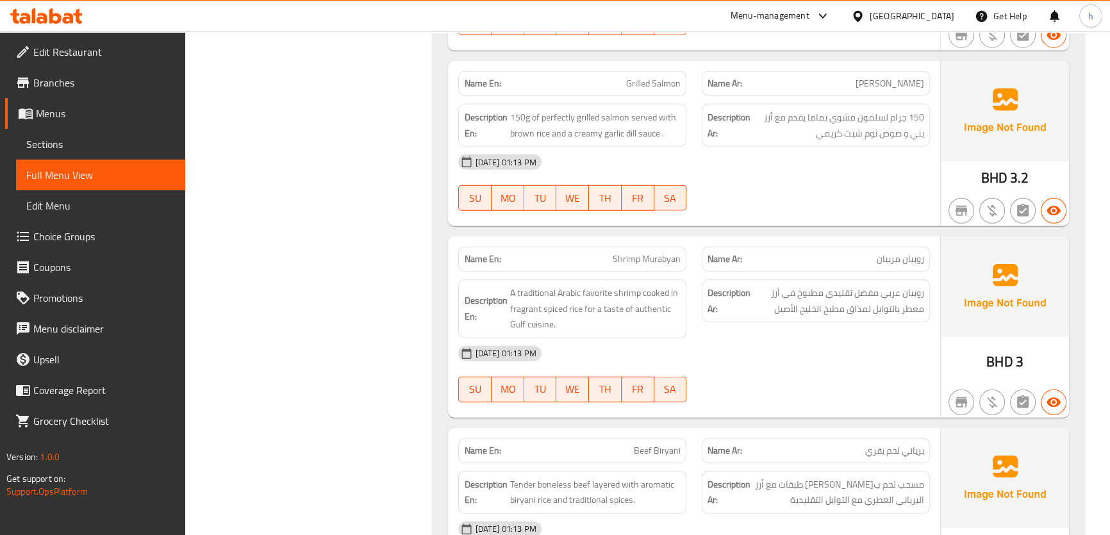
scroll to position [4312, 0]
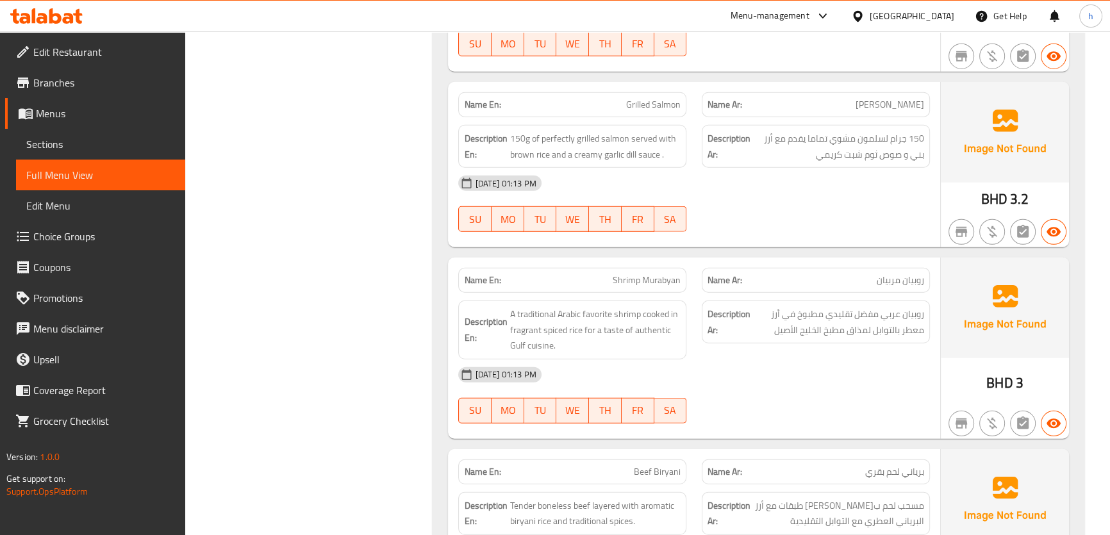
click at [671, 99] on span "Grilled Salmon" at bounding box center [653, 104] width 54 height 13
copy span "Salmon"
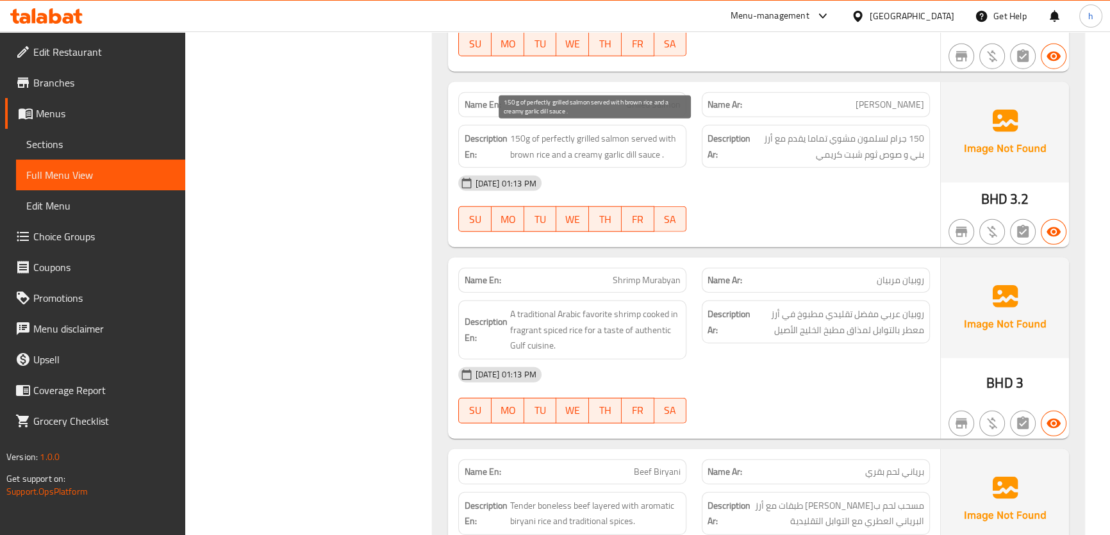
click at [628, 147] on span "150g of perfectly grilled salmon served with brown rice and a creamy garlic dil…" at bounding box center [595, 146] width 171 height 31
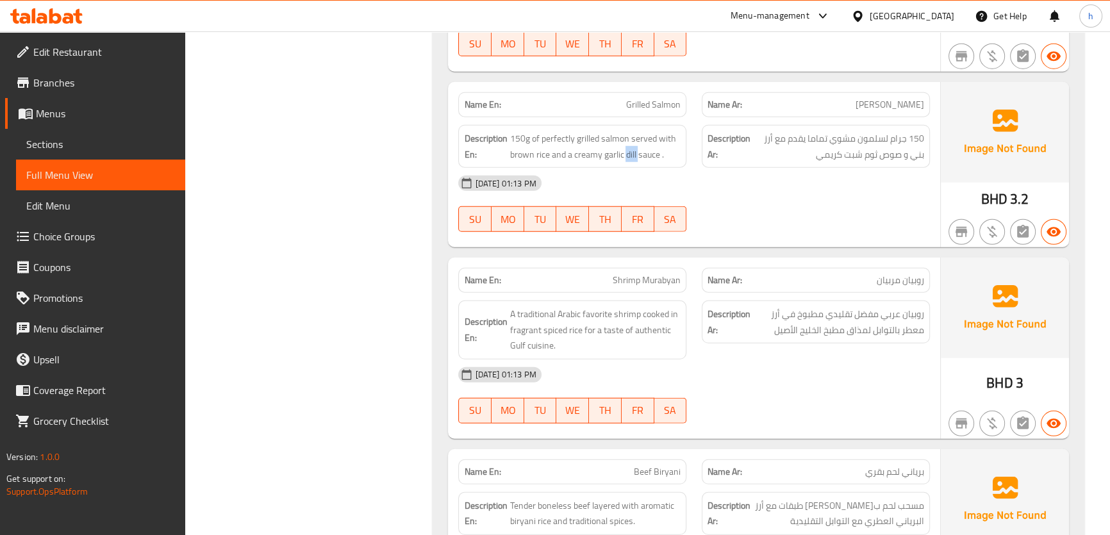
copy span "dill"
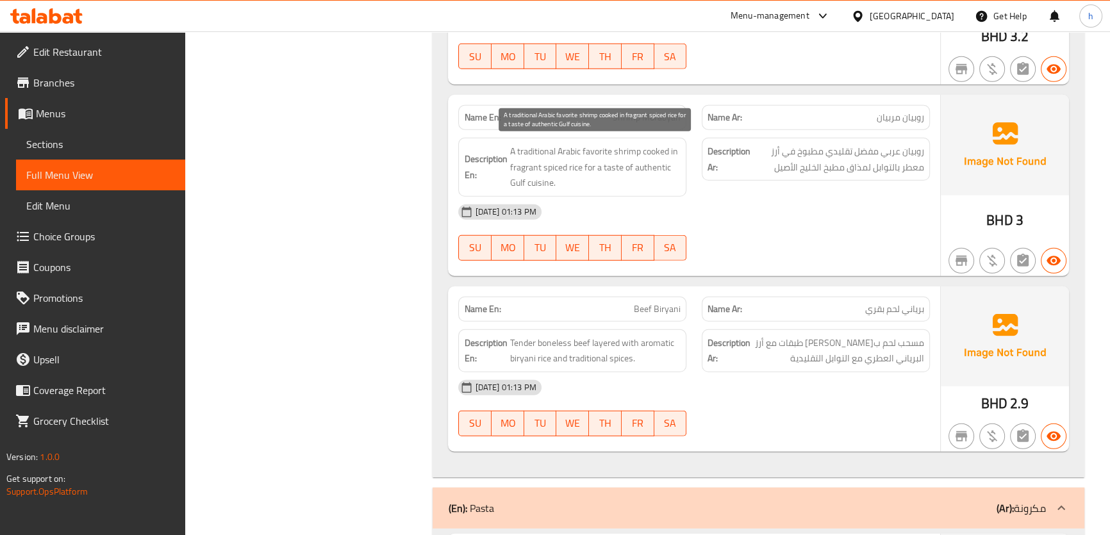
scroll to position [4545, 0]
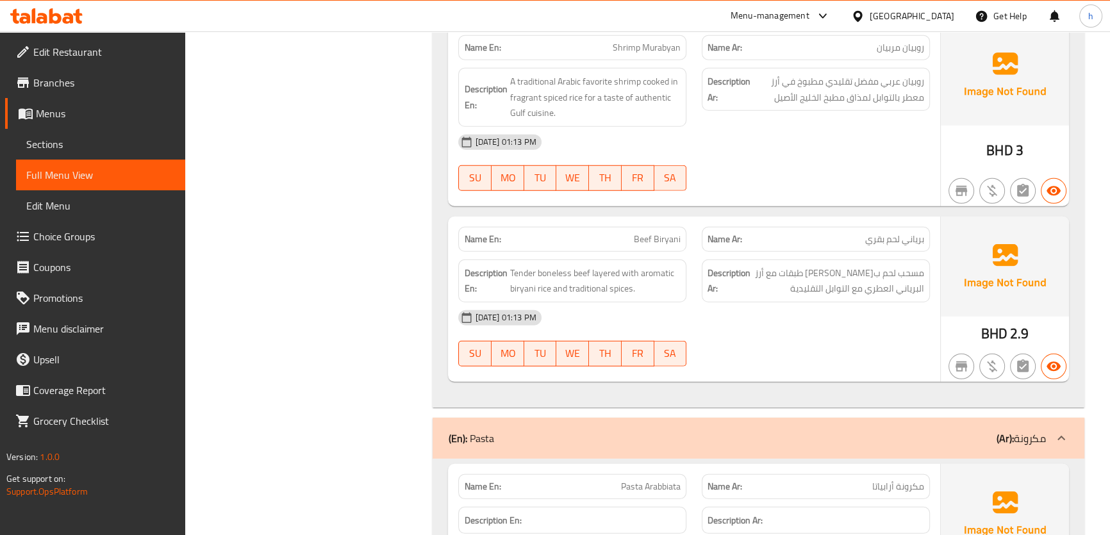
click at [628, 233] on p "Name En: Beef Biryani" at bounding box center [572, 239] width 217 height 13
copy span "Beef Biryani"
click at [523, 265] on span "Tender boneless beef layered with aromatic biryani rice and traditional spices." at bounding box center [595, 280] width 171 height 31
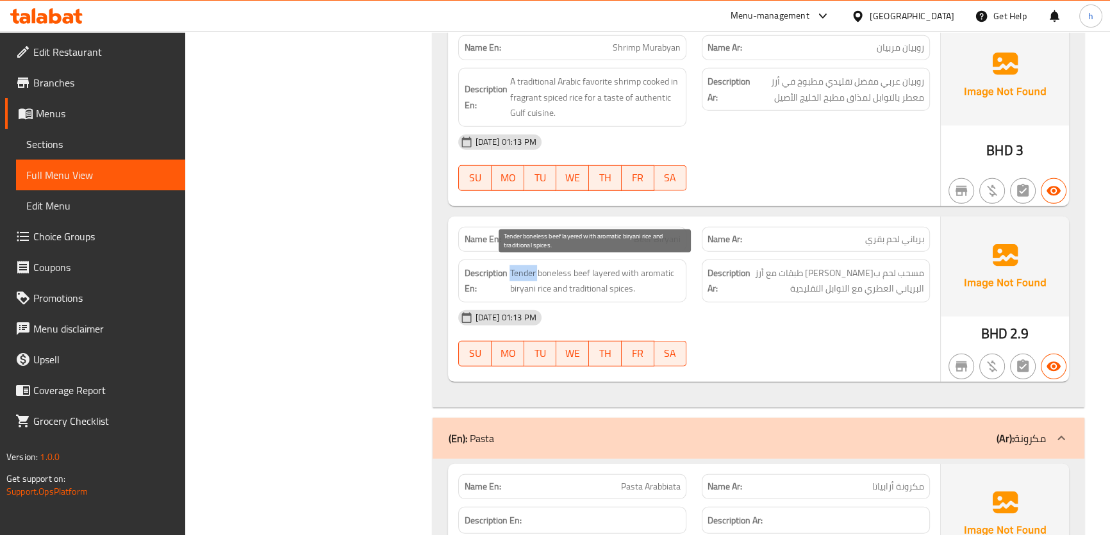
click at [523, 265] on span "Tender boneless beef layered with aromatic biryani rice and traditional spices." at bounding box center [595, 280] width 171 height 31
copy span "Tender"
click at [555, 265] on span "Tender boneless beef layered with aromatic biryani rice and traditional spices." at bounding box center [595, 280] width 171 height 31
copy span "boneless"
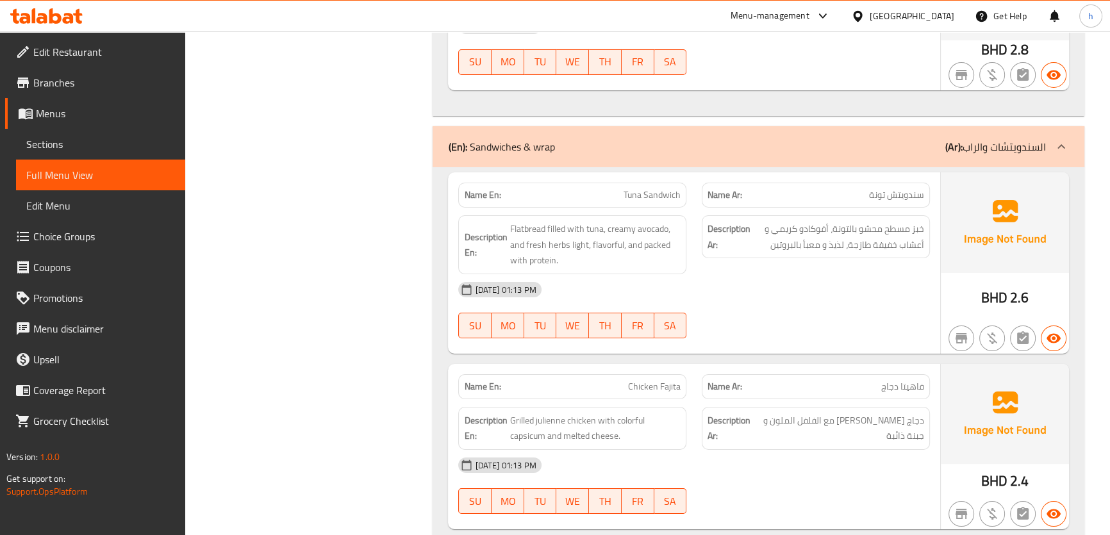
scroll to position [5711, 0]
click at [530, 225] on span "Flatbread filled with tuna, creamy avocado, and fresh herbs light, flavorful, a…" at bounding box center [595, 244] width 171 height 47
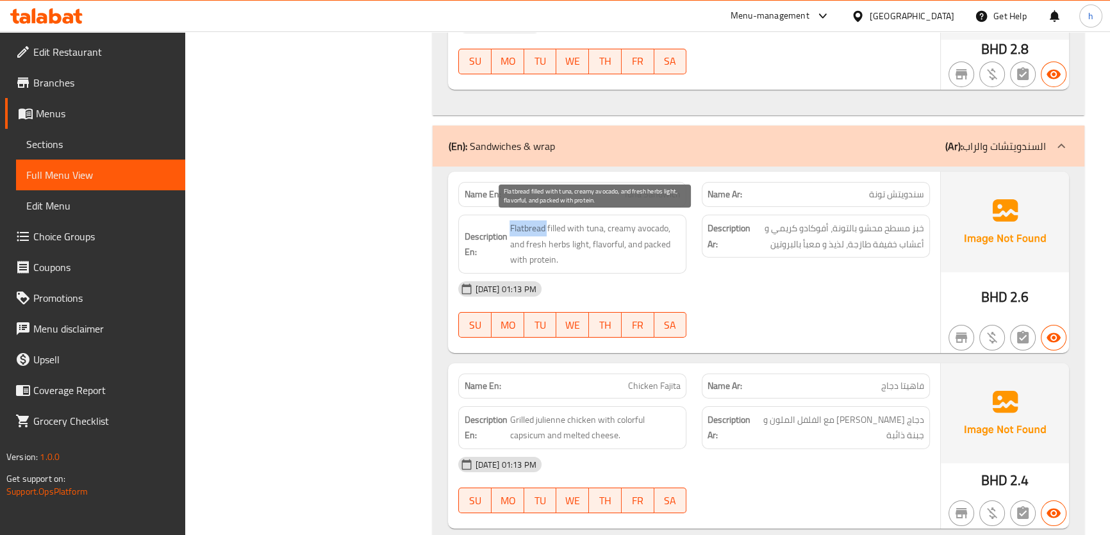
click at [530, 225] on span "Flatbread filled with tuna, creamy avocado, and fresh herbs light, flavorful, a…" at bounding box center [595, 244] width 171 height 47
copy span "Flatbread"
click at [603, 241] on span "Flatbread filled with tuna, creamy avocado, and fresh herbs light, flavorful, a…" at bounding box center [595, 244] width 171 height 47
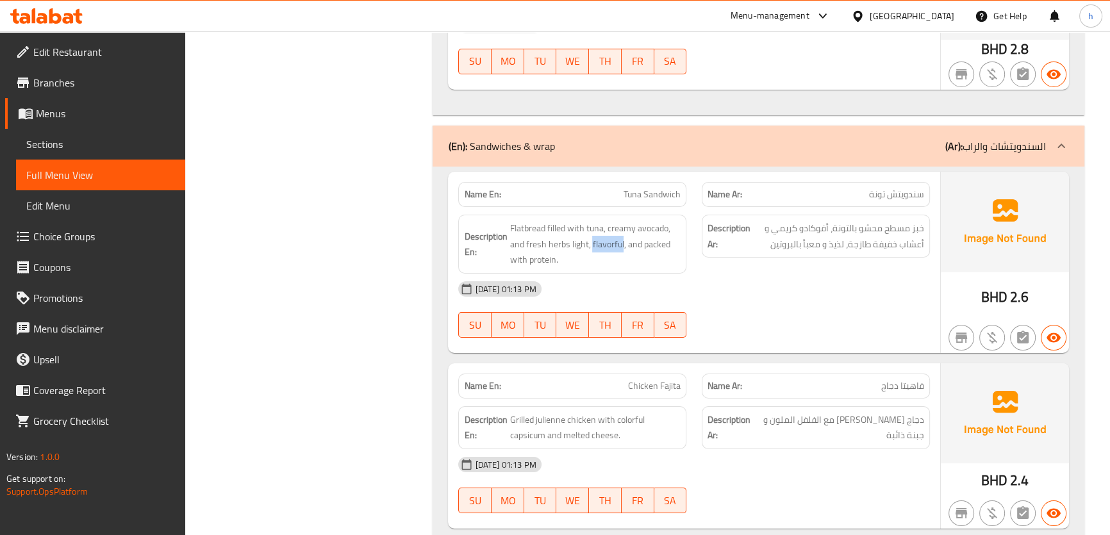
copy span "flavorful"
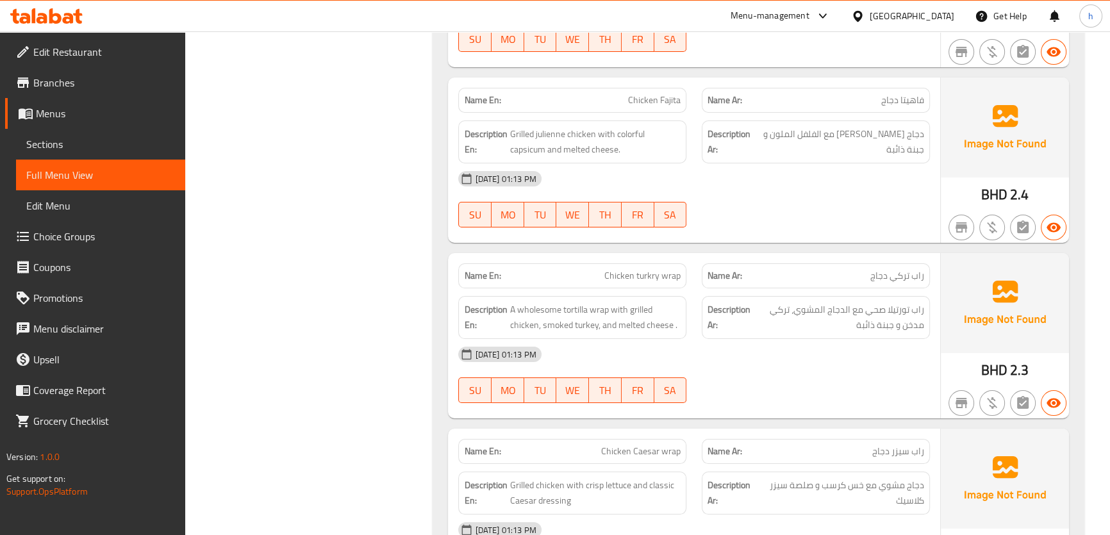
scroll to position [6002, 0]
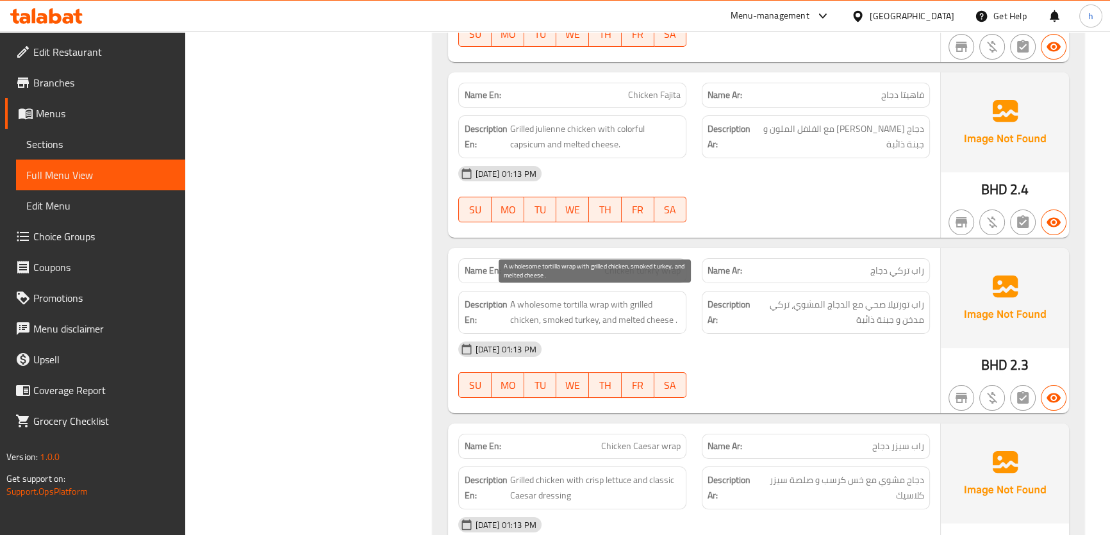
click at [531, 297] on span "A wholesome tortilla wrap with grilled chicken, smoked turkey, and melted chees…" at bounding box center [595, 312] width 171 height 31
copy span "wholesome"
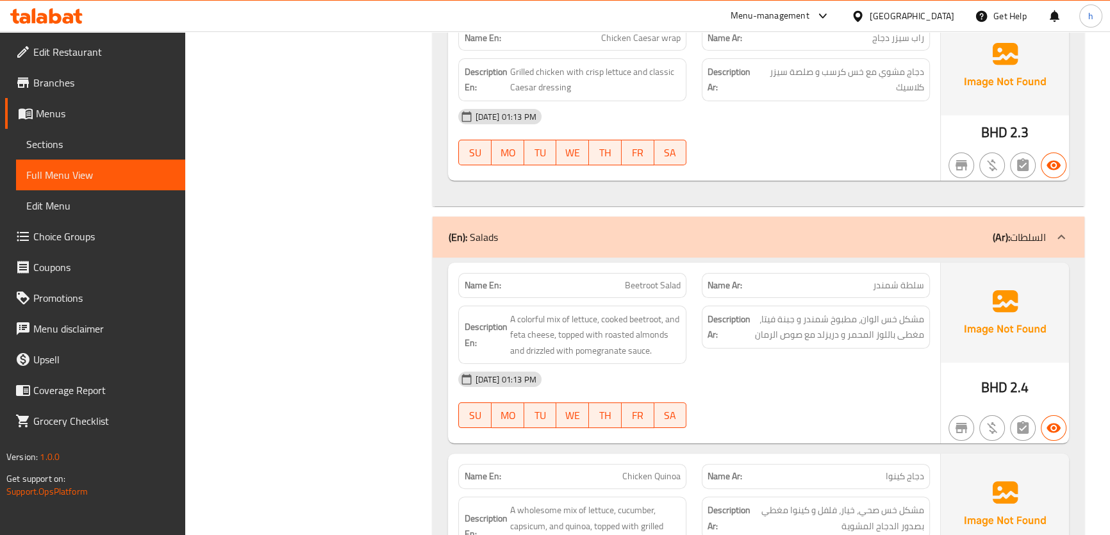
scroll to position [6468, 0]
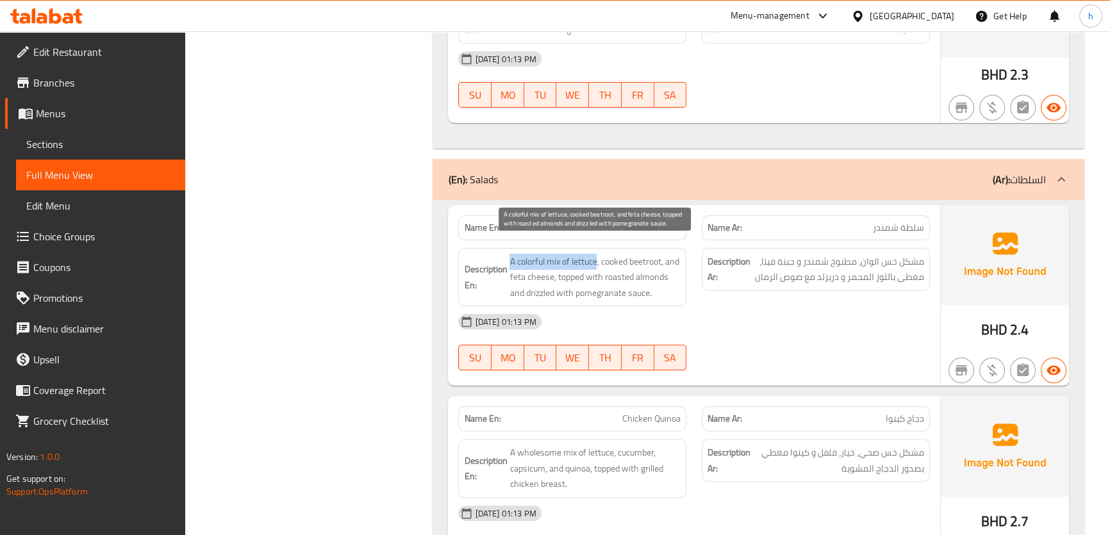
drag, startPoint x: 506, startPoint y: 251, endPoint x: 599, endPoint y: 256, distance: 93.1
click at [599, 256] on h6 "Description En: A colorful mix of lettuce, cooked beetroot, and feta cheese, to…" at bounding box center [572, 277] width 217 height 47
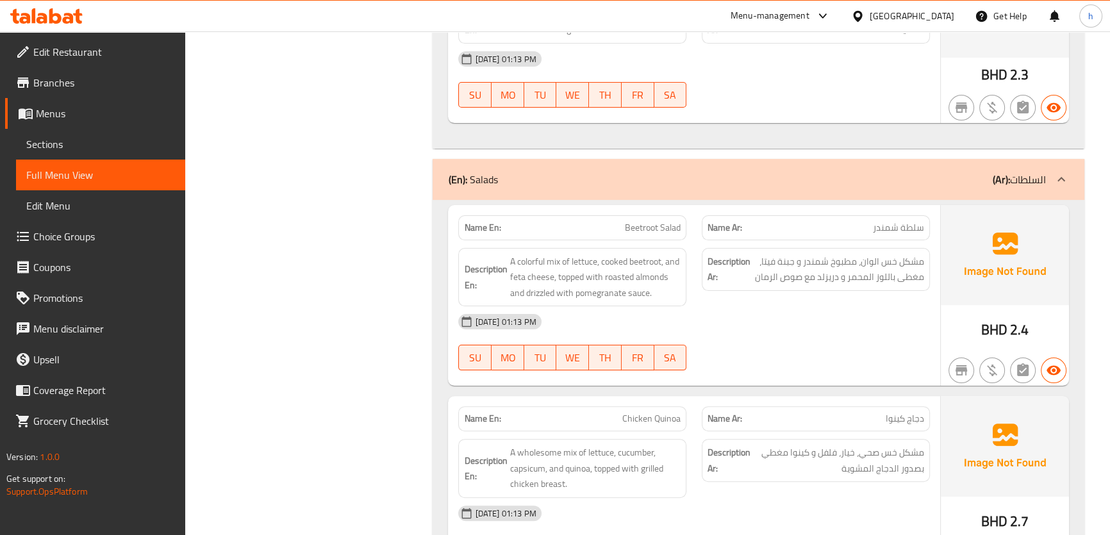
click at [621, 222] on p "Name En: Beetroot Salad" at bounding box center [572, 227] width 217 height 13
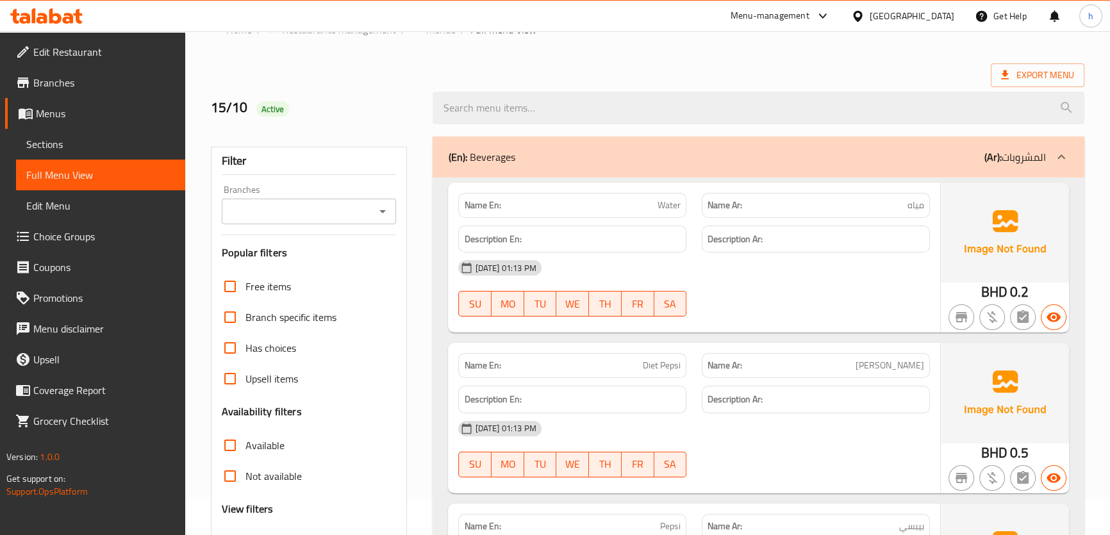
scroll to position [0, 0]
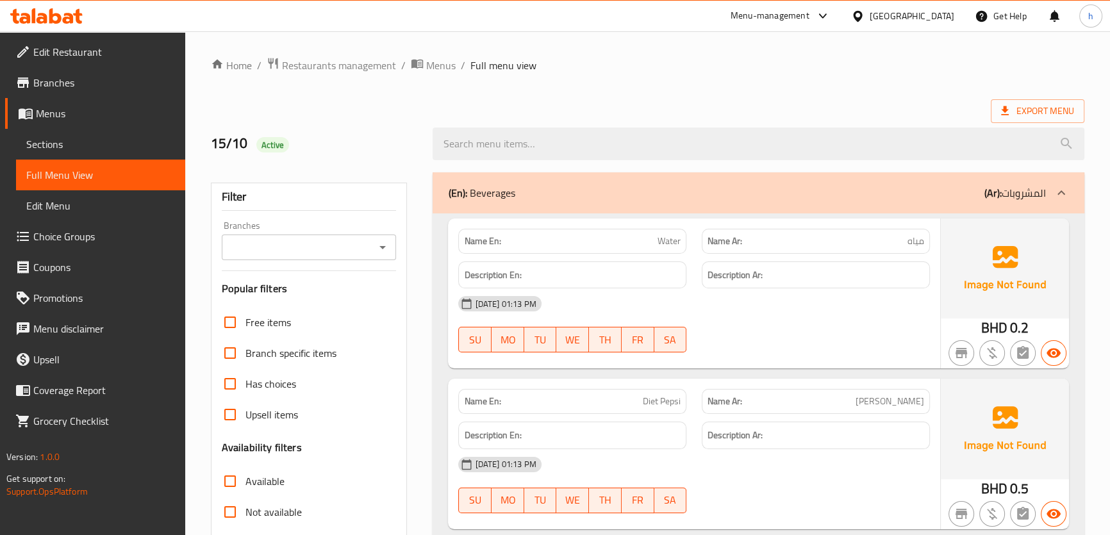
click at [675, 235] on span "Water" at bounding box center [669, 241] width 23 height 13
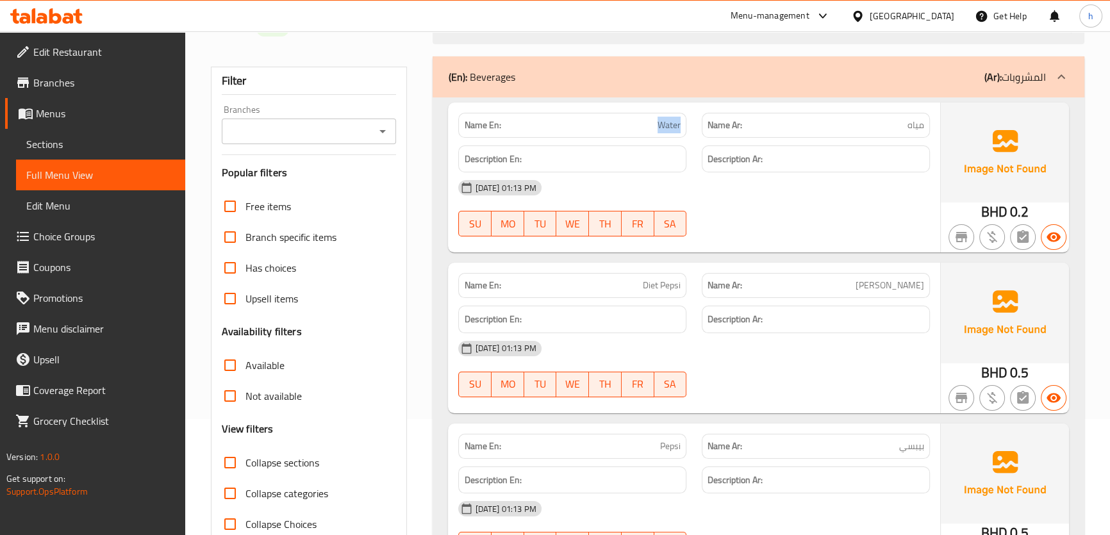
scroll to position [174, 0]
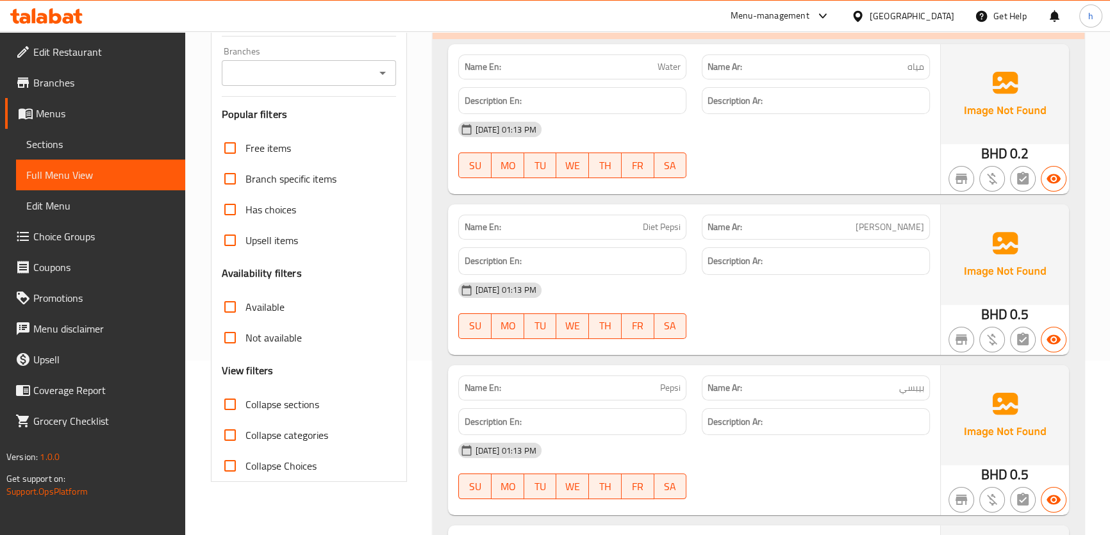
click at [635, 226] on p "Name En: Diet Pepsi" at bounding box center [572, 227] width 217 height 13
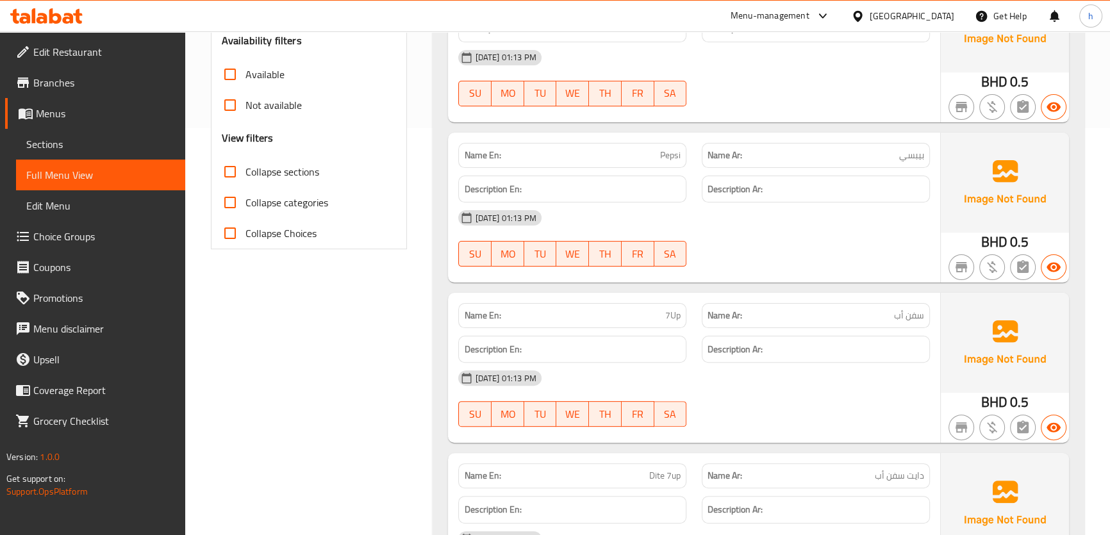
scroll to position [408, 0]
click at [667, 319] on span "7Up" at bounding box center [672, 314] width 15 height 13
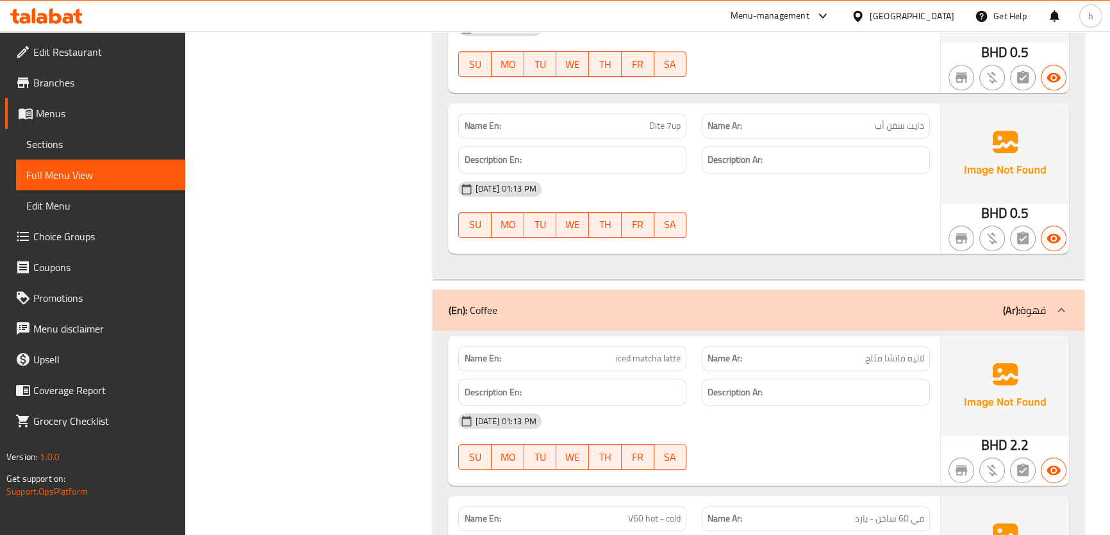
scroll to position [815, 0]
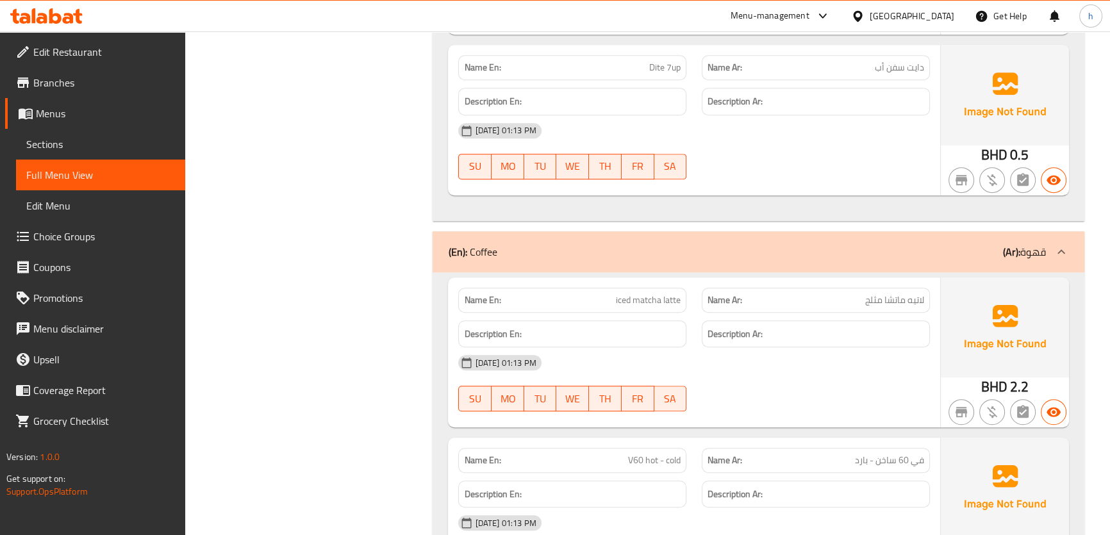
click at [623, 300] on span "iced matcha latte" at bounding box center [648, 300] width 65 height 13
click at [649, 299] on span "iced matcha latte" at bounding box center [648, 300] width 65 height 13
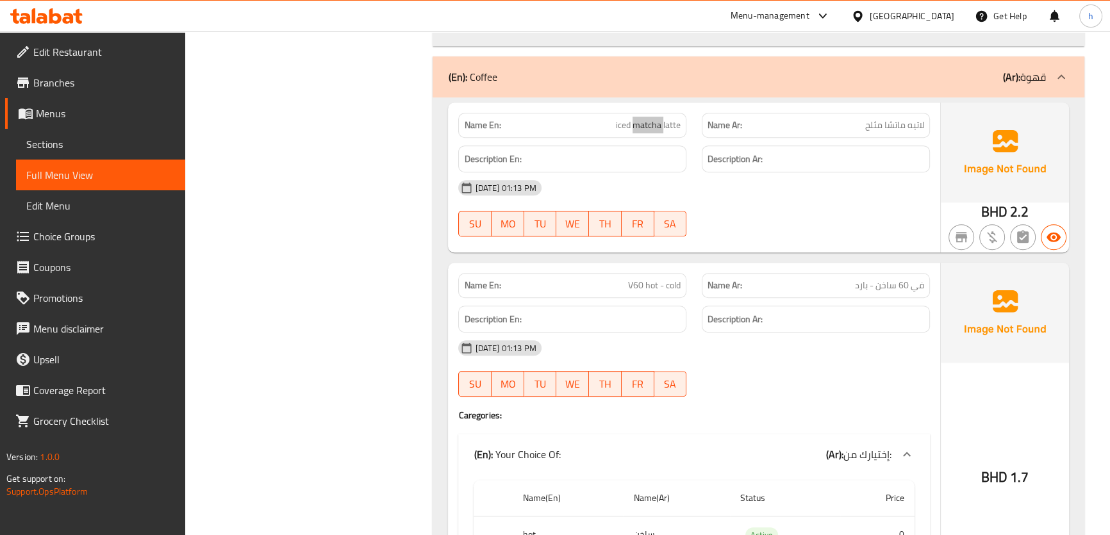
scroll to position [1107, 0]
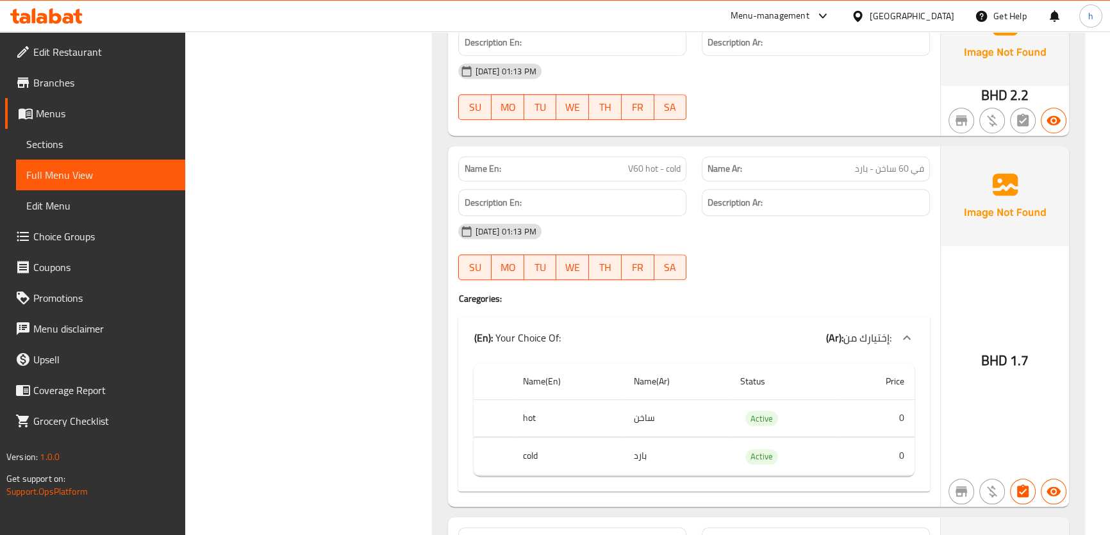
click at [533, 417] on th "hot" at bounding box center [568, 418] width 110 height 38
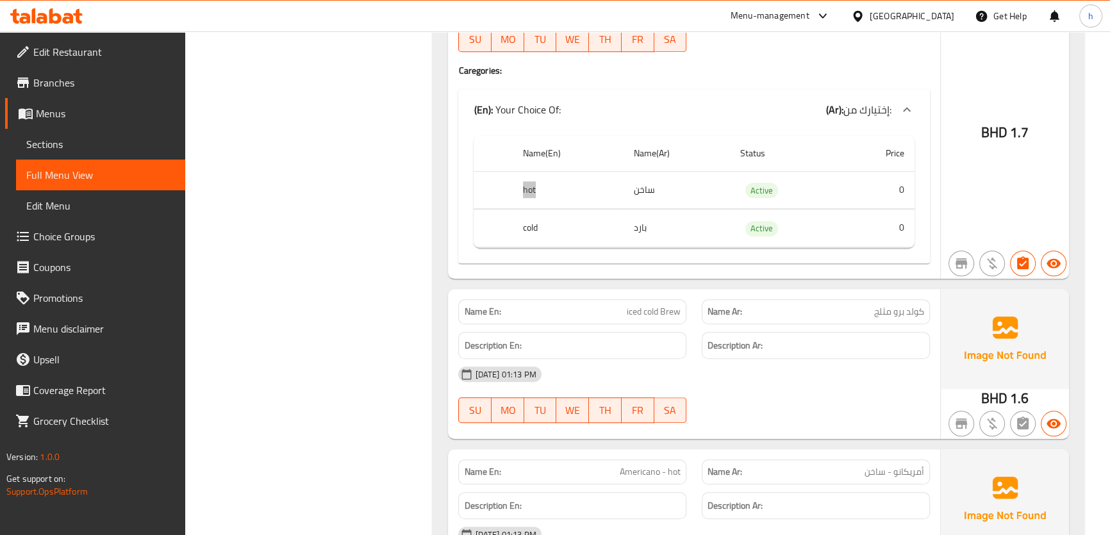
scroll to position [1340, 0]
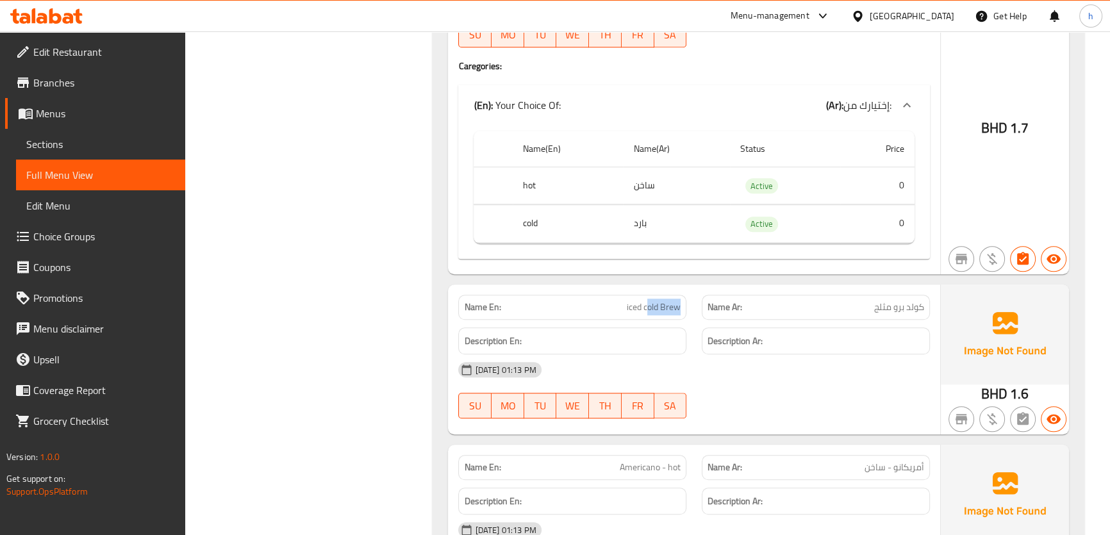
drag, startPoint x: 646, startPoint y: 304, endPoint x: 688, endPoint y: 309, distance: 42.5
click at [688, 309] on div "Name En: iced cold Brew" at bounding box center [573, 307] width 244 height 40
click at [660, 310] on span "iced cold Brew" at bounding box center [654, 307] width 54 height 13
drag, startPoint x: 646, startPoint y: 305, endPoint x: 667, endPoint y: 309, distance: 21.5
click at [667, 309] on span "iced cold Brew" at bounding box center [654, 307] width 54 height 13
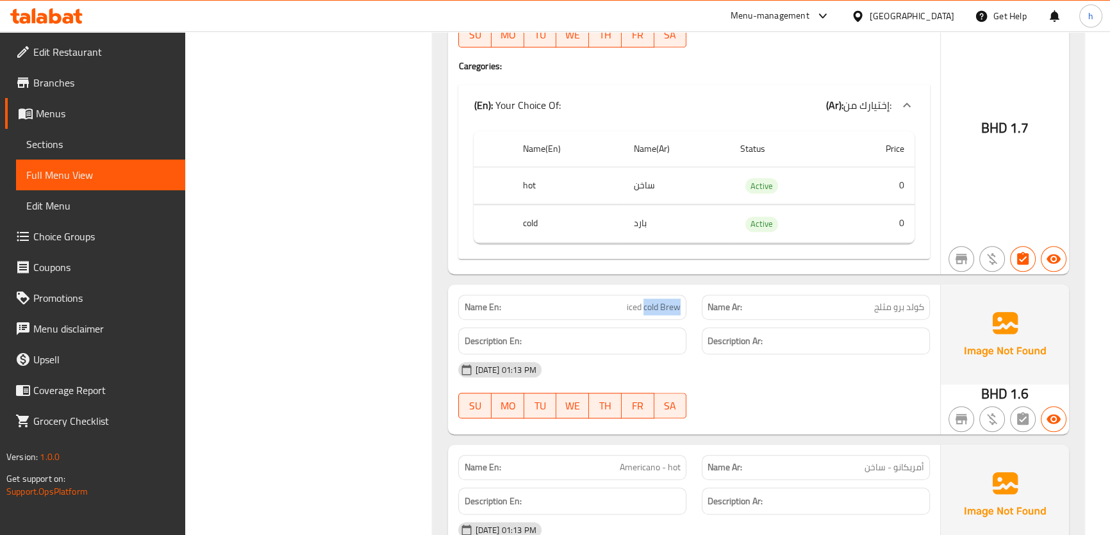
drag, startPoint x: 644, startPoint y: 301, endPoint x: 687, endPoint y: 300, distance: 43.6
click at [687, 300] on div "Name En: iced cold Brew" at bounding box center [573, 307] width 244 height 40
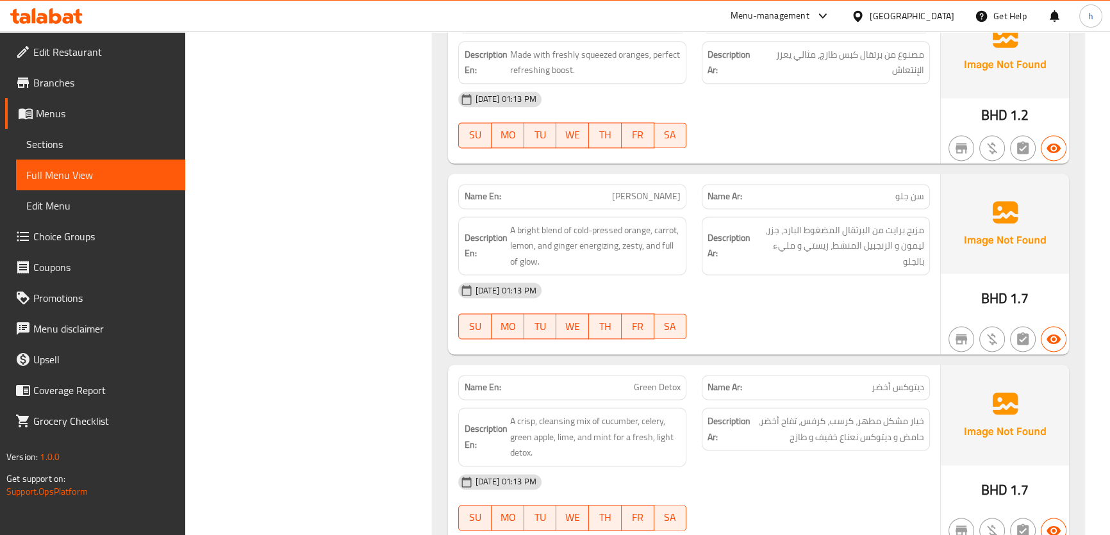
scroll to position [2272, 0]
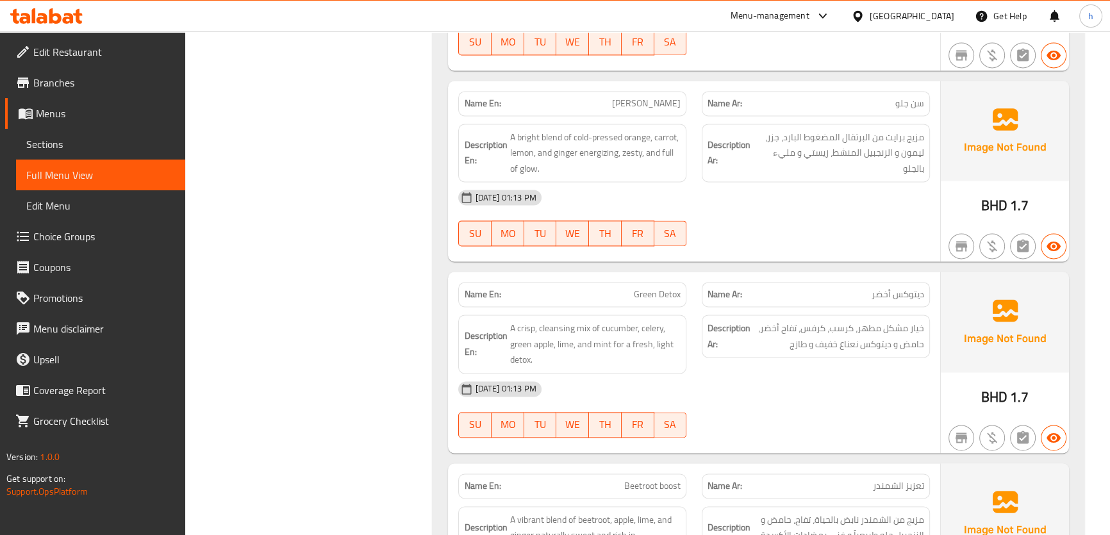
click at [659, 103] on span "[PERSON_NAME]" at bounding box center [646, 103] width 69 height 13
click at [655, 100] on span "[PERSON_NAME]" at bounding box center [646, 103] width 69 height 13
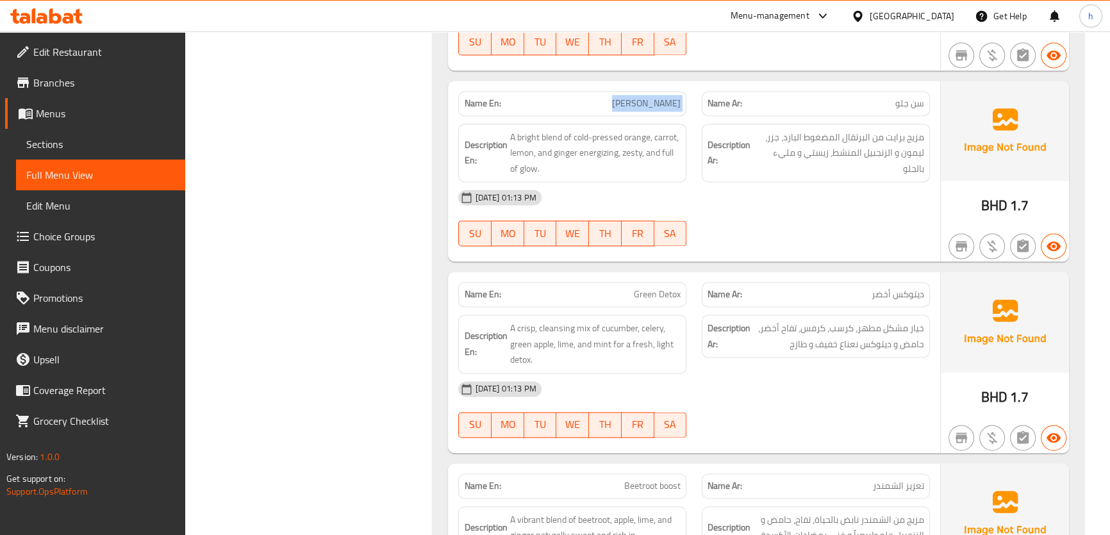
click at [652, 99] on span "[PERSON_NAME]" at bounding box center [646, 103] width 69 height 13
click at [633, 103] on p "Name En: Sun Glow" at bounding box center [572, 103] width 217 height 13
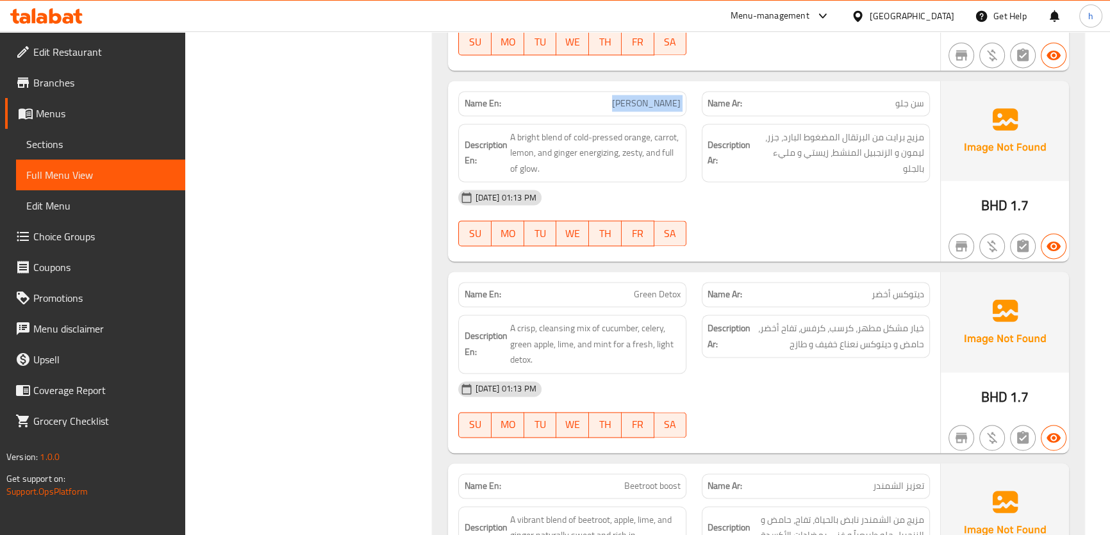
click at [633, 103] on p "Name En: Sun Glow" at bounding box center [572, 103] width 217 height 13
click at [587, 151] on span "A bright blend of cold-pressed orange, carrot, lemon, and ginger energizing, ze…" at bounding box center [595, 152] width 171 height 47
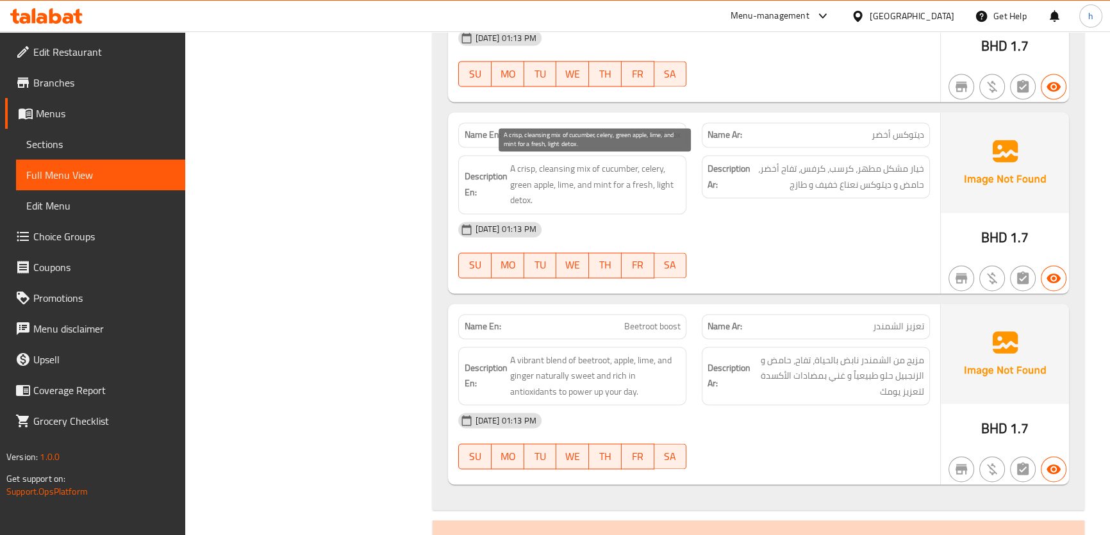
scroll to position [2506, 0]
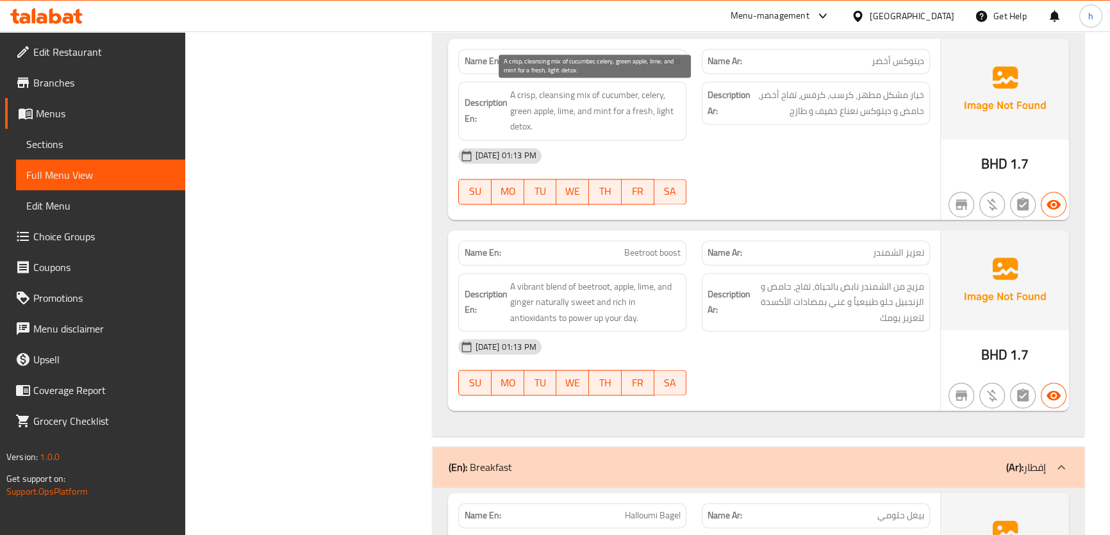
click at [553, 96] on span "A crisp, cleansing mix of cucumber, celery, green apple, lime, and mint for a f…" at bounding box center [595, 110] width 171 height 47
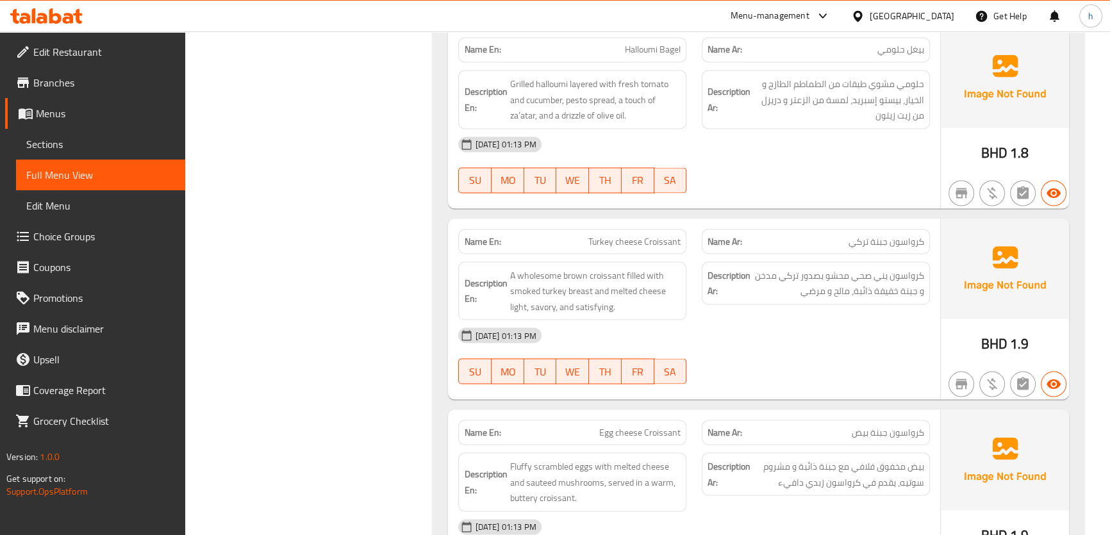
scroll to position [2914, 0]
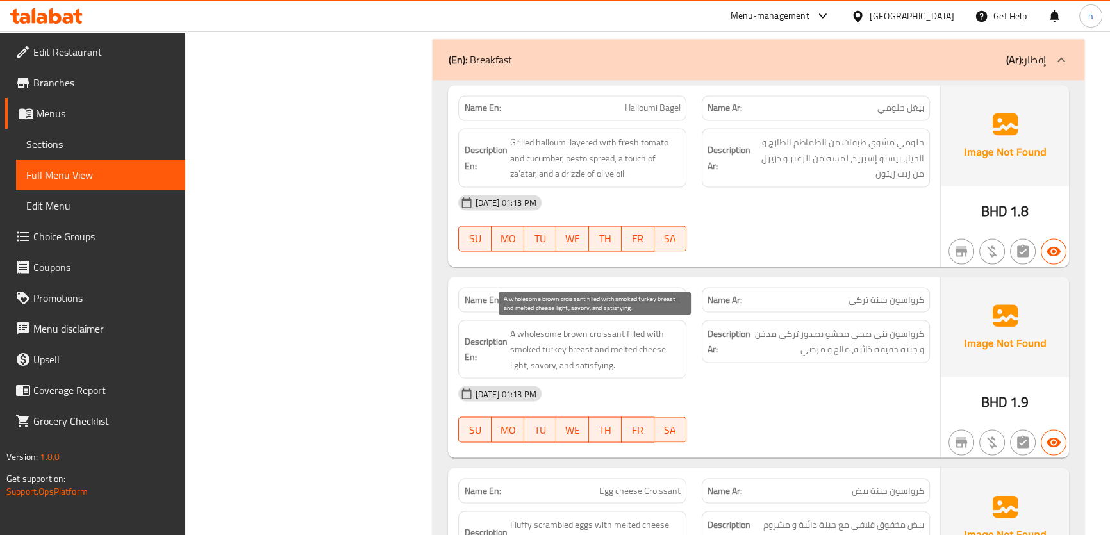
click at [531, 337] on span "A wholesome brown croissant filled with smoked turkey breast and melted cheese …" at bounding box center [595, 349] width 171 height 47
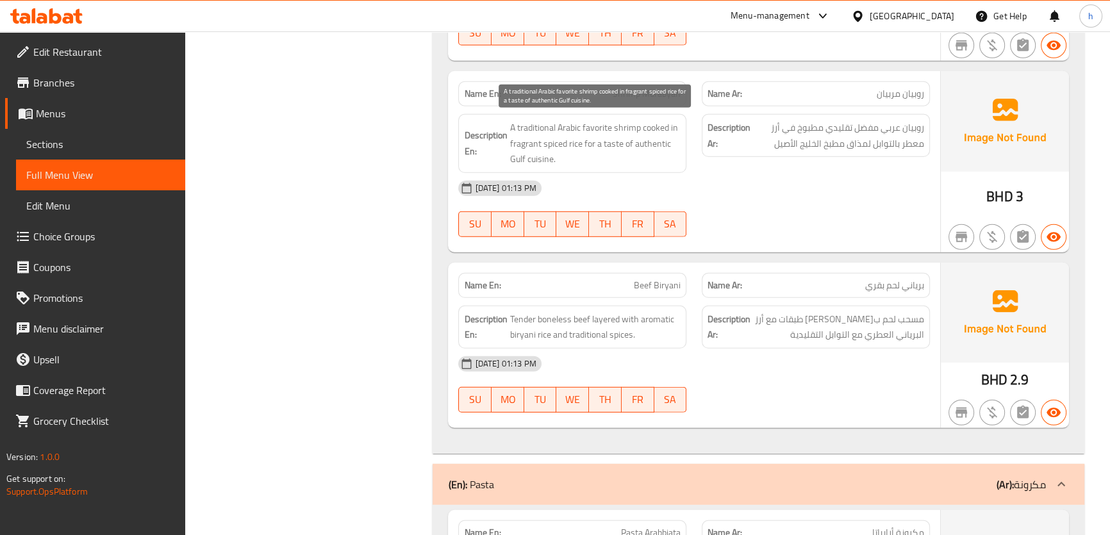
scroll to position [4522, 0]
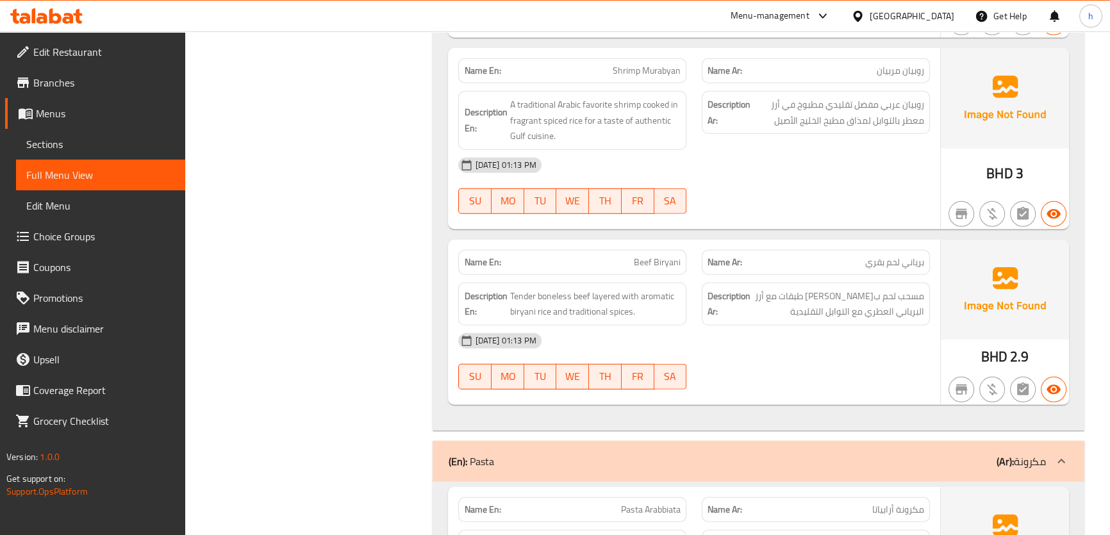
click at [538, 141] on div "Description En: A traditional Arabic favorite shrimp cooked in fragrant spiced …" at bounding box center [572, 120] width 228 height 59
click at [539, 139] on span "A traditional Arabic favorite shrimp cooked in fragrant spiced rice for a taste…" at bounding box center [595, 120] width 171 height 47
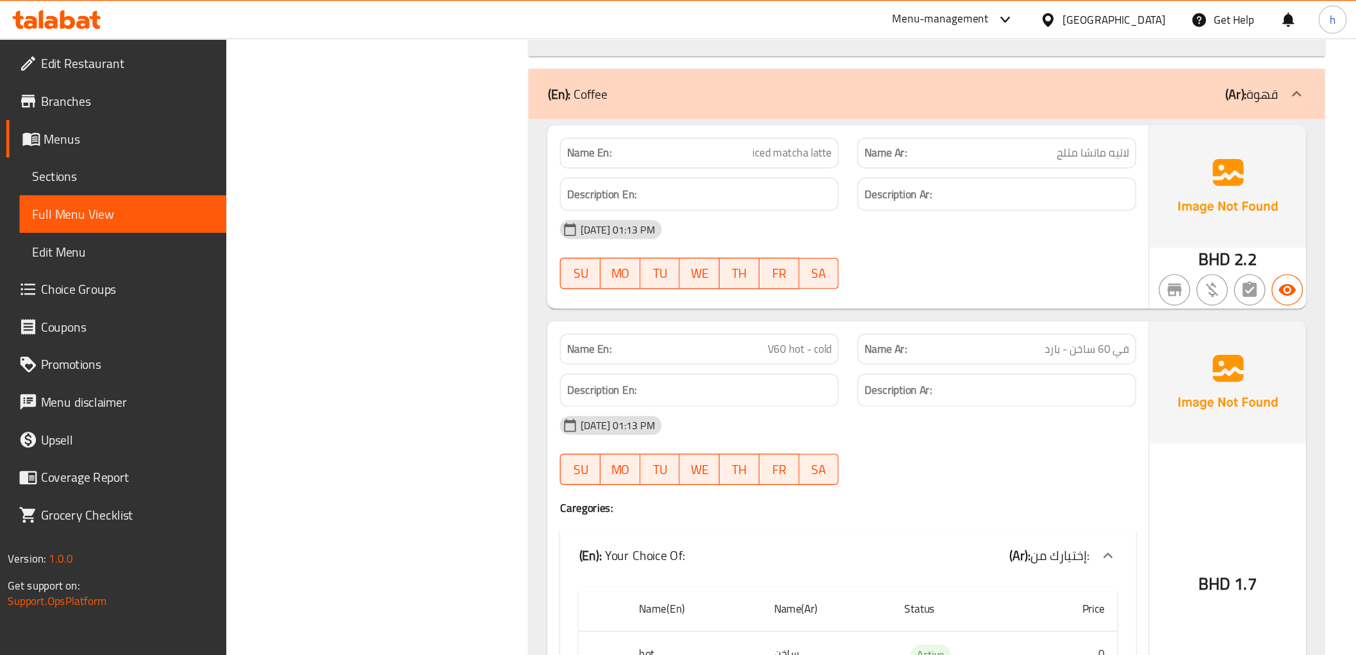
scroll to position [990, 0]
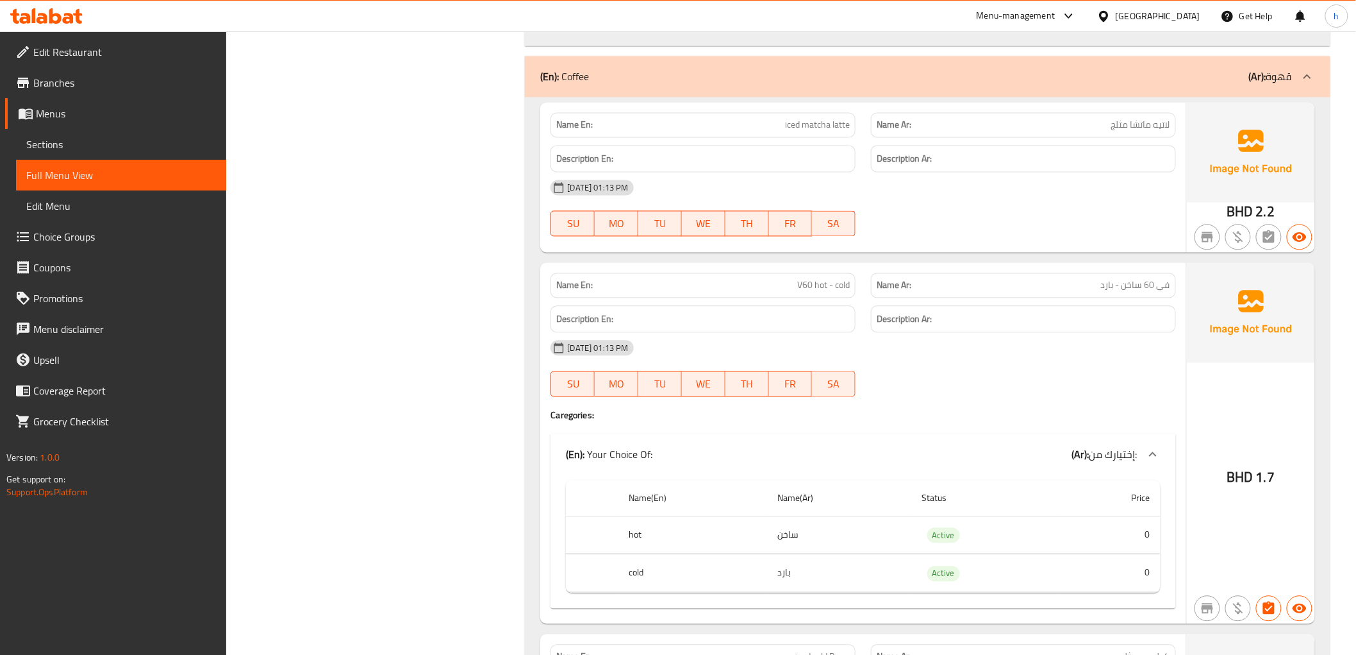
click at [88, 167] on span "Full Menu View" at bounding box center [121, 174] width 190 height 15
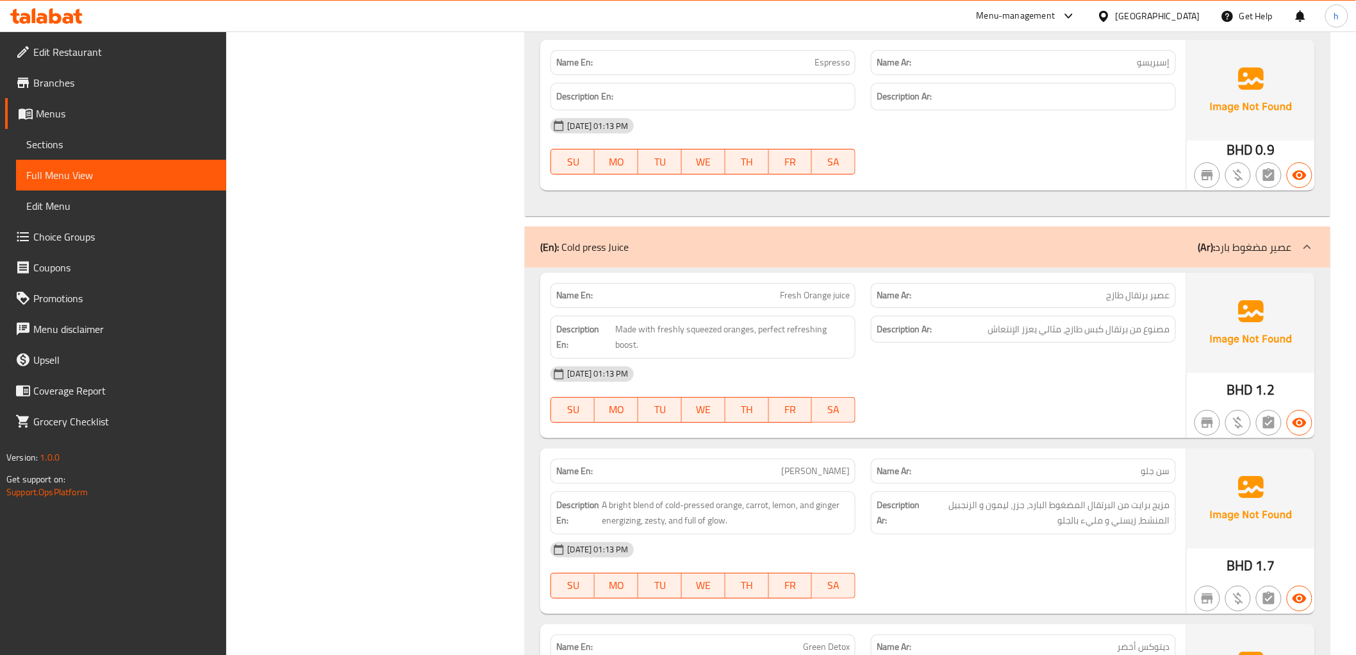
scroll to position [1988, 0]
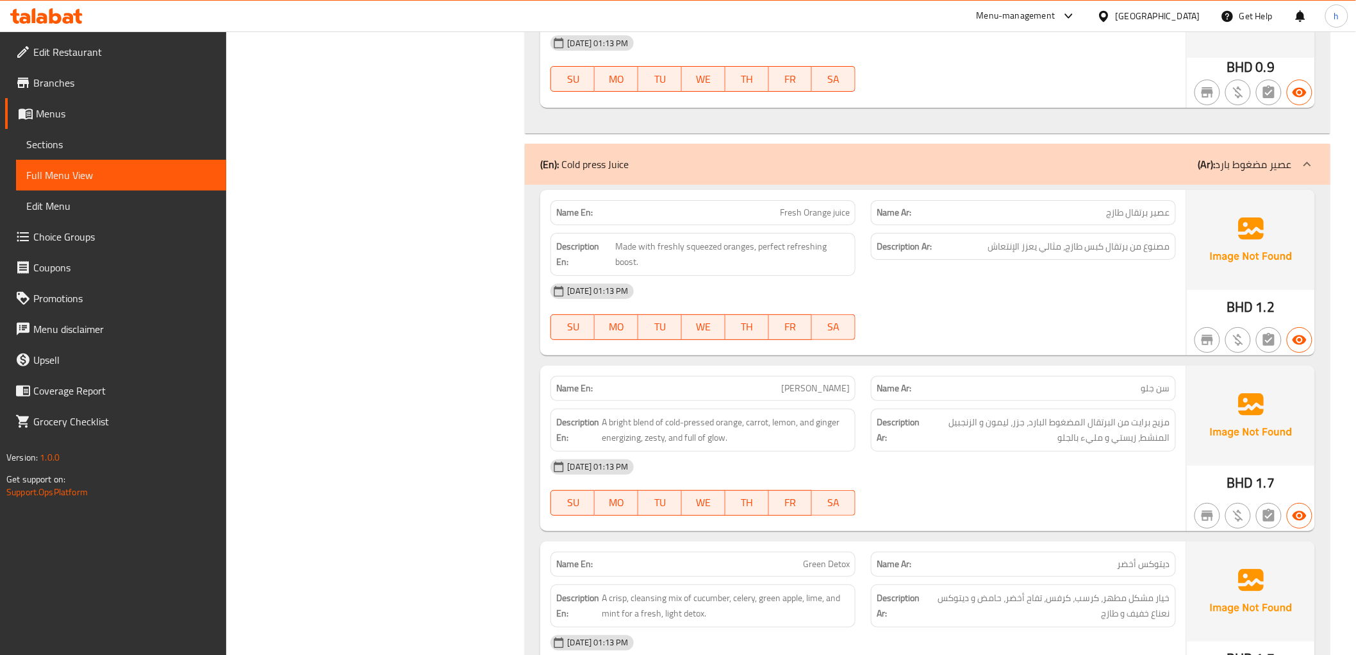
click at [824, 388] on span "[PERSON_NAME]" at bounding box center [815, 387] width 69 height 13
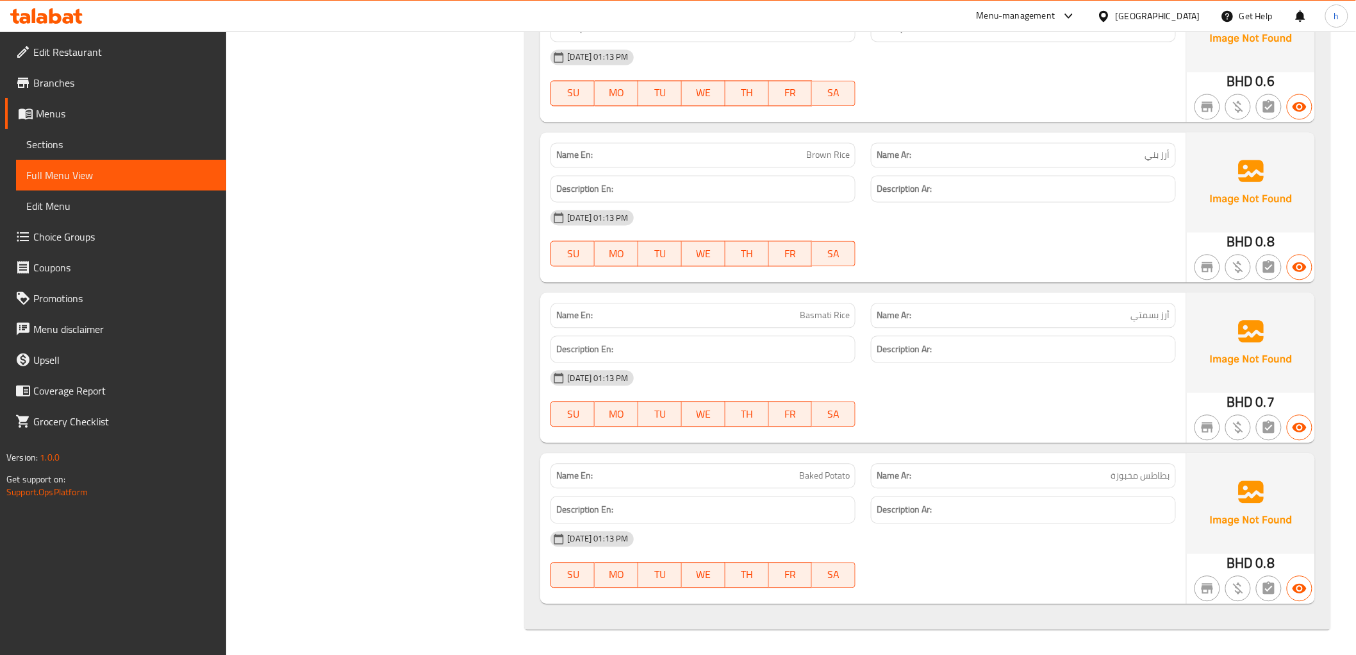
scroll to position [7132, 0]
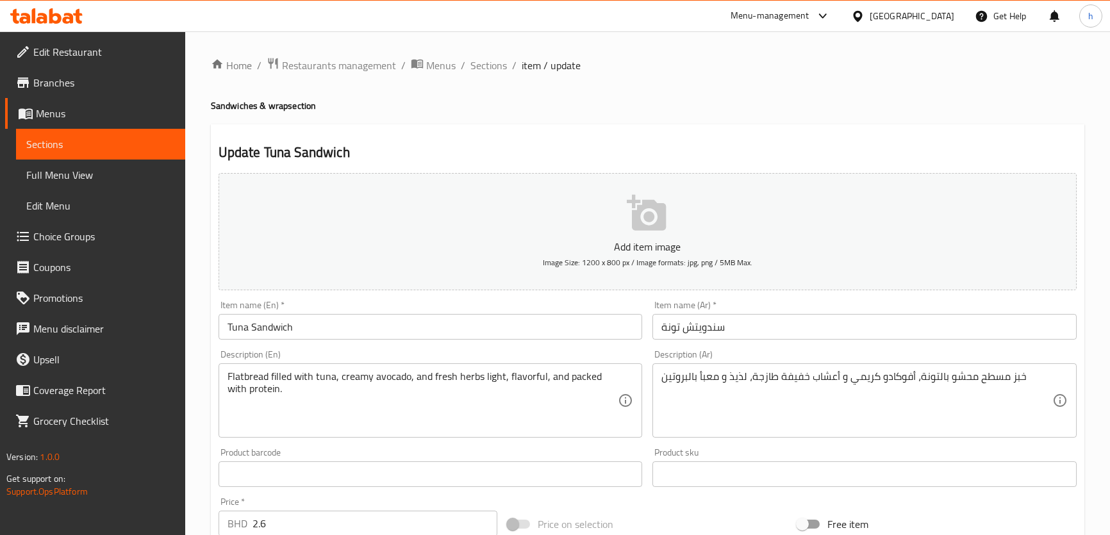
scroll to position [369, 0]
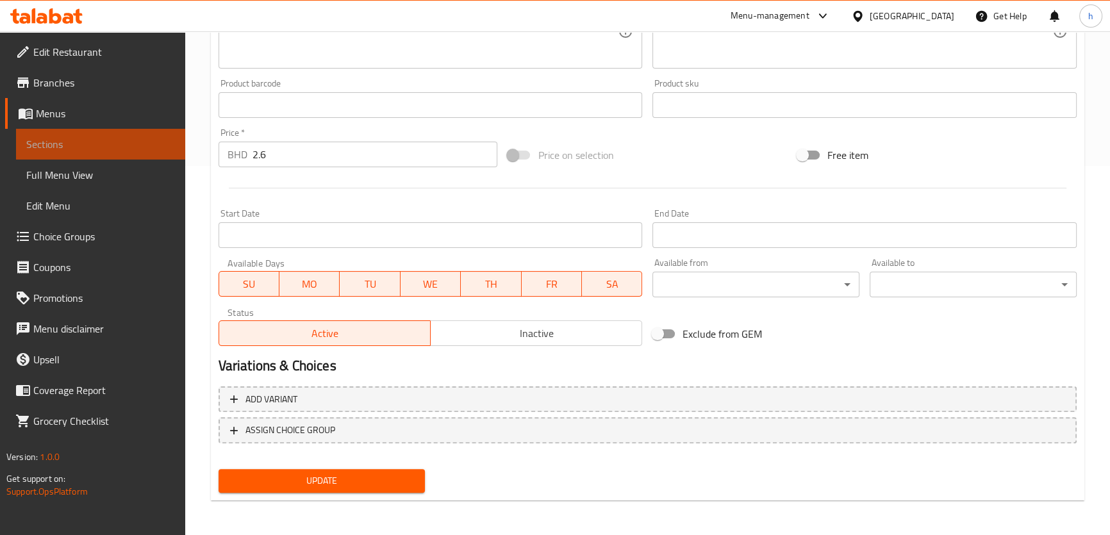
click at [147, 142] on span "Sections" at bounding box center [100, 144] width 149 height 15
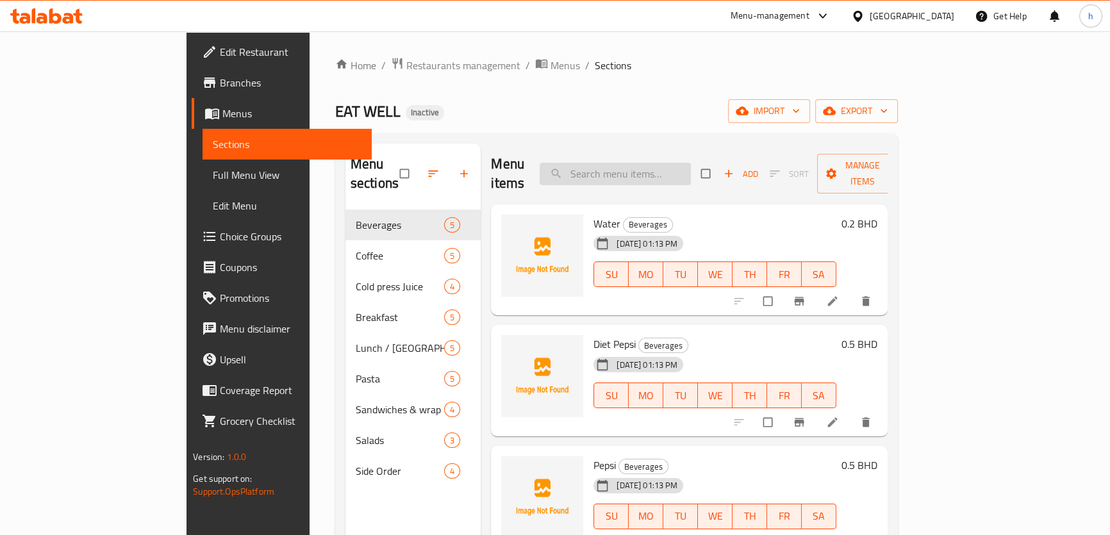
click at [676, 164] on input "search" at bounding box center [615, 174] width 151 height 22
paste input "Beetroot Salad"
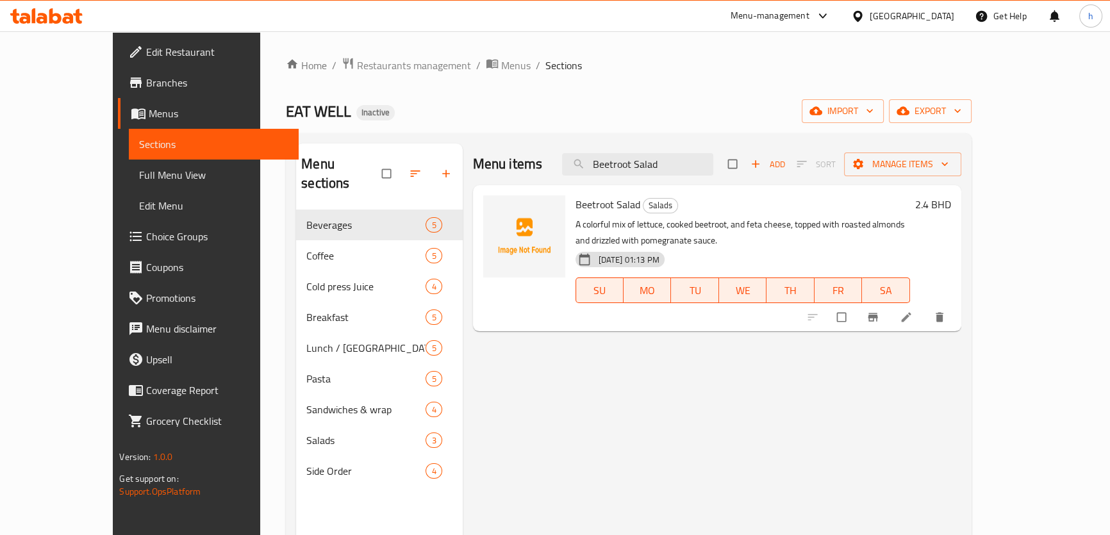
type input "Beetroot Salad"
click at [913, 316] on icon at bounding box center [906, 317] width 13 height 13
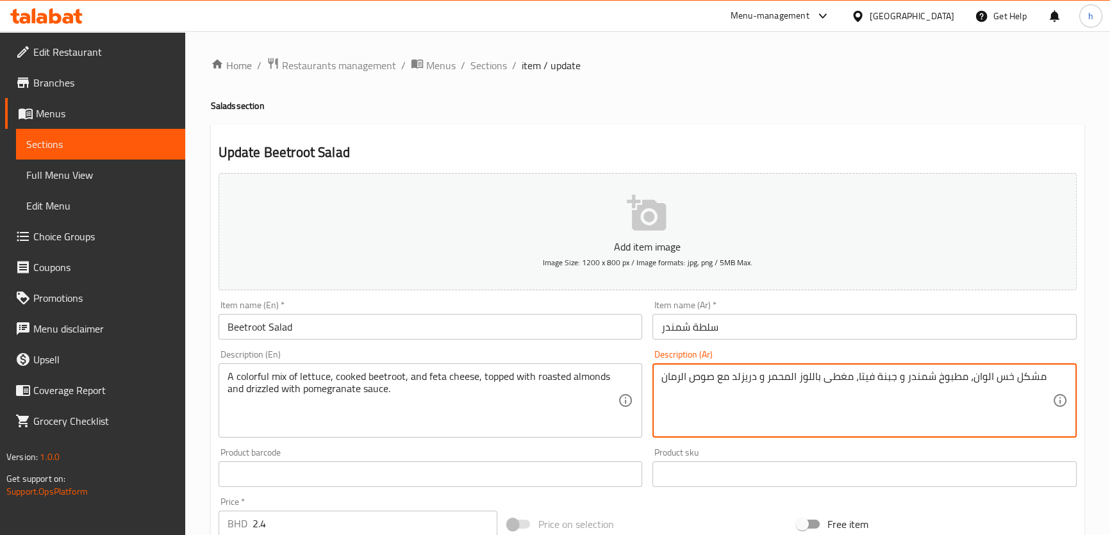
click at [980, 376] on textarea "مشكل خس الوان، مطبوخ شمندر و جبنة فيتا، مغطى باللوز المحمر و دريزلد مع صوص الرم…" at bounding box center [857, 401] width 391 height 61
click at [1003, 377] on textarea "مشكل خس، مطبوخ شمندر و جبنة فيتا، مغطى باللوز المحمر و دريزلد مع صوص الرمان" at bounding box center [857, 401] width 391 height 61
click at [972, 379] on textarea "خس، مطبوخ شمندر و جبنة فيتا، مغطى باللوز المحمر و دريزلد مع صوص الرمان" at bounding box center [857, 401] width 391 height 61
click at [970, 385] on textarea "خس، مطبوخ شمندر و جبنة فيتا، مغطى باللوز المحمر و دريزلد مع صوص الرمان" at bounding box center [857, 401] width 391 height 61
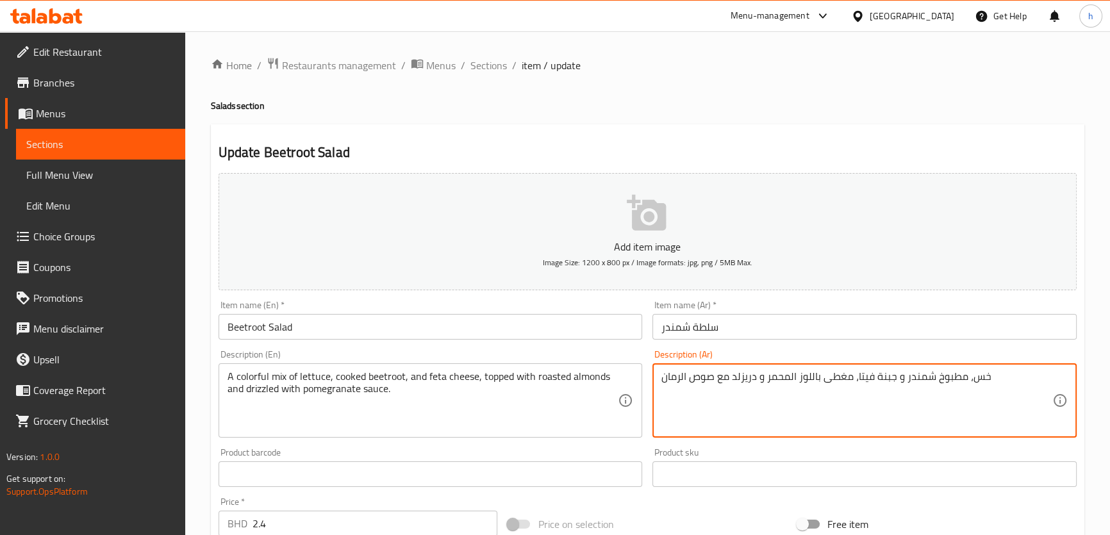
click at [971, 381] on textarea "خس، مطبوخ شمندر و جبنة فيتا، مغطى باللوز المحمر و دريزلد مع صوص الرمان" at bounding box center [857, 401] width 391 height 61
click at [974, 381] on textarea "خس، مطبوخ شمندر و جبنة فيتا، مغطى باللوز المحمر و دريزلد مع صوص الرمان" at bounding box center [857, 401] width 391 height 61
click at [974, 379] on textarea "خس، مطبوخ شمندر و جبنة فيتا، مغطى باللوز المحمر و دريزلد مع صوص الرمان" at bounding box center [857, 401] width 391 height 61
click at [990, 377] on textarea "خس، مطبوخ شمندر و جبنة فيتا، مغطى باللوز المحمر و دريزلد مع صوص الرمان" at bounding box center [857, 401] width 391 height 61
click at [974, 376] on textarea "خس، مطبوخ شمندر و جبنة فيتا، مغطى باللوز المحمر و دريزلد مع صوص الرمان" at bounding box center [857, 401] width 391 height 61
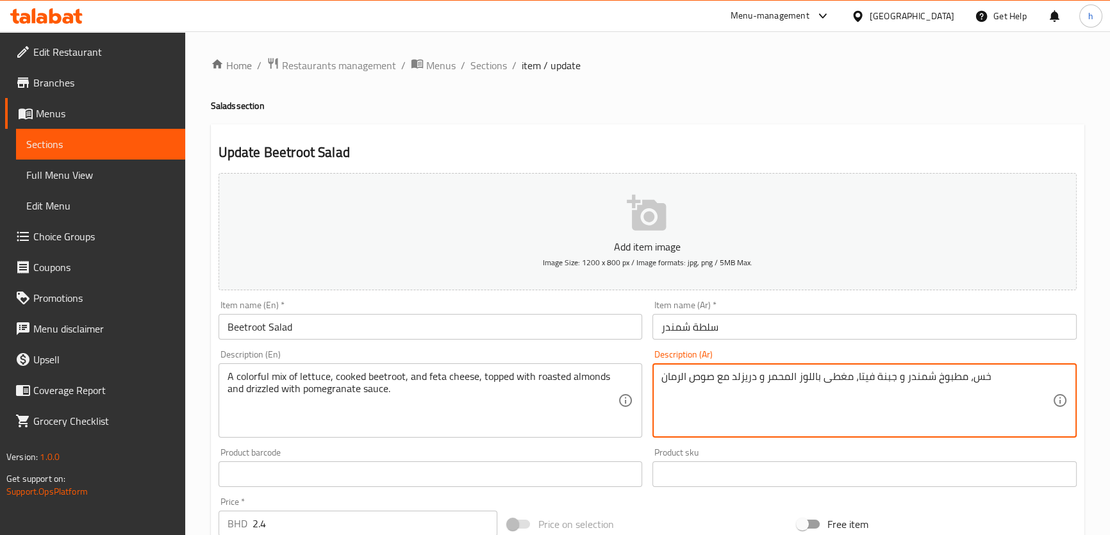
click at [974, 376] on textarea "خس، مطبوخ شمندر و جبنة فيتا، مغطى باللوز المحمر و دريزلد مع صوص الرمان" at bounding box center [857, 401] width 391 height 61
click at [990, 378] on textarea "خس ، مطبوخ شمندر و جبنة فيتا، مغطى باللوز المحمر و دريزلد مع صوص الرمان" at bounding box center [857, 401] width 391 height 61
drag, startPoint x: 973, startPoint y: 379, endPoint x: 1002, endPoint y: 378, distance: 28.9
click at [1002, 378] on textarea "خس ، مطبوخ شمندر و جبنة فيتا، مغطى باللوز المحمر و دريزلد مع صوص الرمان" at bounding box center [857, 401] width 391 height 61
click at [981, 378] on textarea "، مطبوخ شمندر و جبنة فيتا، مغطى باللوز المحمر و دريزلد مع صوص الرمان" at bounding box center [857, 401] width 391 height 61
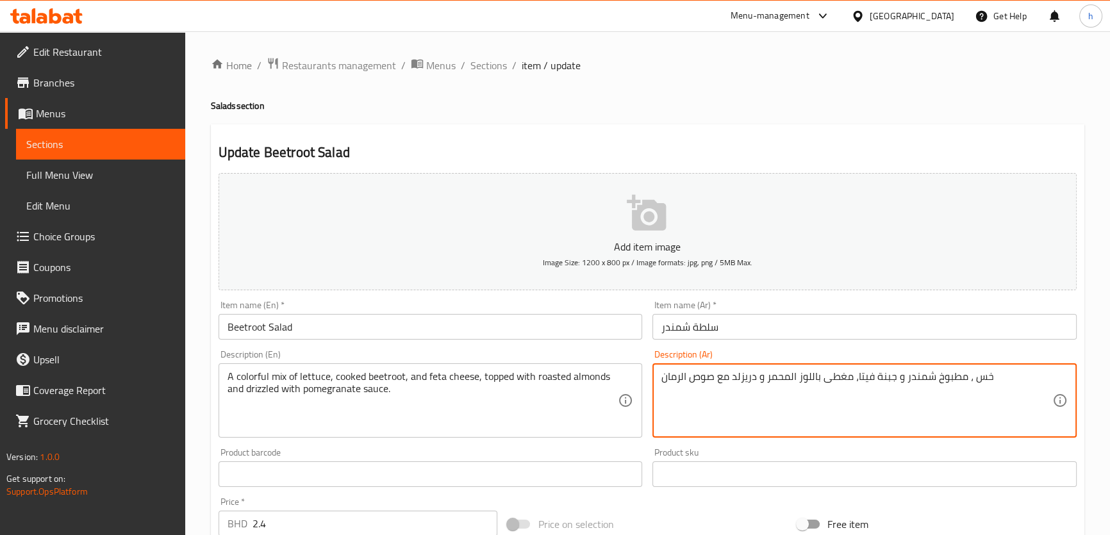
click at [971, 379] on textarea "خس ، مطبوخ شمندر و جبنة فيتا، مغطى باللوز المحمر و دريزلد مع صوص الرمان" at bounding box center [857, 401] width 391 height 61
click at [972, 379] on textarea "خس ، مطبوخ شمندر و جبنة فيتا، مغطى باللوز المحمر و دريزلد مع صوص الرمان" at bounding box center [857, 401] width 391 height 61
drag, startPoint x: 1001, startPoint y: 376, endPoint x: 1045, endPoint y: 382, distance: 44.7
click at [1045, 382] on textarea "خس ملون مشكل، مطبوخ شمندر و جبنة فيتا، مغطى باللوز المحمر و دريزلد مع صوص الرمان" at bounding box center [857, 401] width 391 height 61
type textarea "خس ملون مشكل، مطبوخ شمندر و جبنة فيتا، مغطى باللوز المحمر و دريزلد مع صوص الرمان"
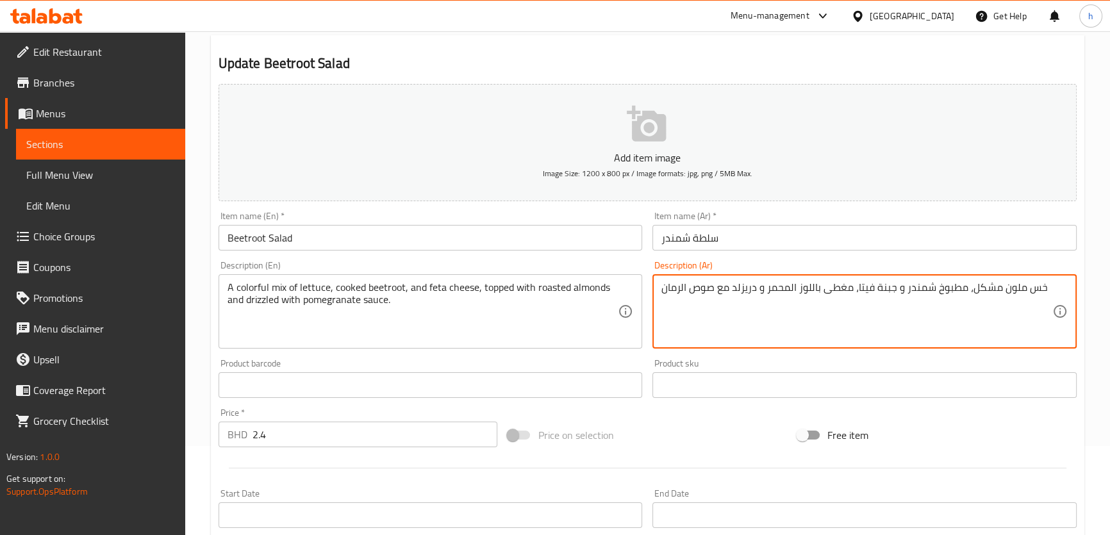
scroll to position [116, 0]
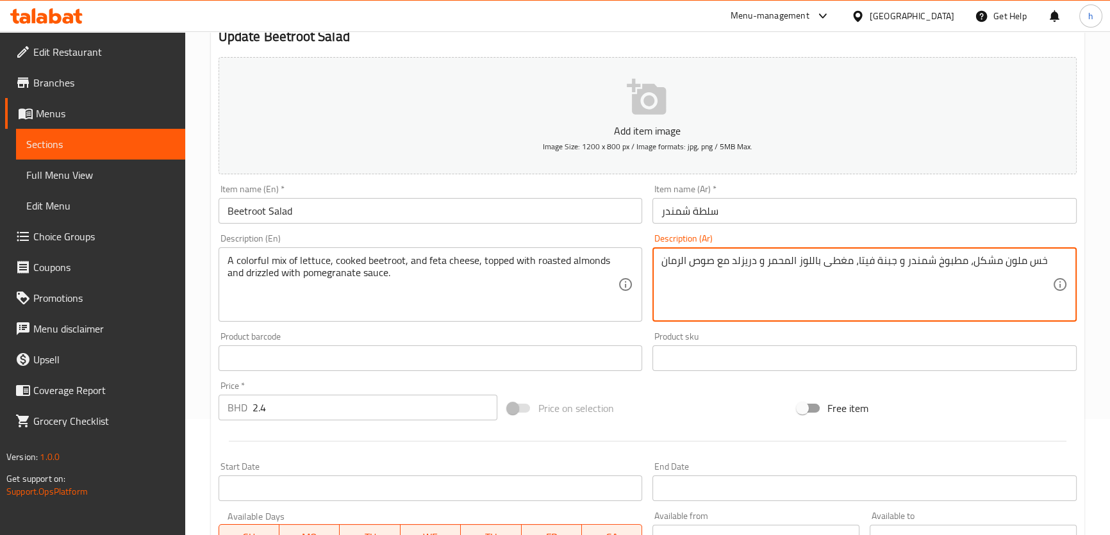
click at [967, 181] on div "Item name (Ar)   * سلطة شمندر Item name (Ar) *" at bounding box center [864, 203] width 435 height 49
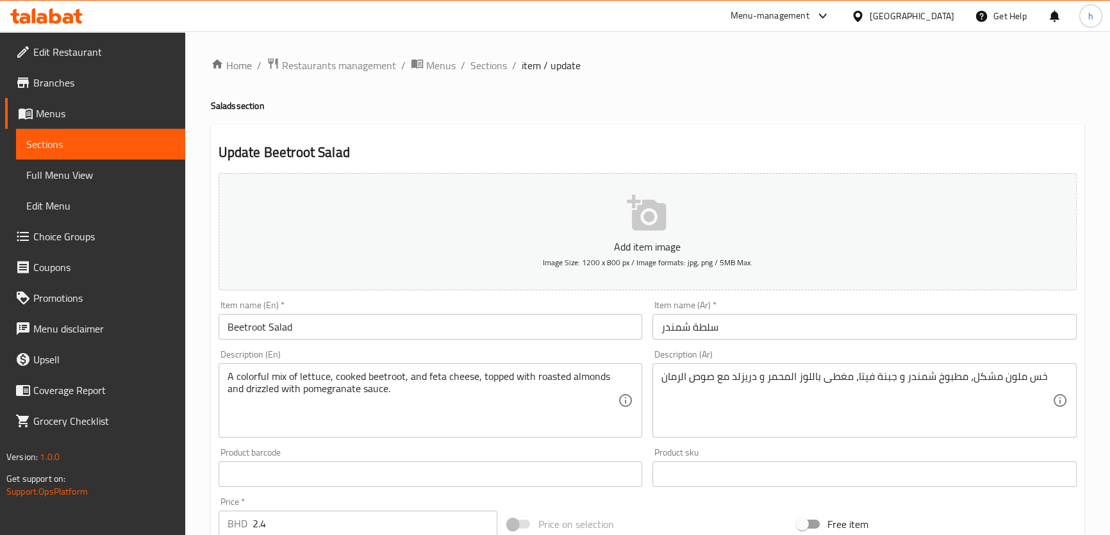
scroll to position [369, 0]
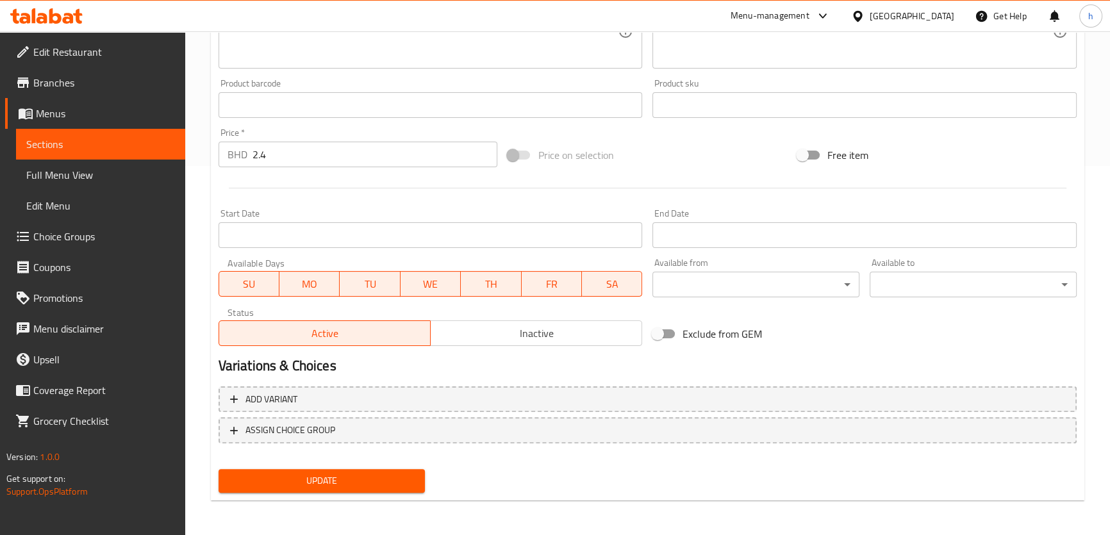
click at [412, 476] on span "Update" at bounding box center [322, 481] width 187 height 16
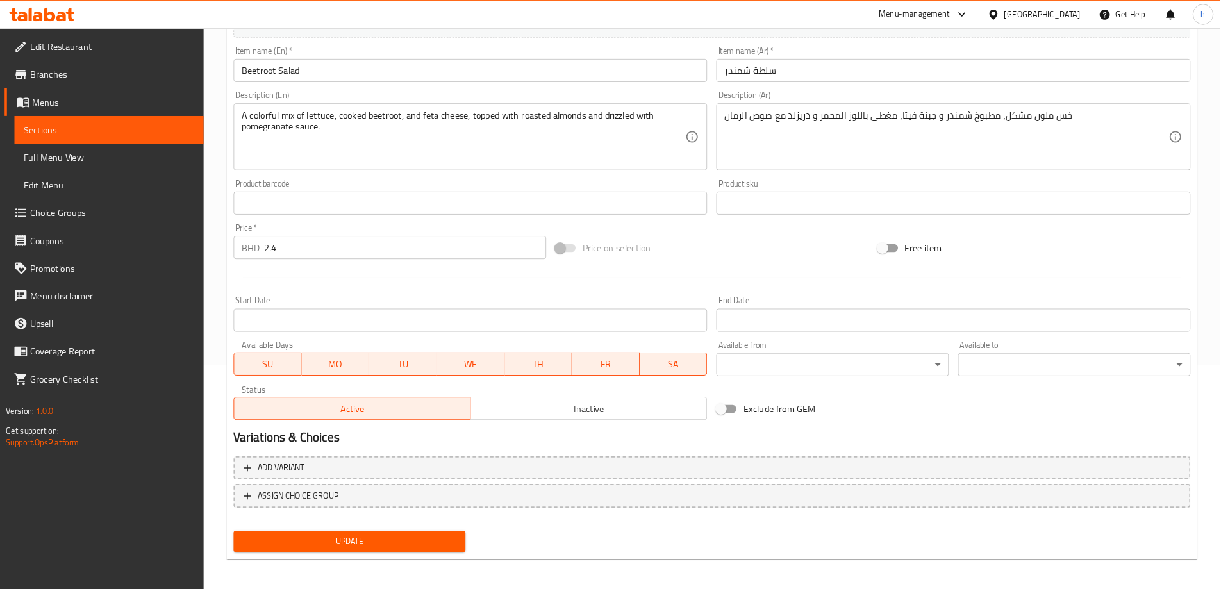
scroll to position [249, 0]
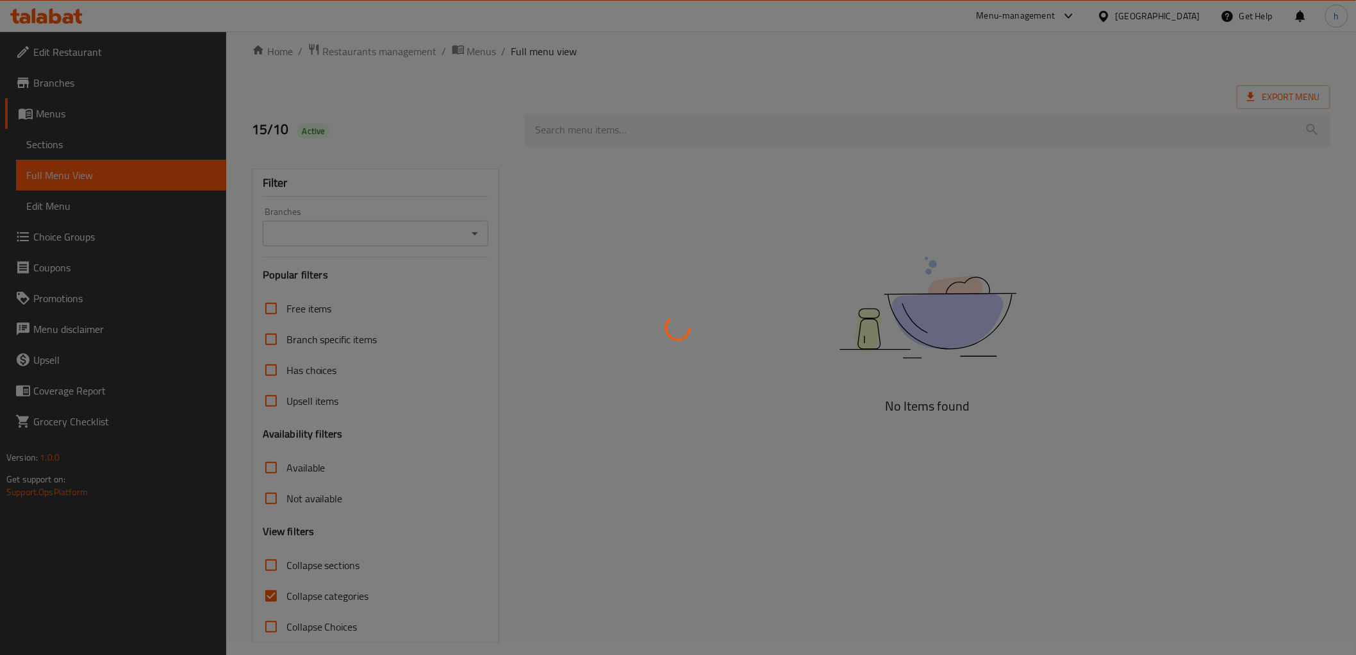
scroll to position [28, 0]
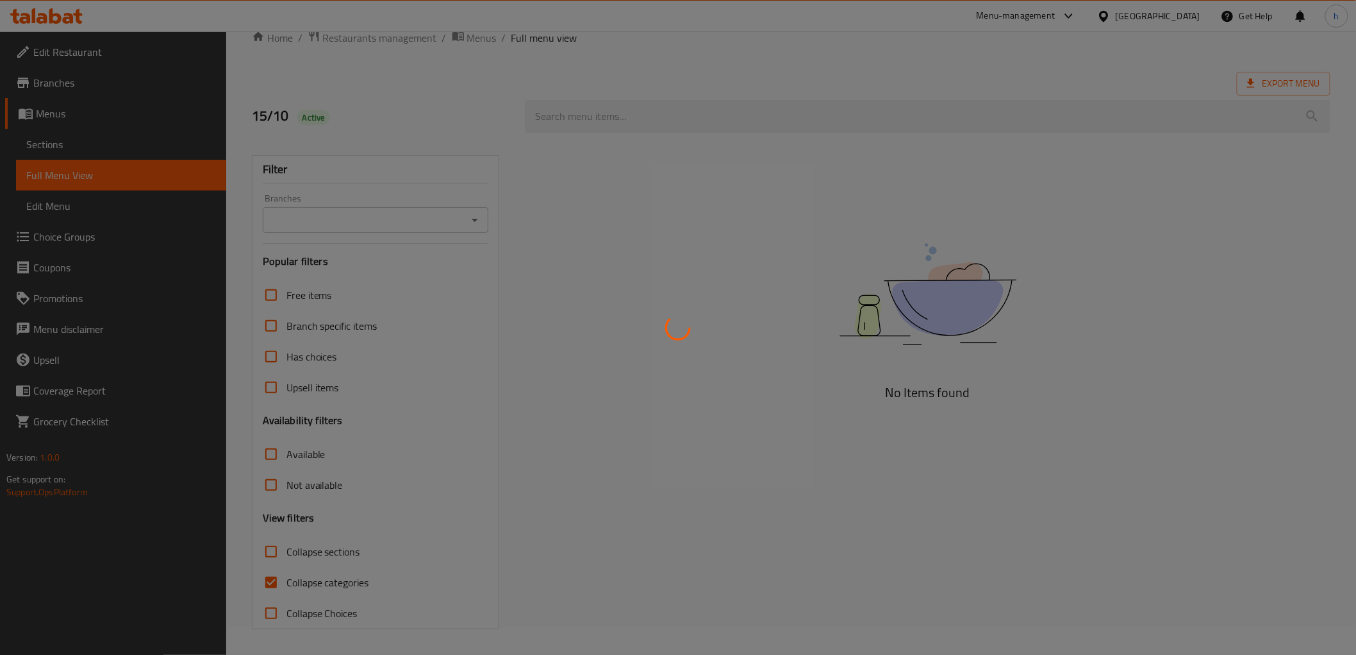
click at [310, 580] on div at bounding box center [678, 327] width 1356 height 655
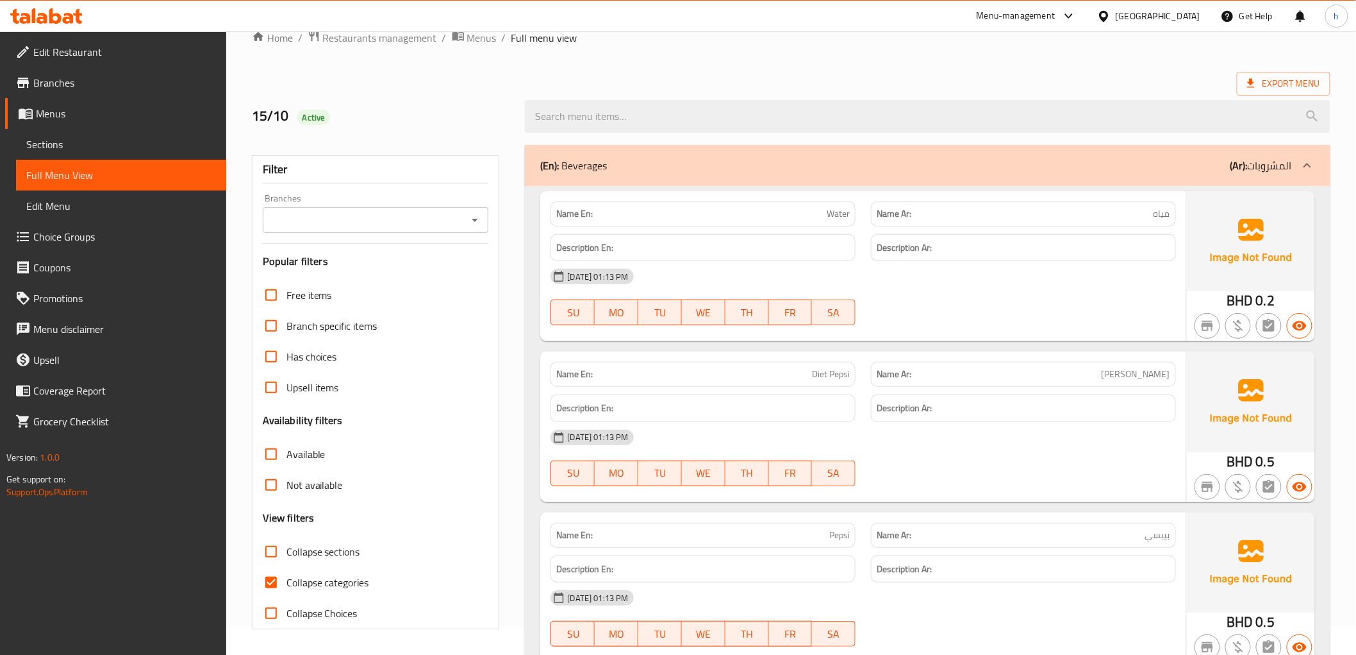
click at [314, 578] on span "Collapse categories" at bounding box center [328, 581] width 83 height 15
click at [287, 578] on input "Collapse categories" at bounding box center [271, 582] width 31 height 31
checkbox input "false"
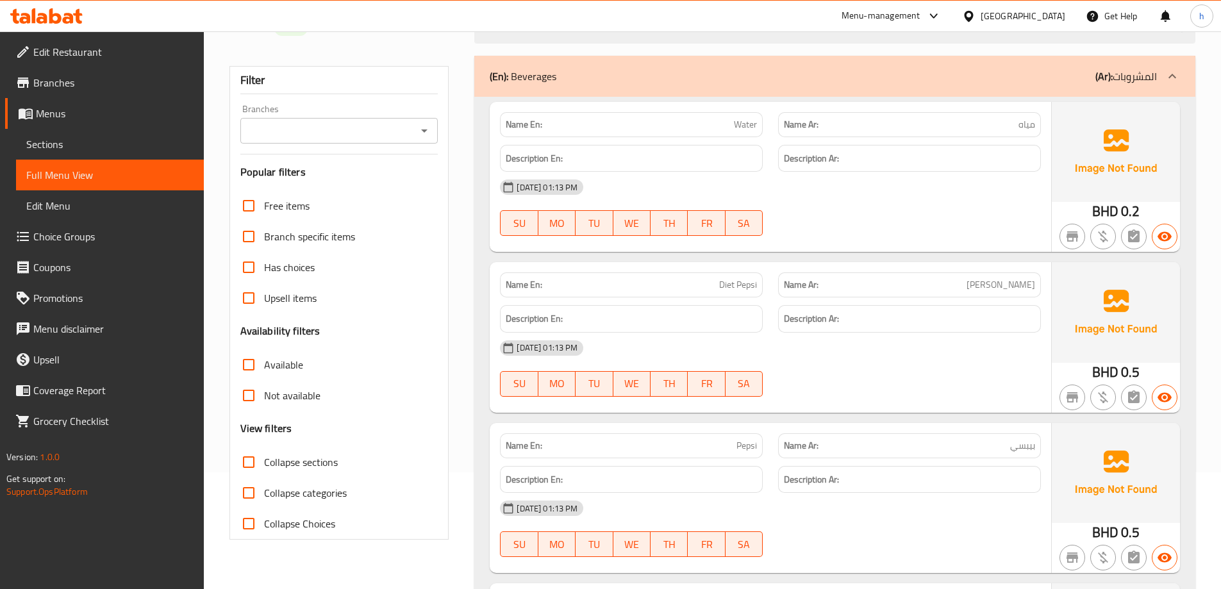
scroll to position [0, 0]
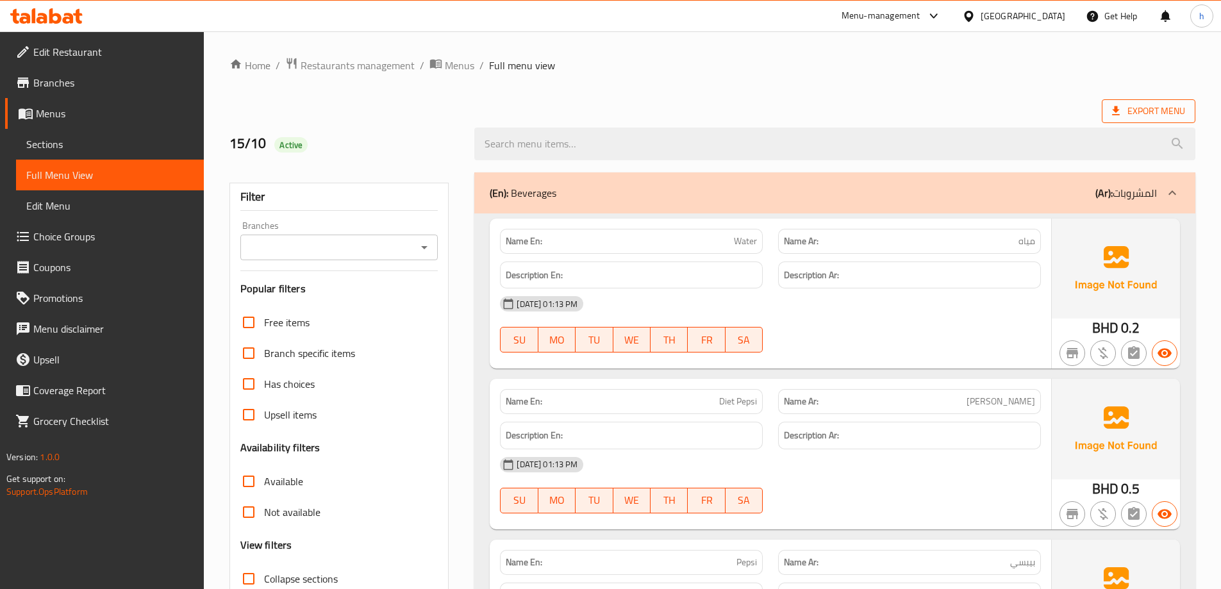
click at [1168, 101] on span "Export Menu" at bounding box center [1149, 111] width 94 height 24
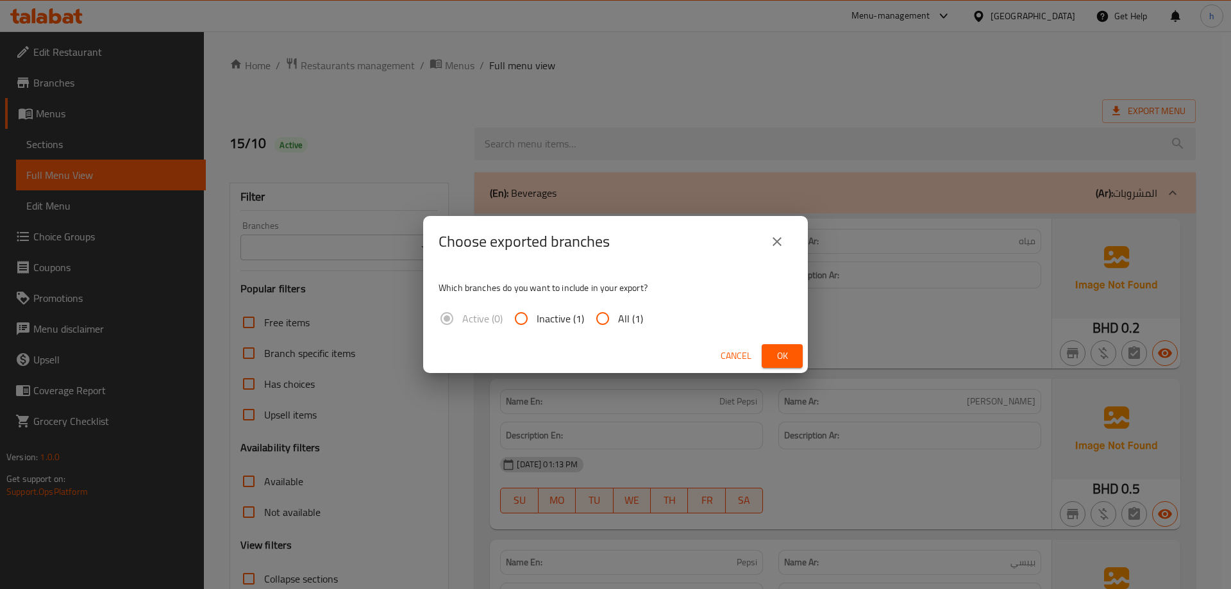
click at [613, 317] on input "All (1)" at bounding box center [602, 318] width 31 height 31
radio input "true"
click at [767, 353] on button "Ok" at bounding box center [782, 356] width 41 height 24
